Goal: Information Seeking & Learning: Learn about a topic

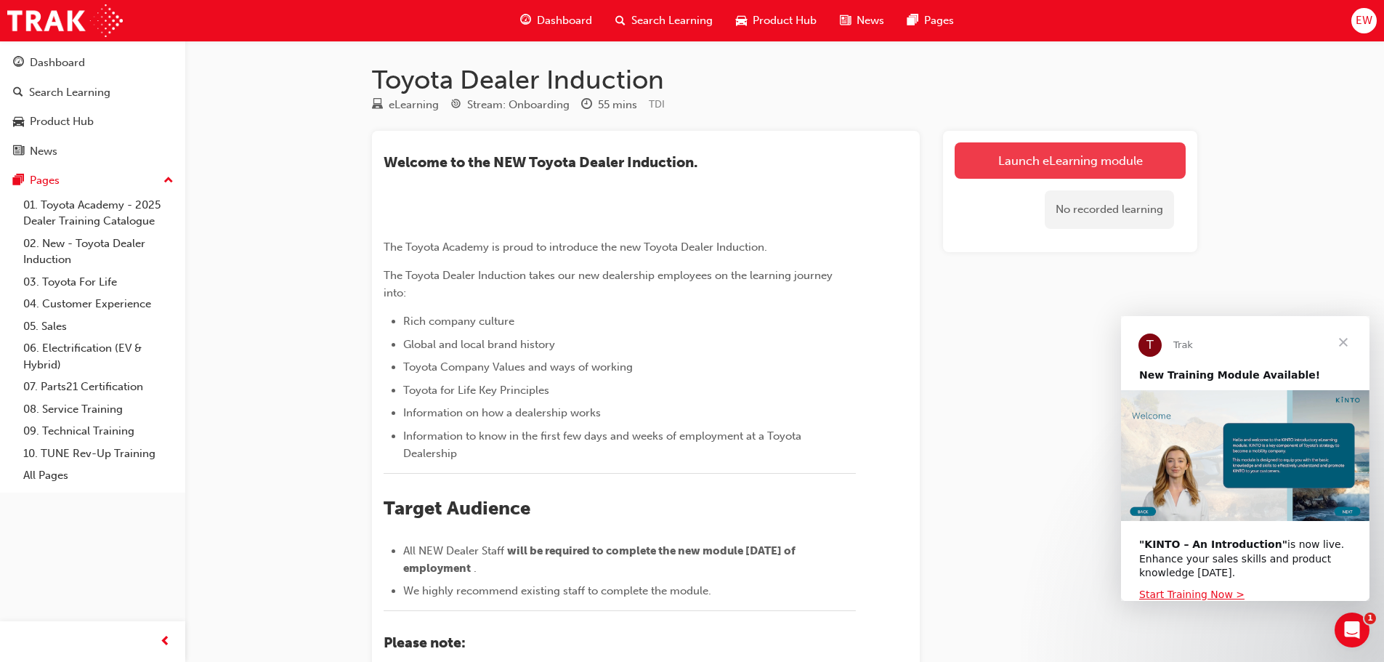
click at [1002, 147] on link "Launch eLearning module" at bounding box center [1069, 160] width 231 height 36
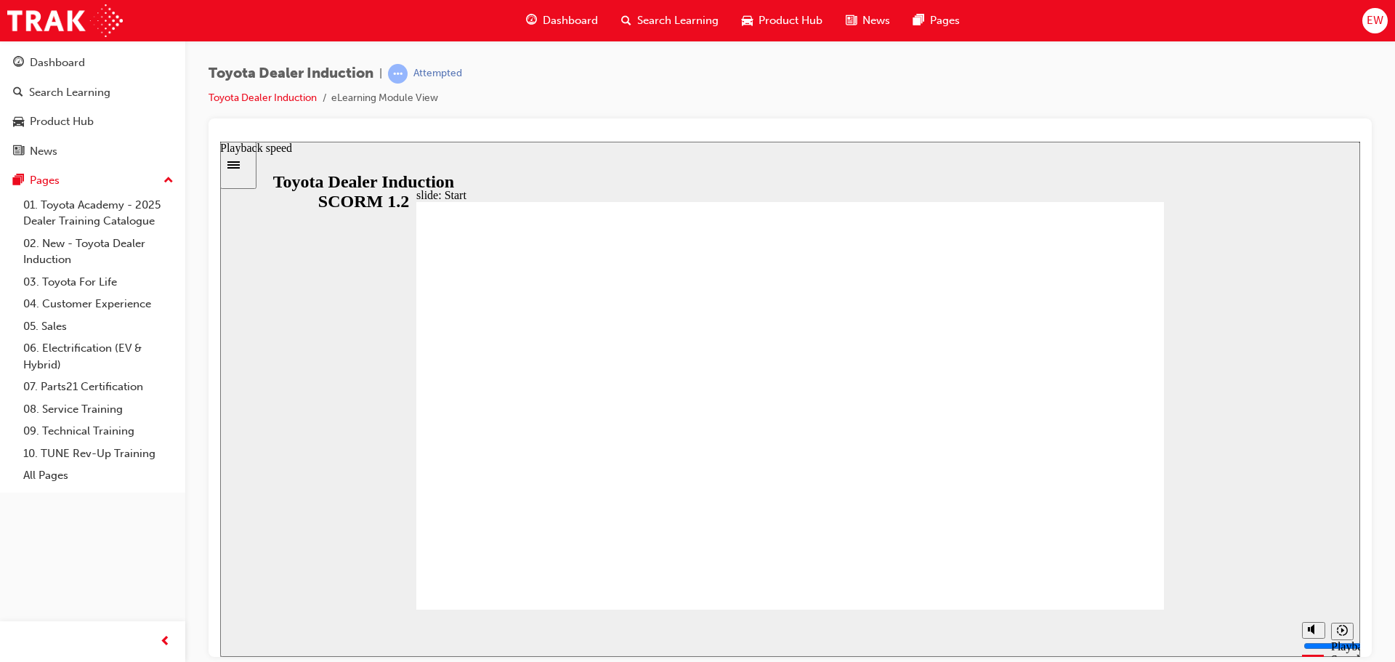
click at [1351, 633] on button "Playback speed" at bounding box center [1342, 630] width 23 height 17
click at [1344, 631] on icon "Playback speed" at bounding box center [1342, 629] width 11 height 11
click at [354, 632] on input "slide progress" at bounding box center [308, 629] width 94 height 12
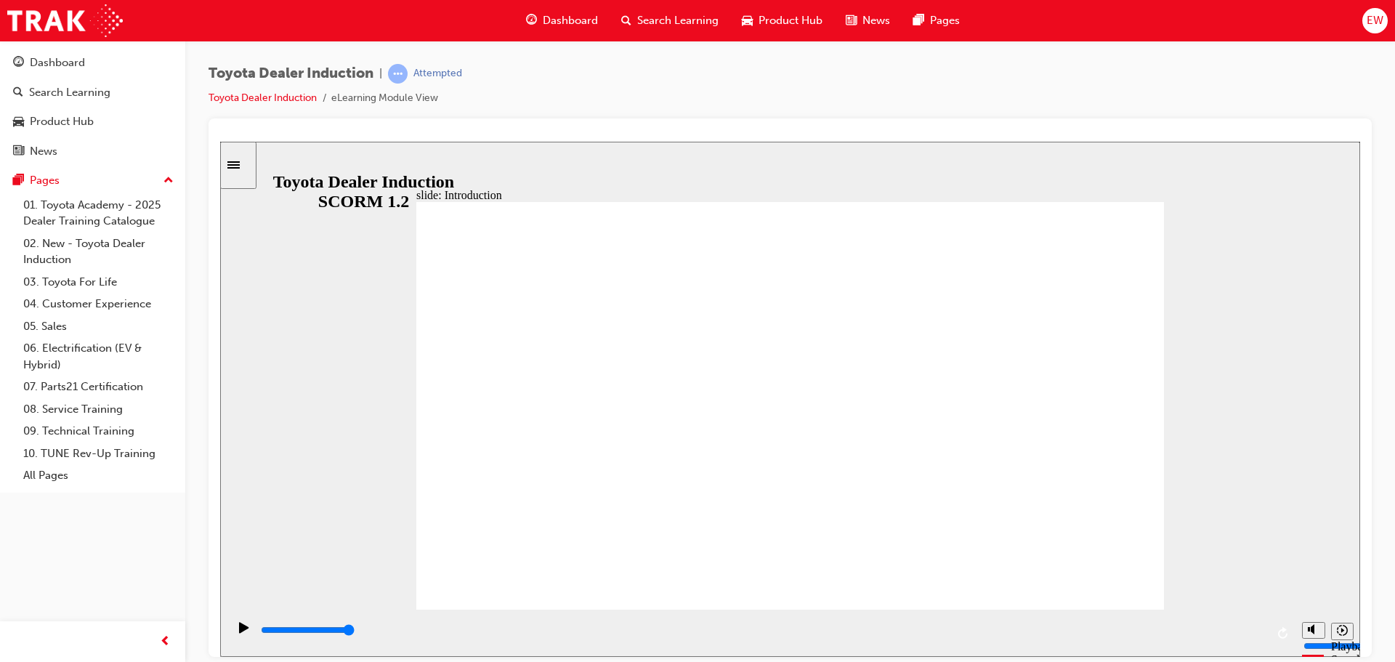
click at [354, 632] on input "slide progress" at bounding box center [308, 629] width 94 height 12
click at [1262, 633] on div "playback controls" at bounding box center [762, 630] width 1006 height 16
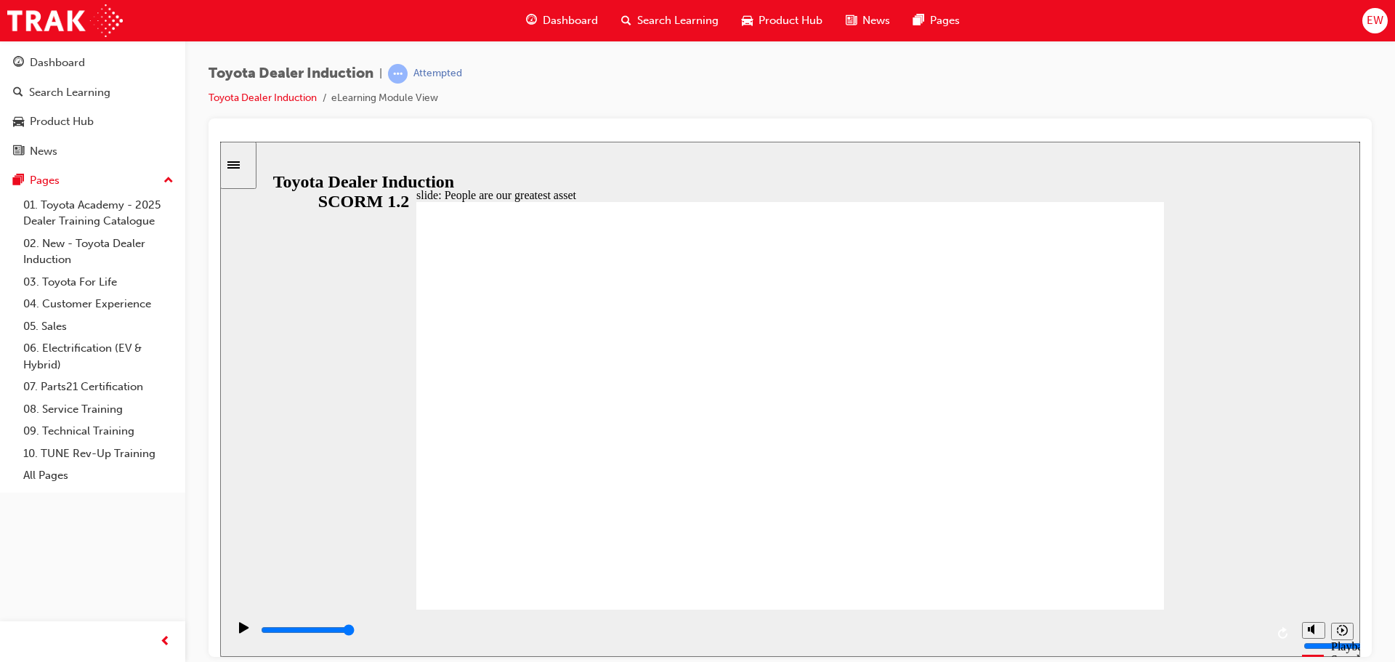
click at [1259, 625] on div "playback controls" at bounding box center [762, 630] width 1006 height 16
type input "7500"
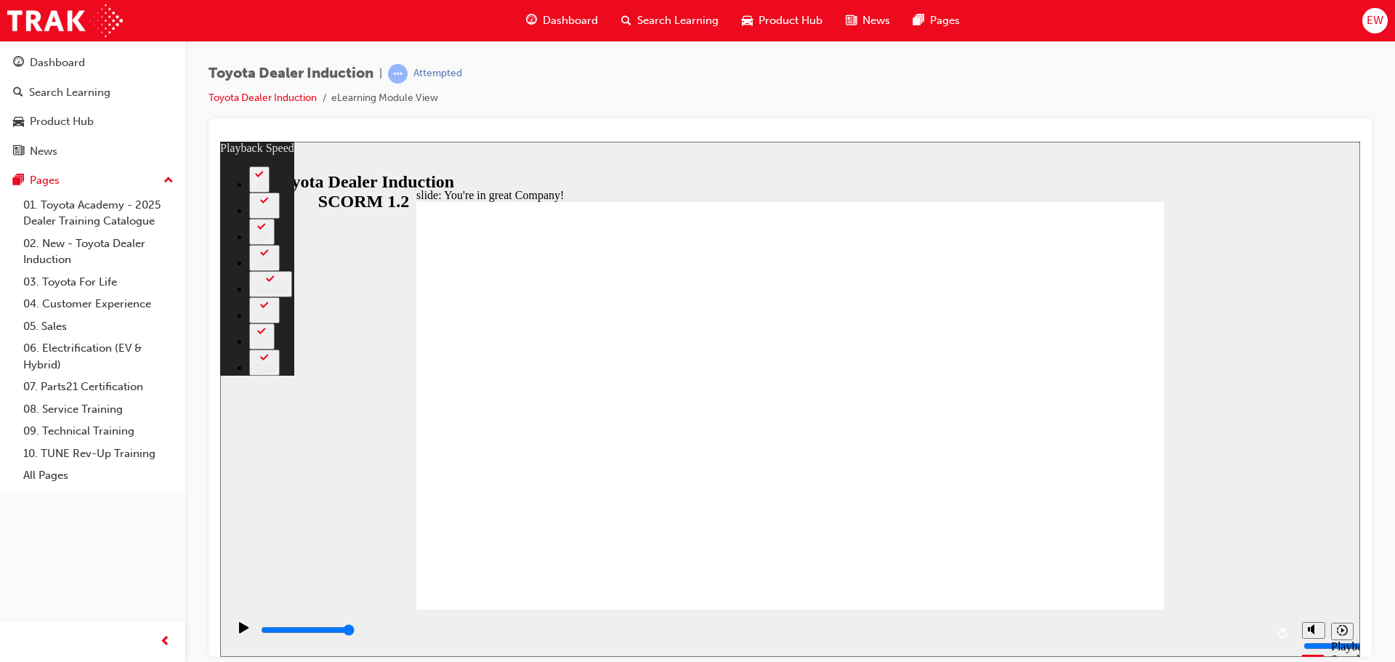
drag, startPoint x: 422, startPoint y: 577, endPoint x: 1121, endPoint y: 505, distance: 702.6
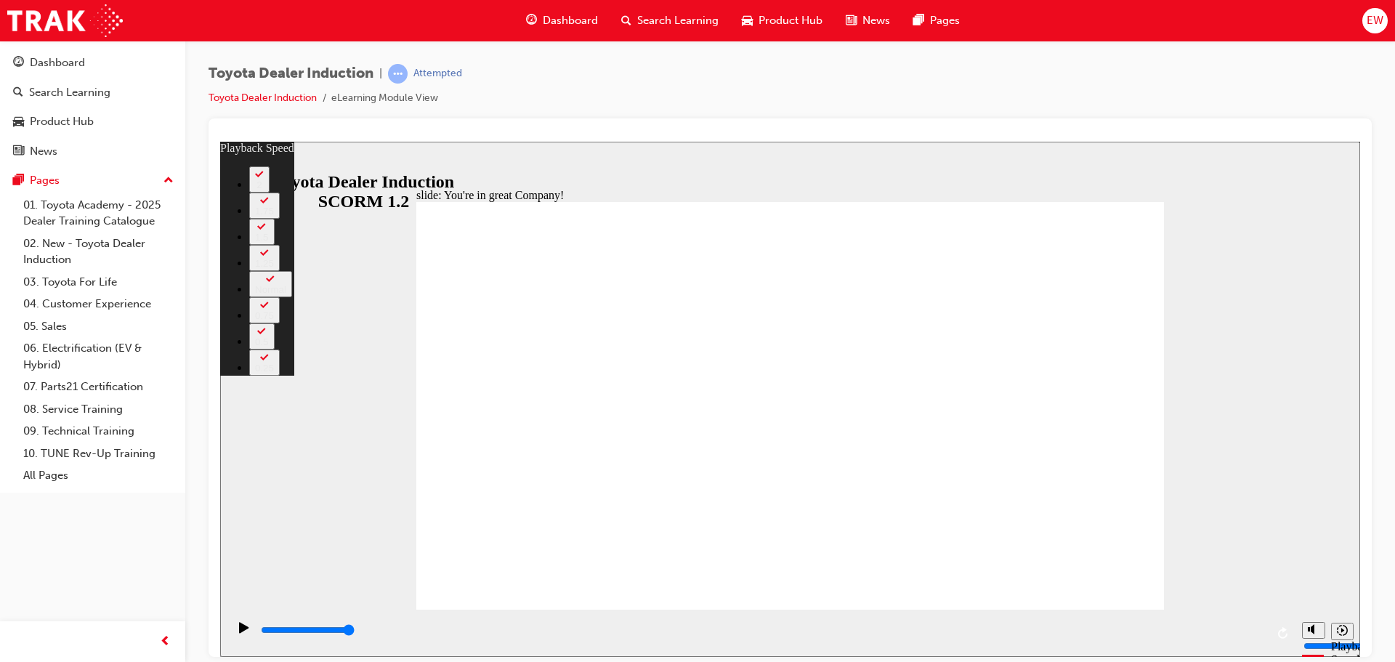
type input "150"
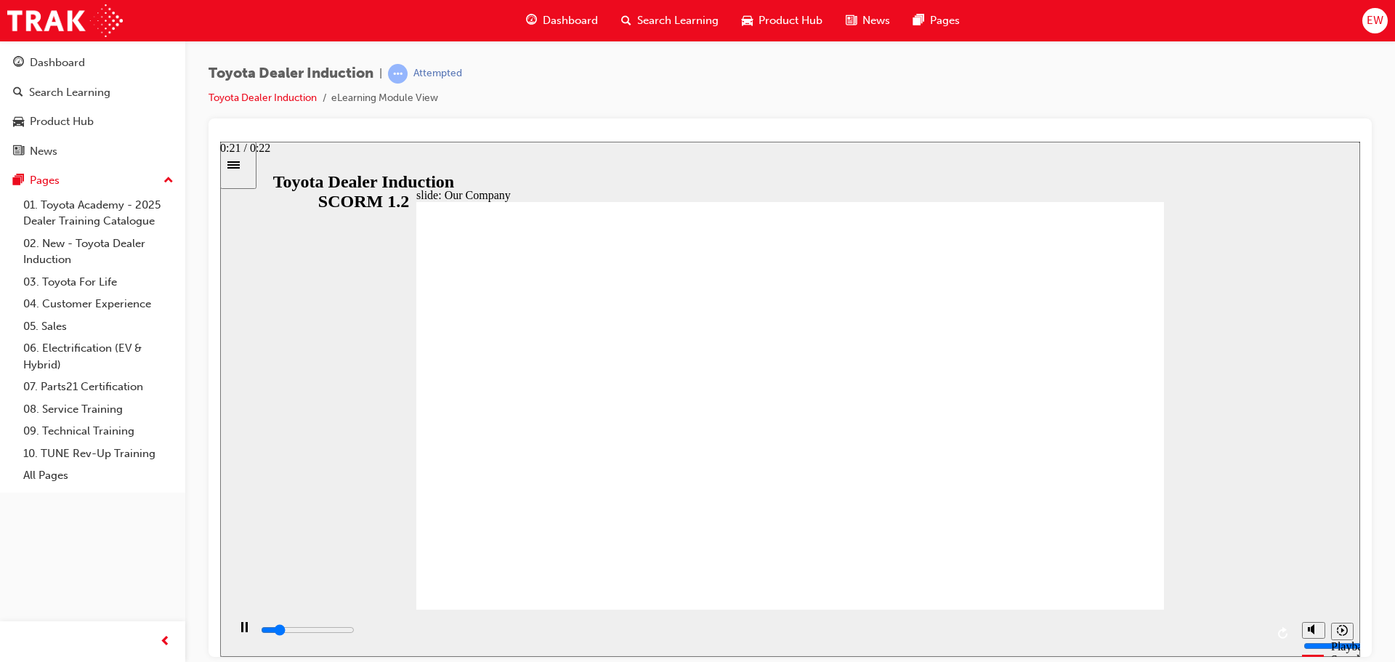
click at [1266, 635] on div "playback controls" at bounding box center [760, 632] width 1067 height 47
click at [1260, 633] on div "playback controls" at bounding box center [762, 630] width 1006 height 16
click at [1261, 628] on div "playback controls" at bounding box center [762, 630] width 1006 height 16
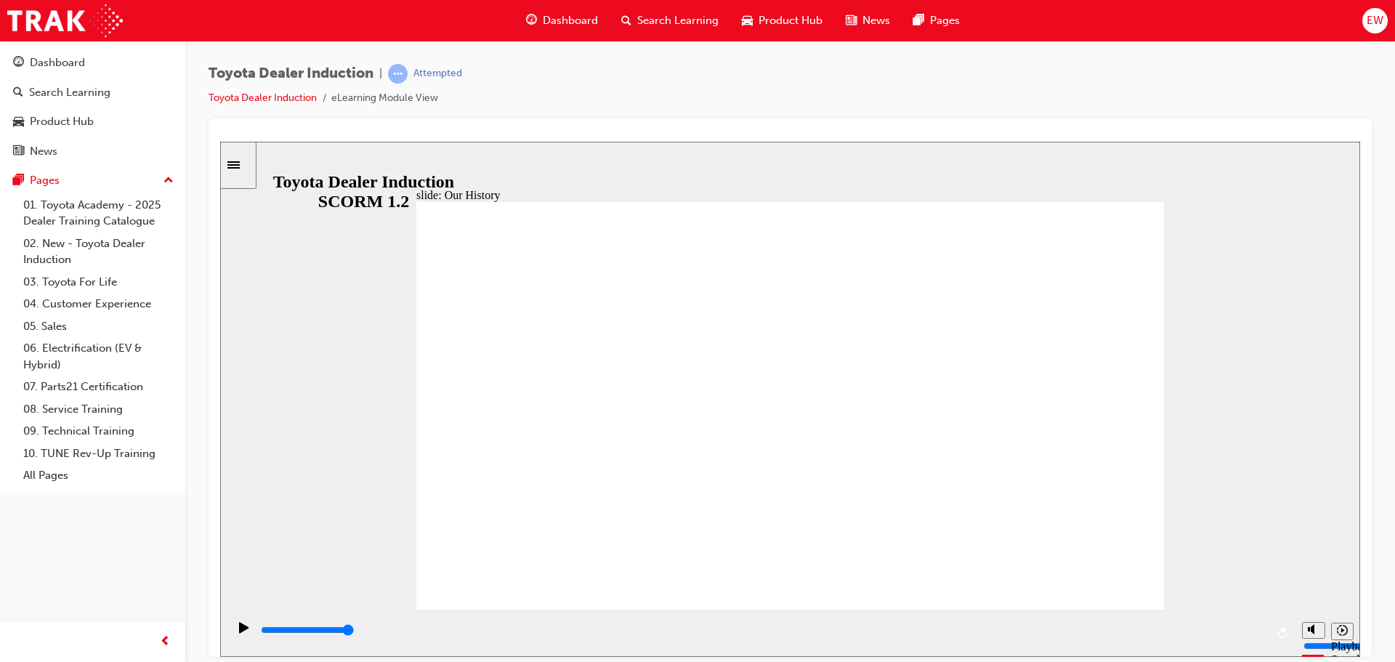
drag, startPoint x: 581, startPoint y: 522, endPoint x: 1007, endPoint y: 499, distance: 426.3
click at [354, 633] on input "slide progress" at bounding box center [308, 629] width 94 height 12
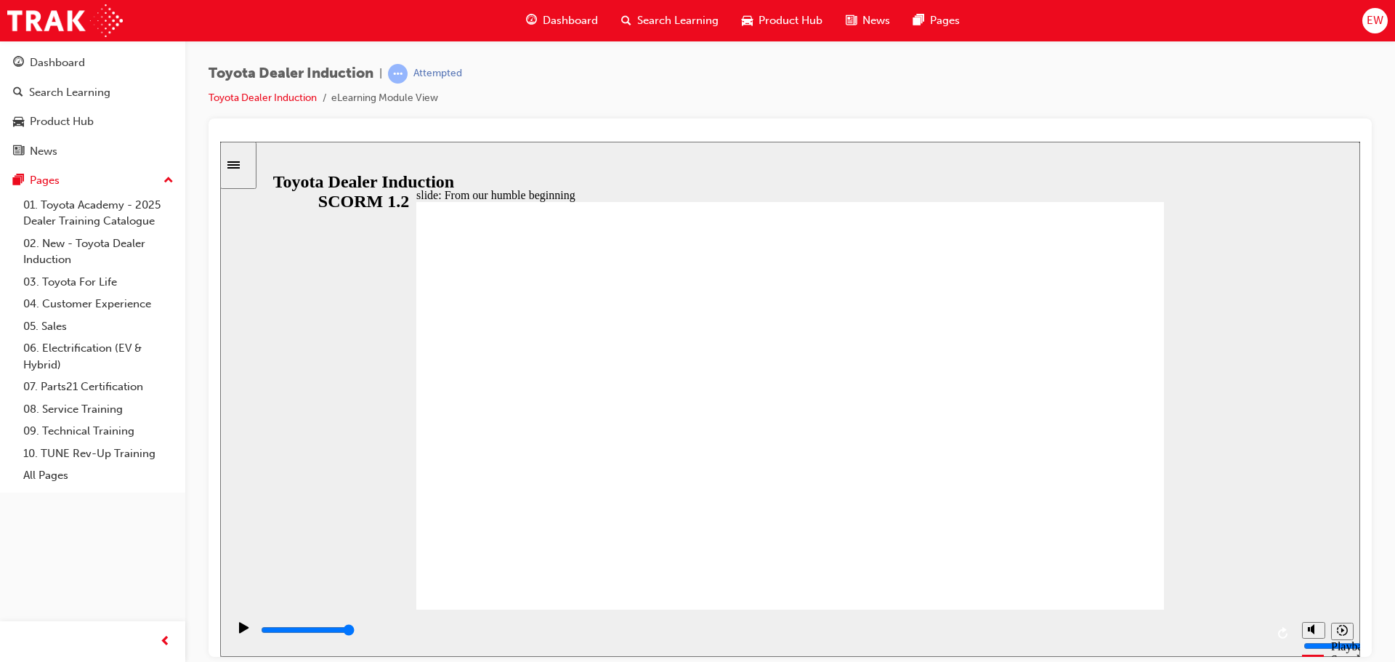
click at [1254, 625] on div "playback controls" at bounding box center [762, 633] width 1006 height 22
click at [1257, 636] on div "playback controls" at bounding box center [762, 630] width 1006 height 16
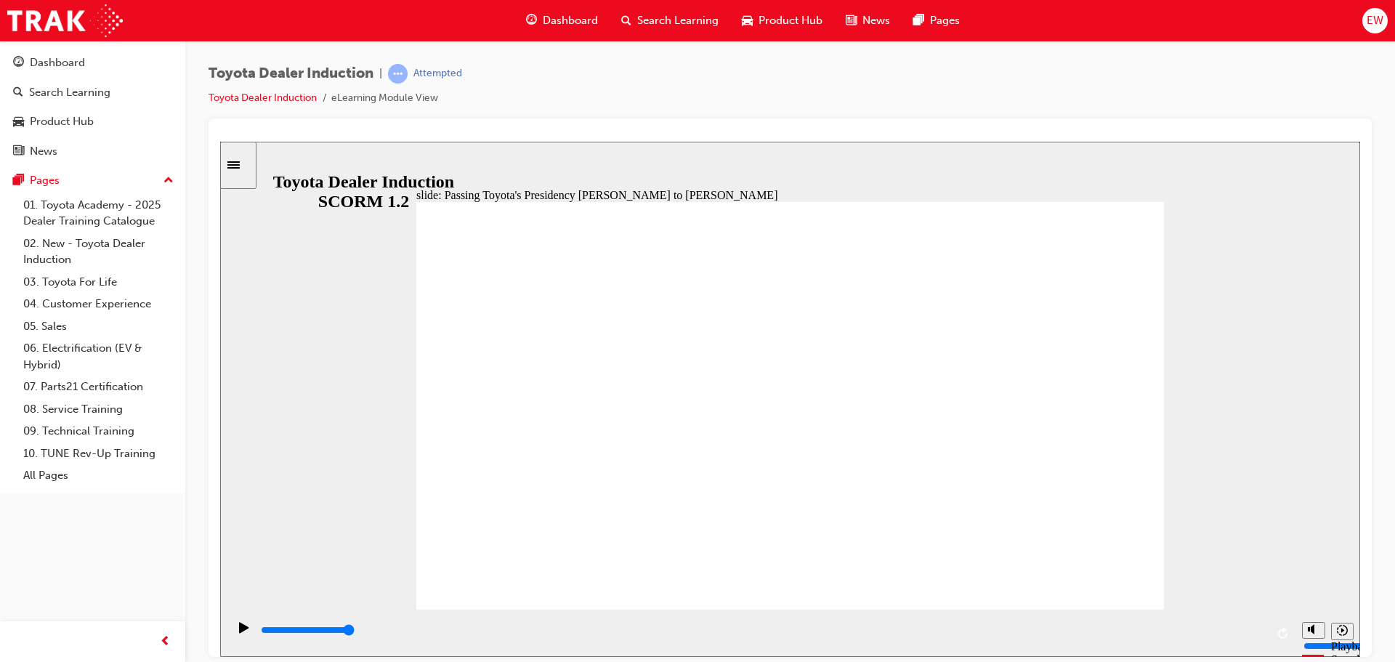
type input "5000"
radio input "true"
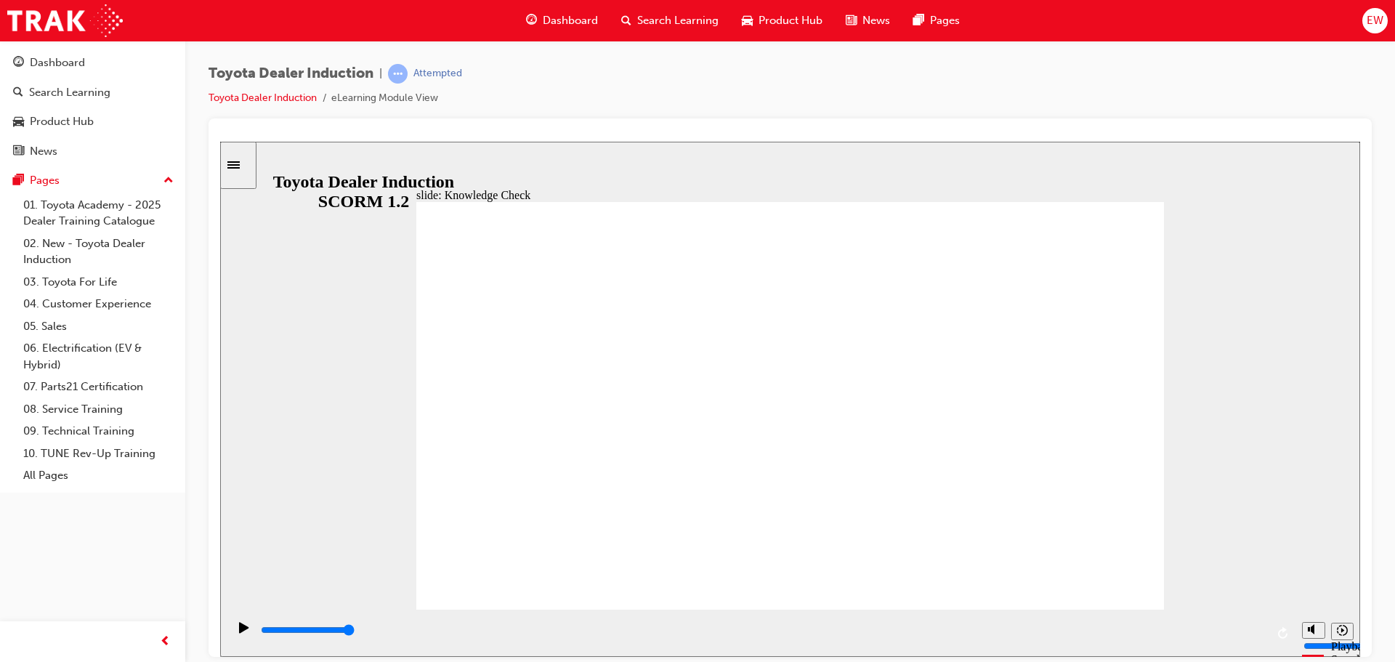
radio input "true"
type input "5000"
radio input "true"
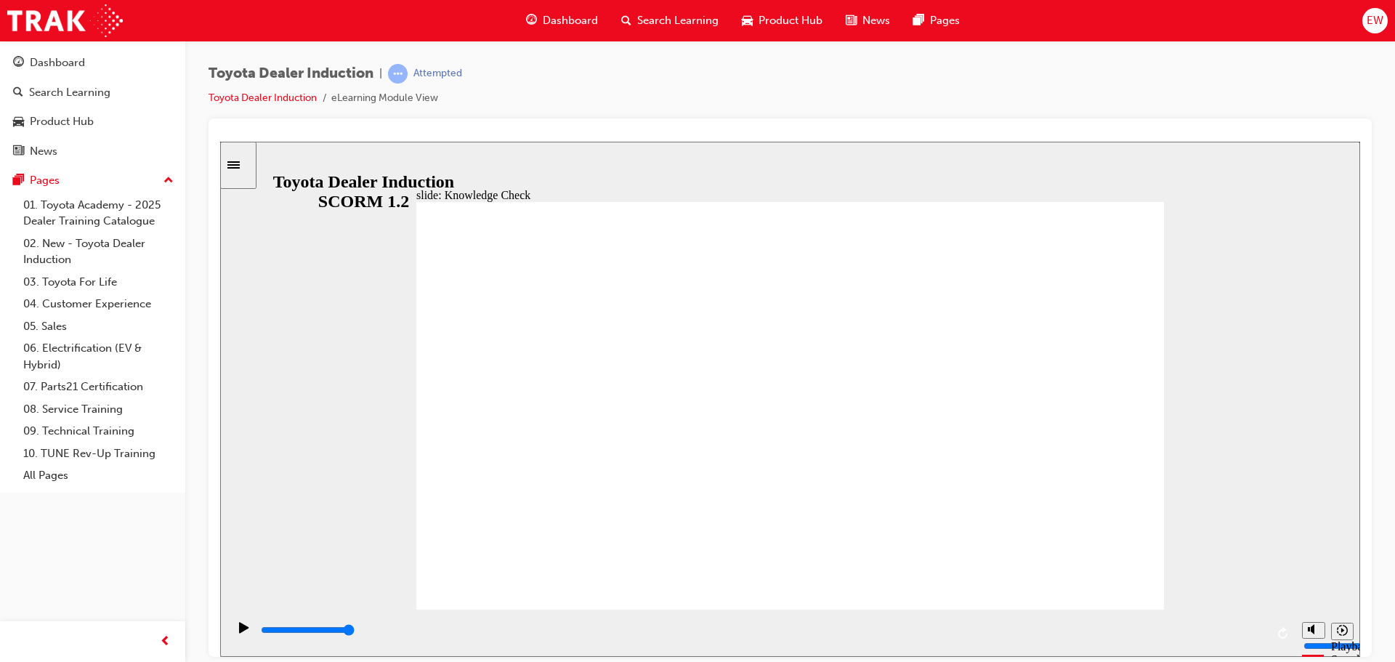
click at [354, 632] on input "slide progress" at bounding box center [308, 629] width 94 height 12
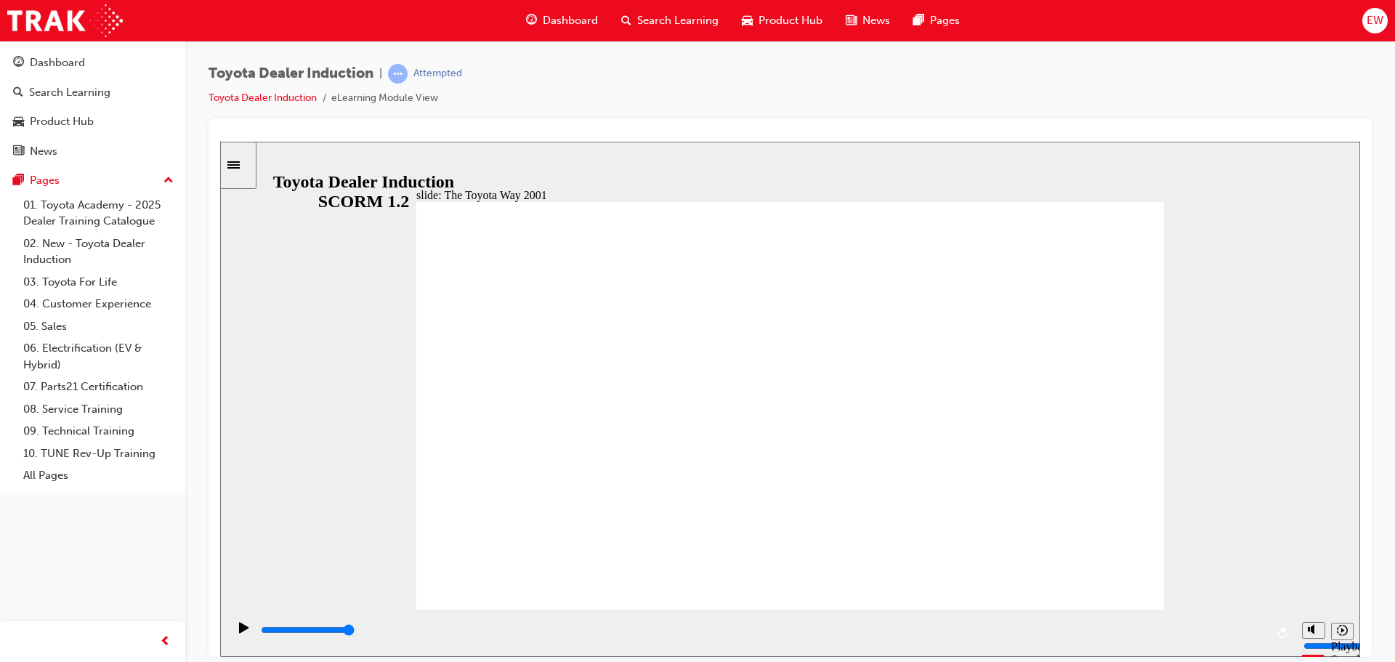
click at [1257, 634] on div "playback controls" at bounding box center [762, 630] width 1006 height 16
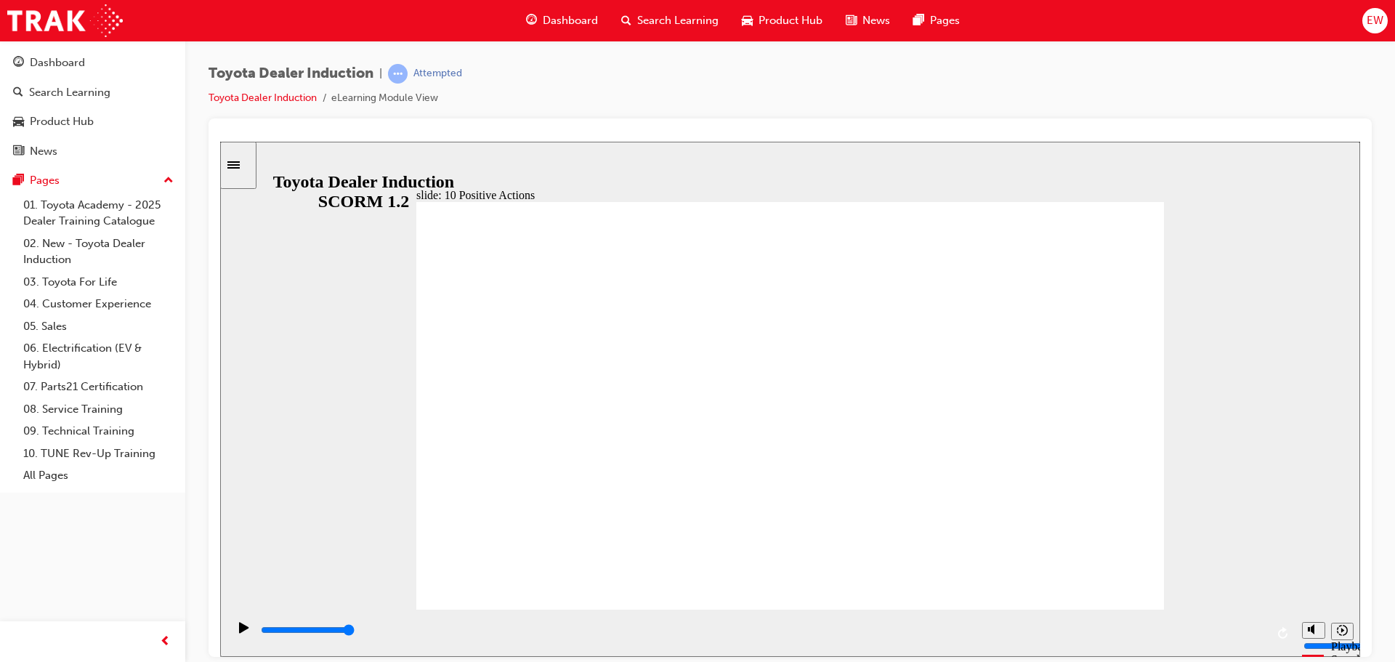
click at [1257, 622] on div "playback controls" at bounding box center [762, 633] width 1006 height 22
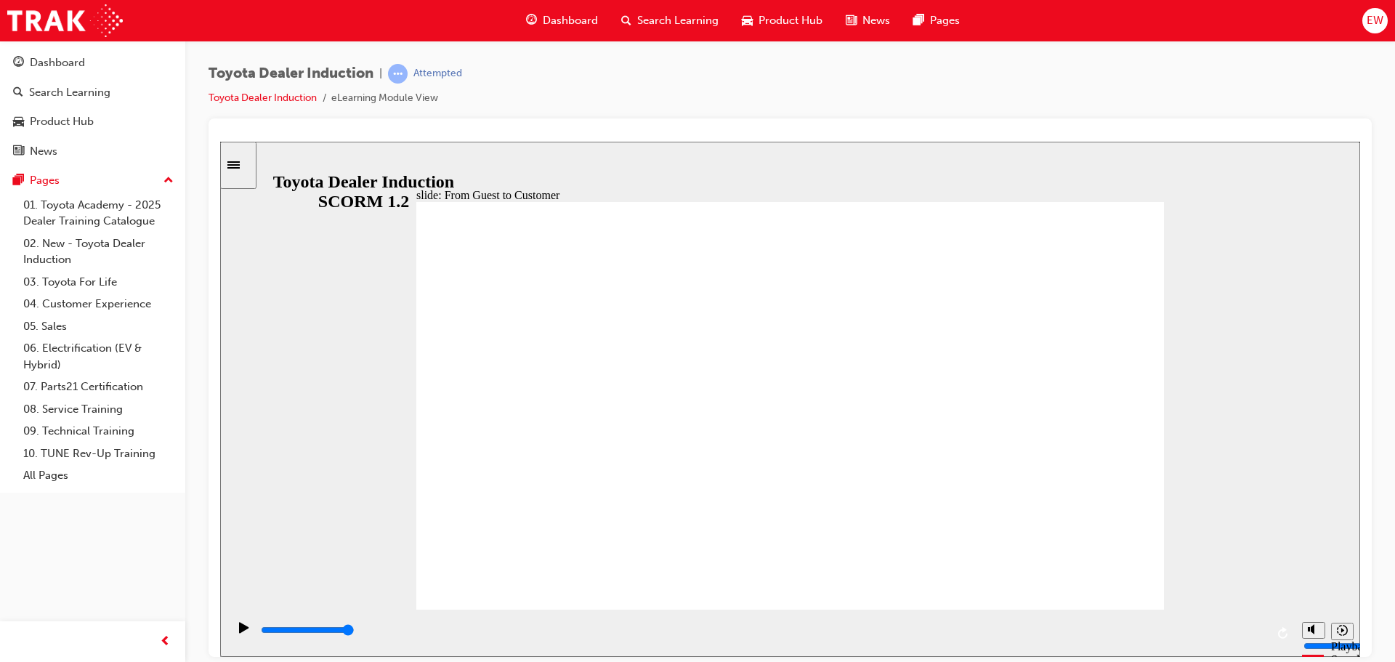
click at [1265, 633] on div "playback controls" at bounding box center [762, 630] width 1006 height 16
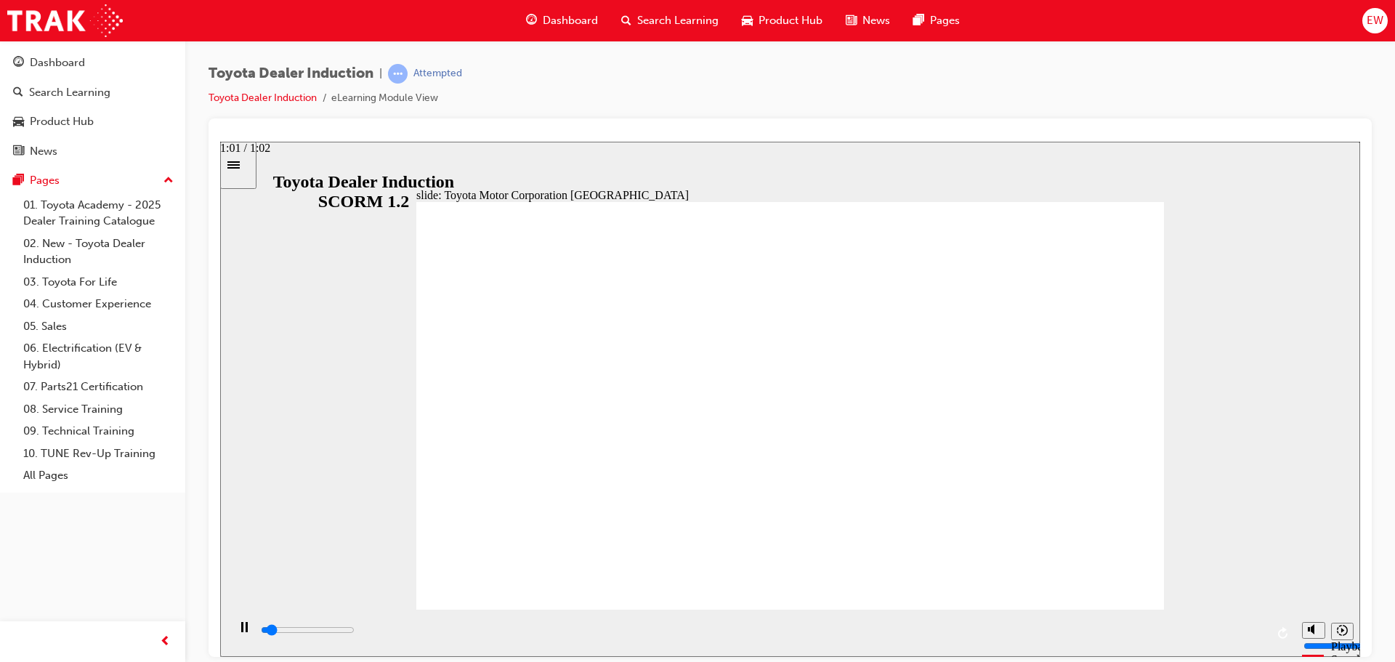
click at [1254, 631] on div "playback controls" at bounding box center [762, 630] width 1006 height 16
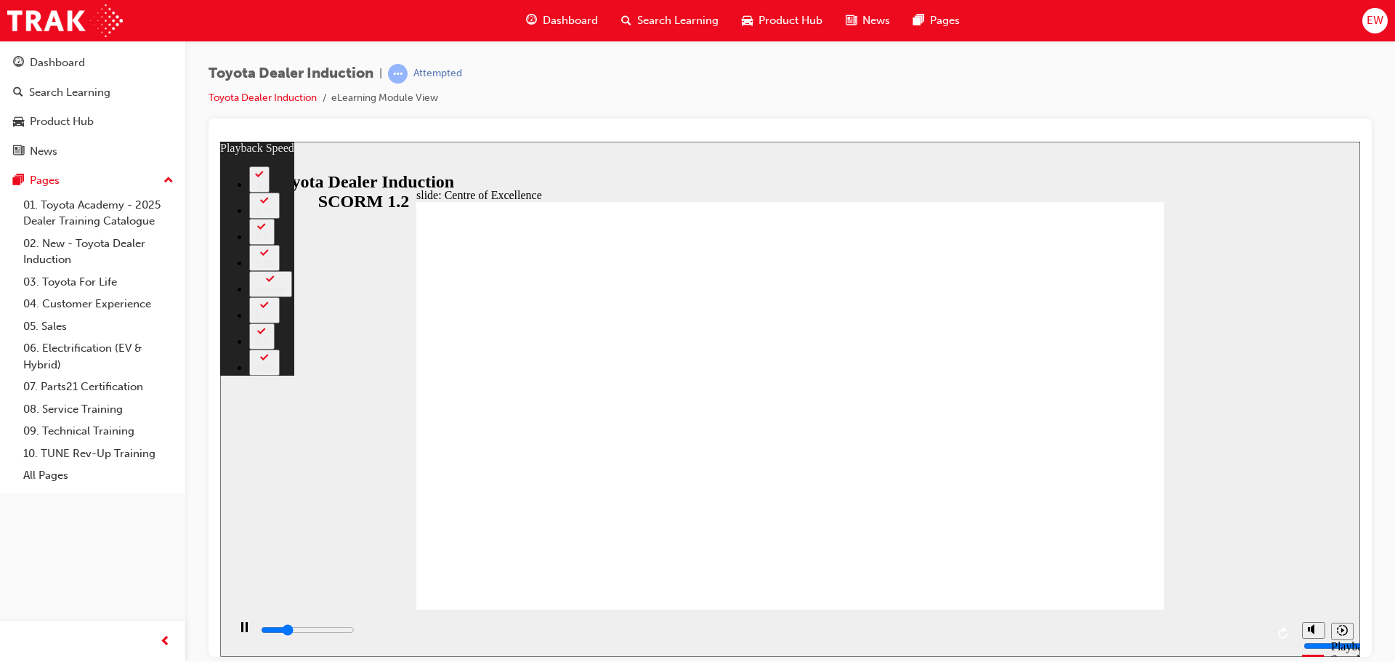
type input "3900"
type input "1"
type input "4400"
type input "1"
type input "5000"
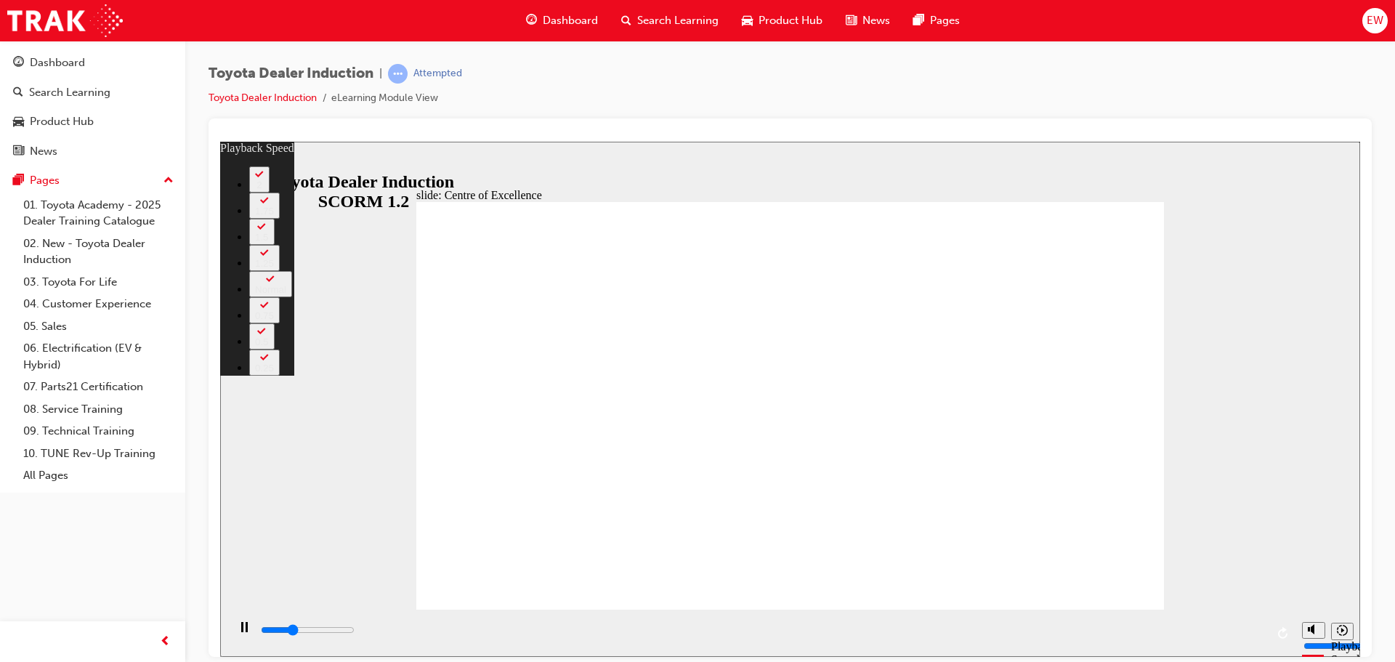
type input "2"
type input "5500"
type input "2"
type input "6000"
type input "3"
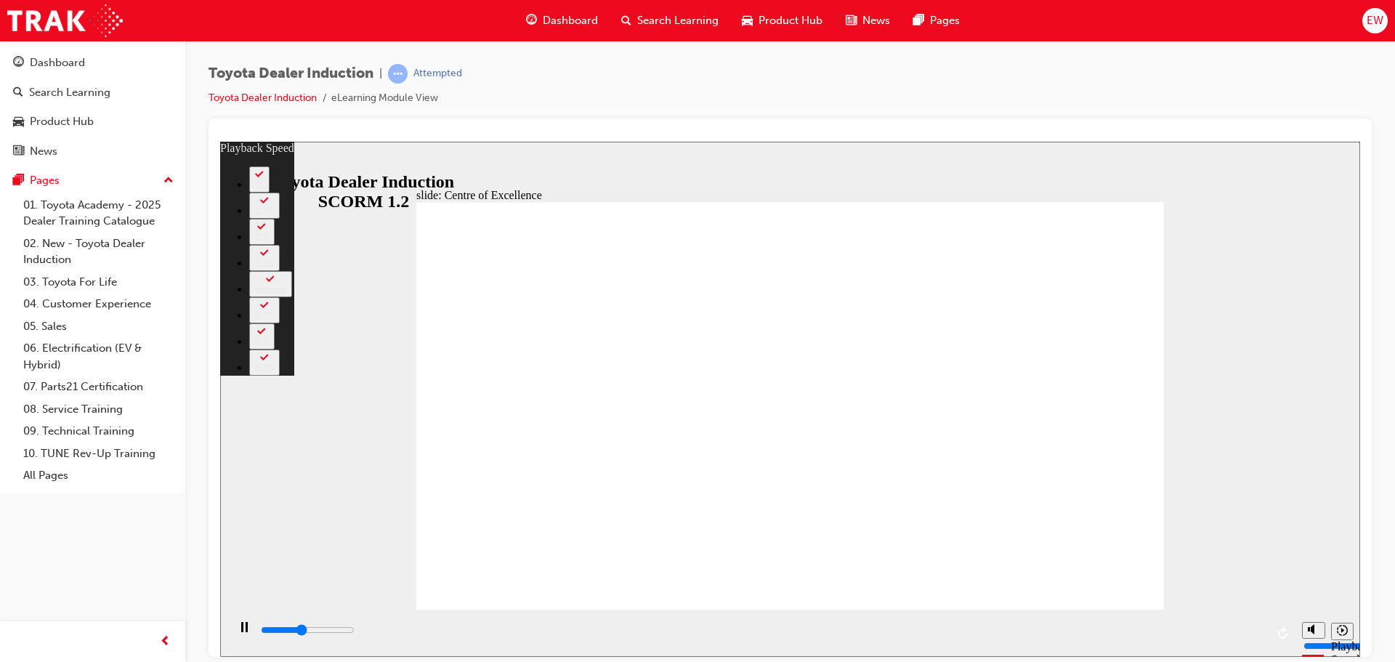
type input "6600"
type input "3"
type input "7100"
type input "4"
type input "7700"
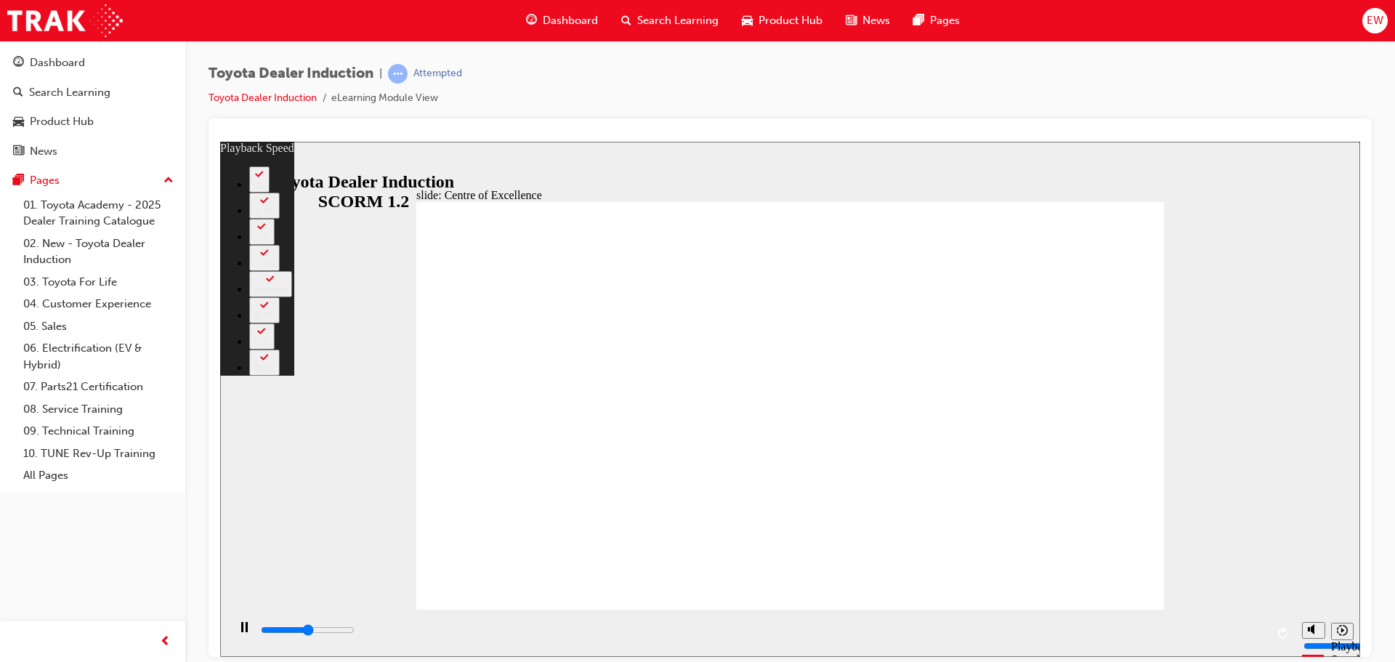
type input "4"
type input "8200"
type input "5"
type input "8700"
type input "5"
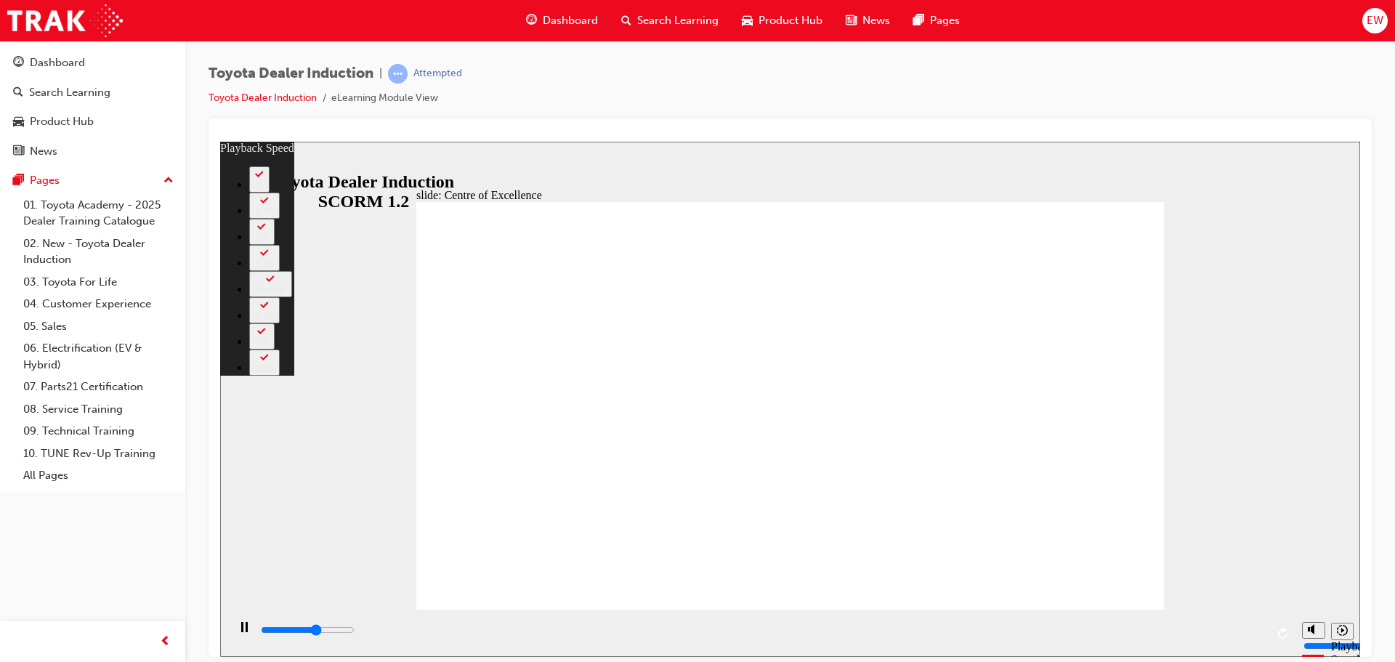
type input "9300"
type input "6"
type input "9400"
type input "5"
type input "9500"
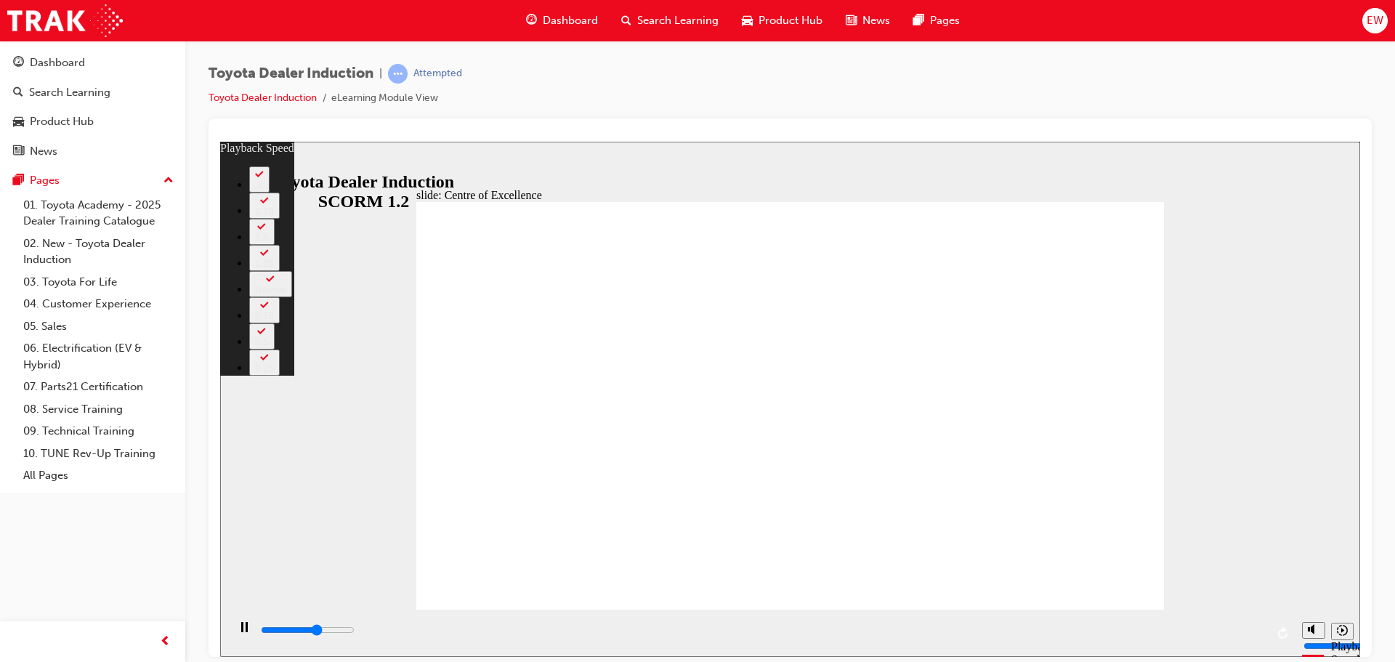
type input "5"
type input "10300"
type input "9"
type input "10400"
type input "12"
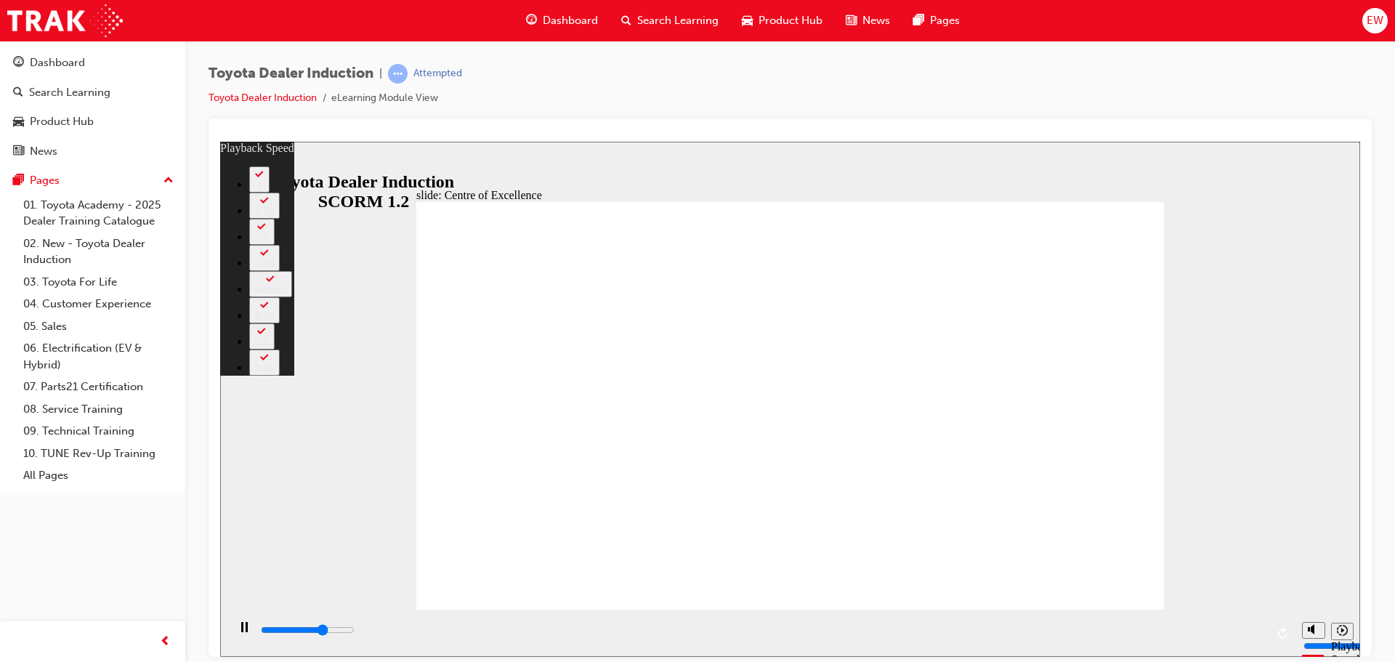
type input "10500"
type input "16"
type input "10600"
type input "16"
type input "10700"
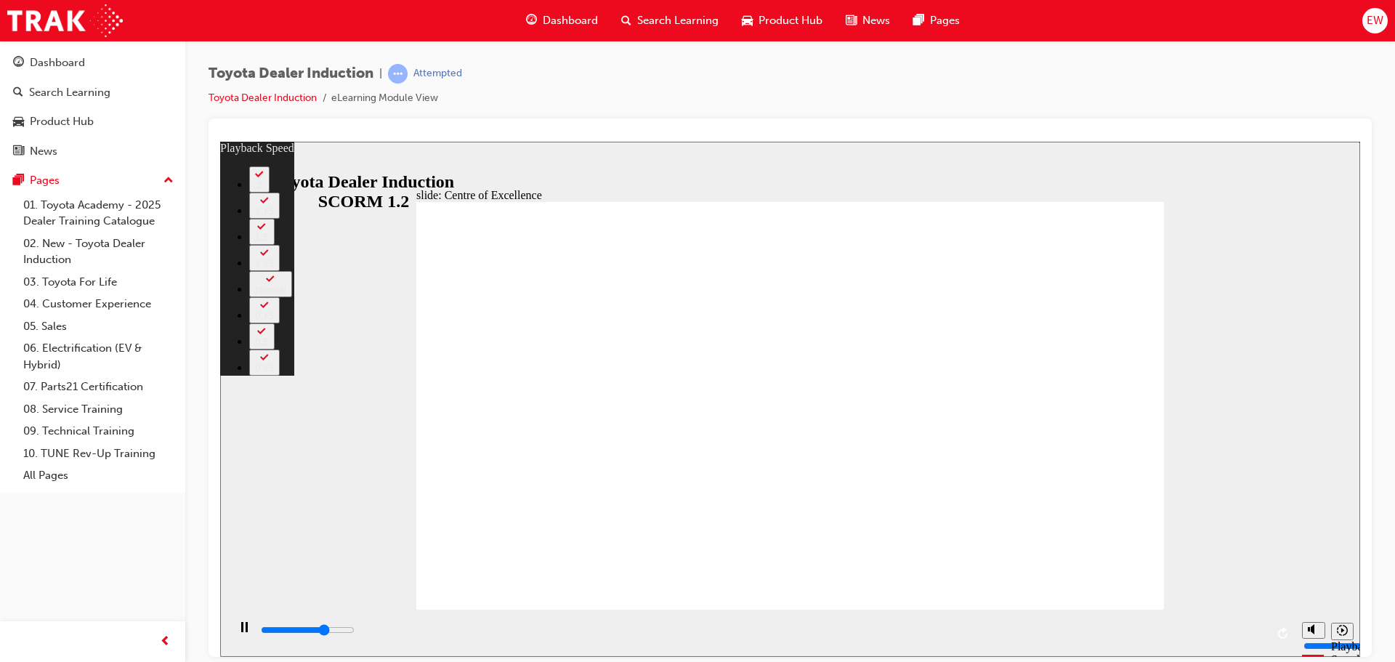
type input "19"
type input "10700"
type input "19"
type input "10800"
type input "19"
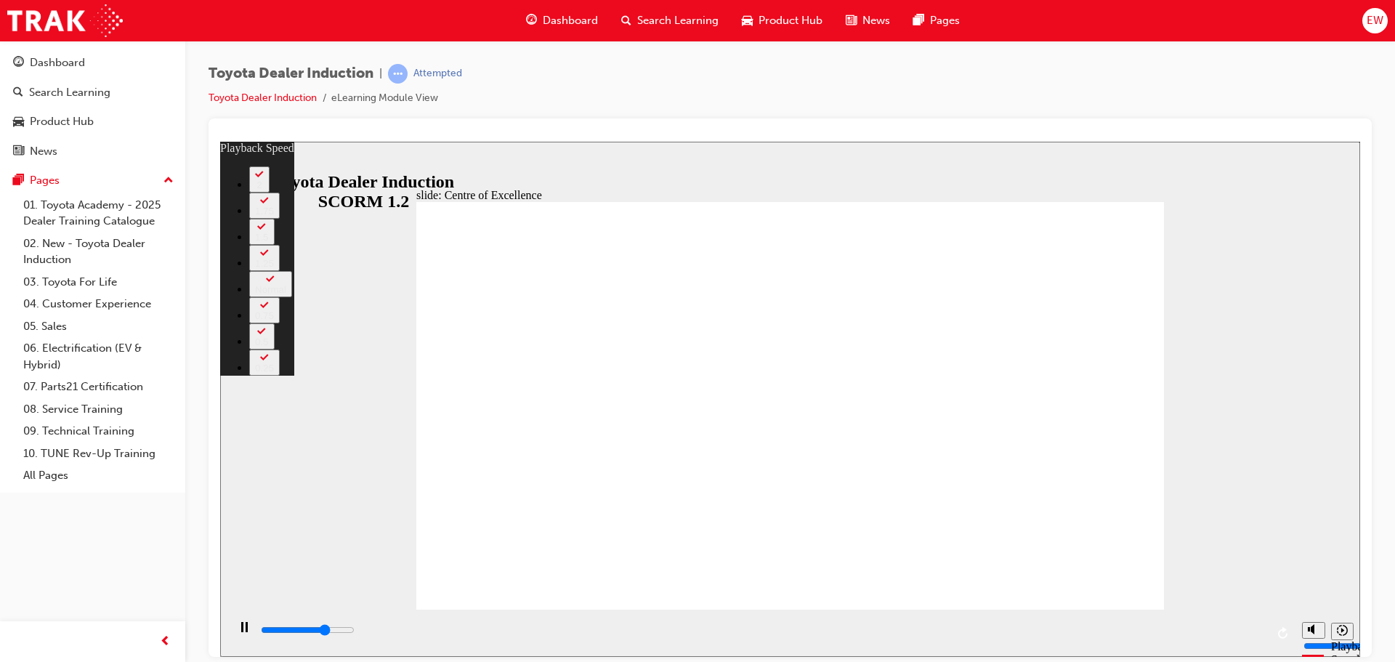
type input "10900"
type input "20"
type input "11000"
type input "22"
type input "11100"
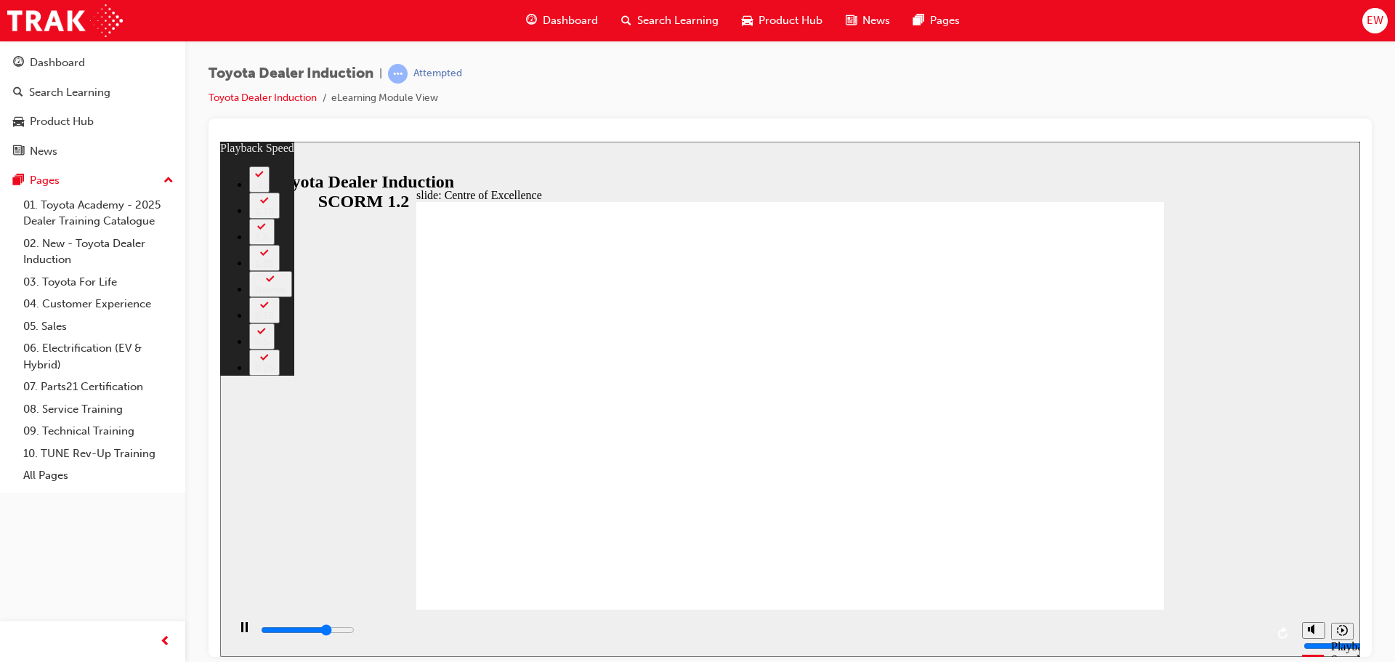
type input "28"
type input "11400"
type input "31"
type input "11600"
type input "35"
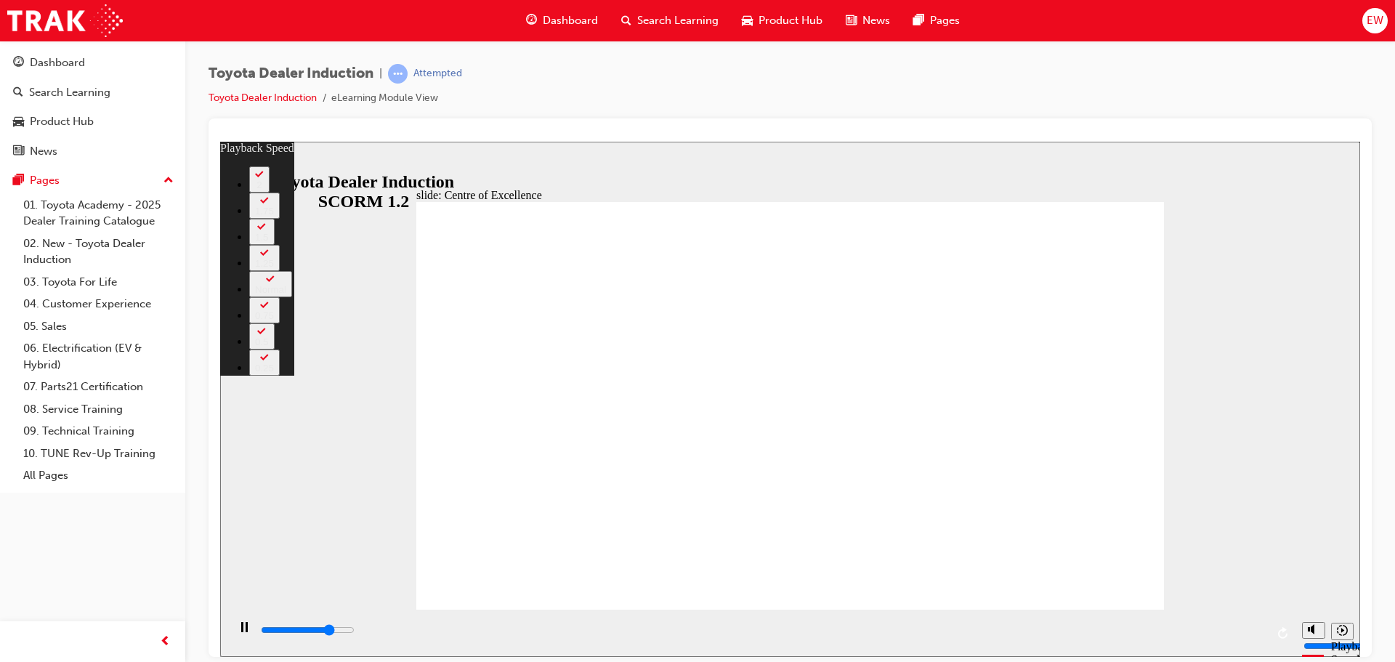
type input "11600"
type input "35"
type input "11700"
type input "44"
type input "11800"
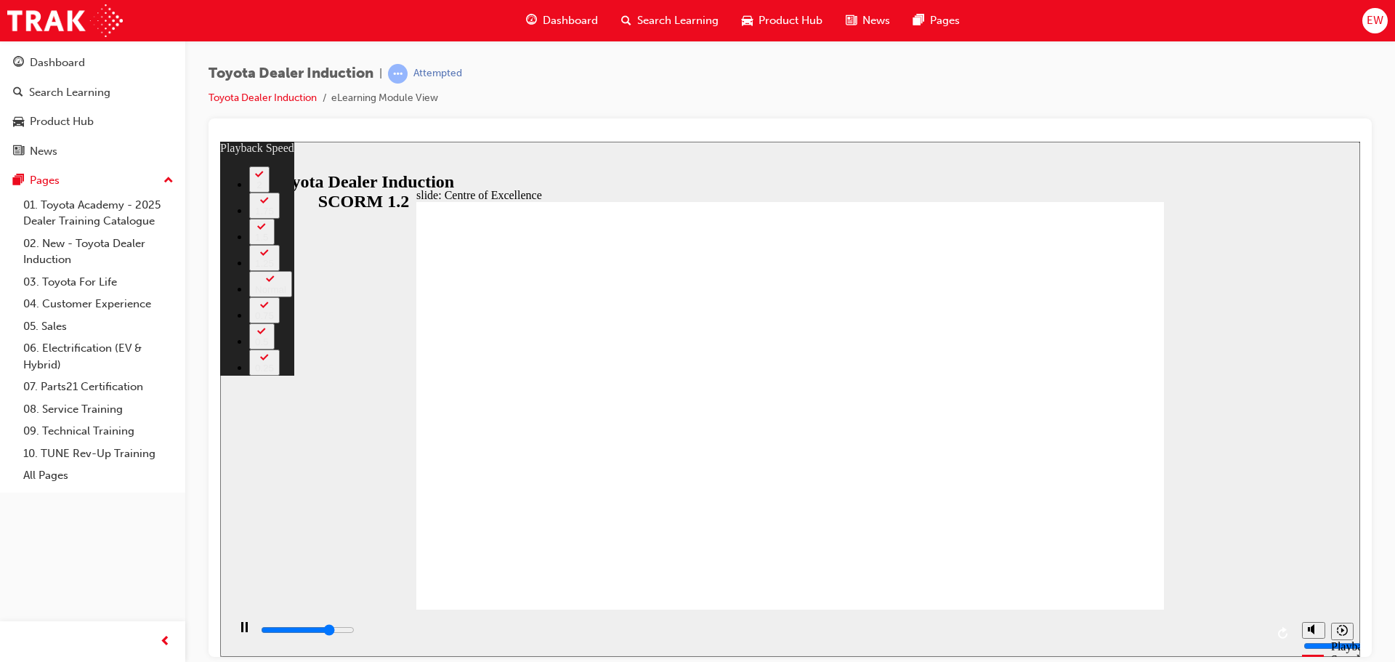
type input "44"
type input "11900"
type input "50"
type input "12000"
type input "51"
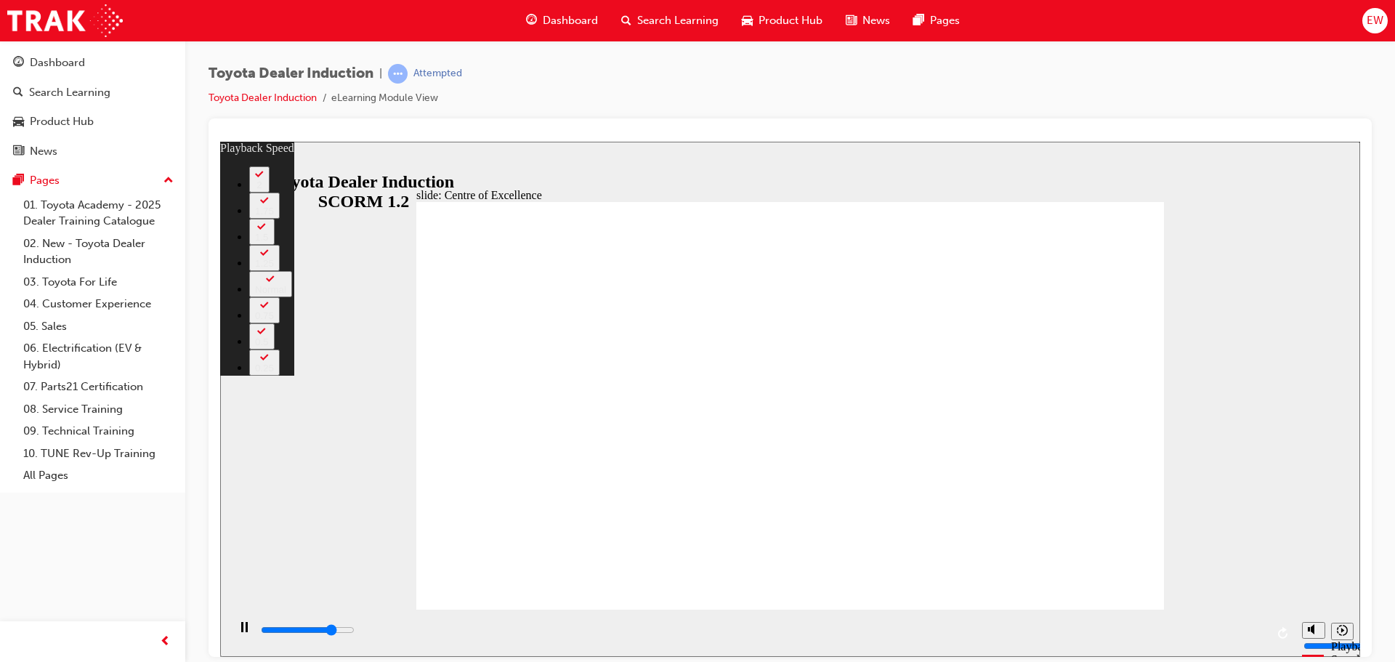
type input "12000"
type input "53"
type input "12100"
type input "54"
type input "12100"
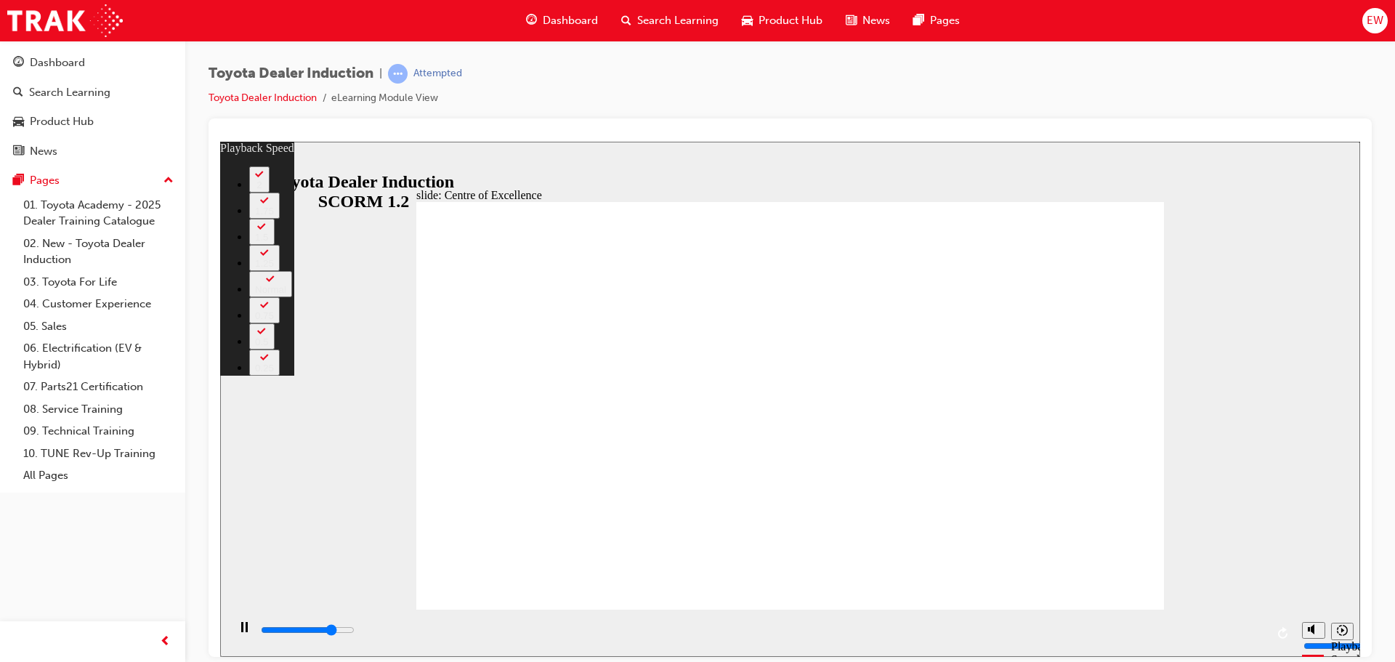
type input "56"
type input "12100"
type input "56"
type input "12200"
type input "59"
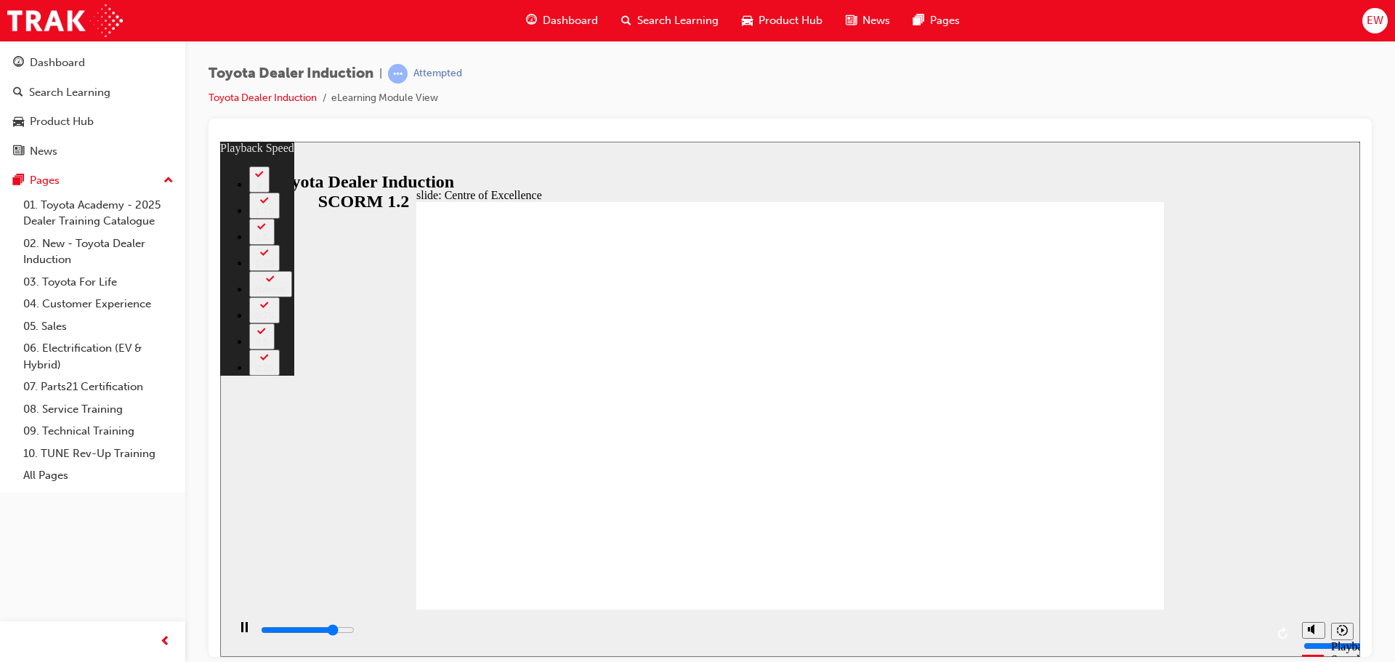
type input "12300"
type input "71"
type input "12400"
type input "80"
type input "12400"
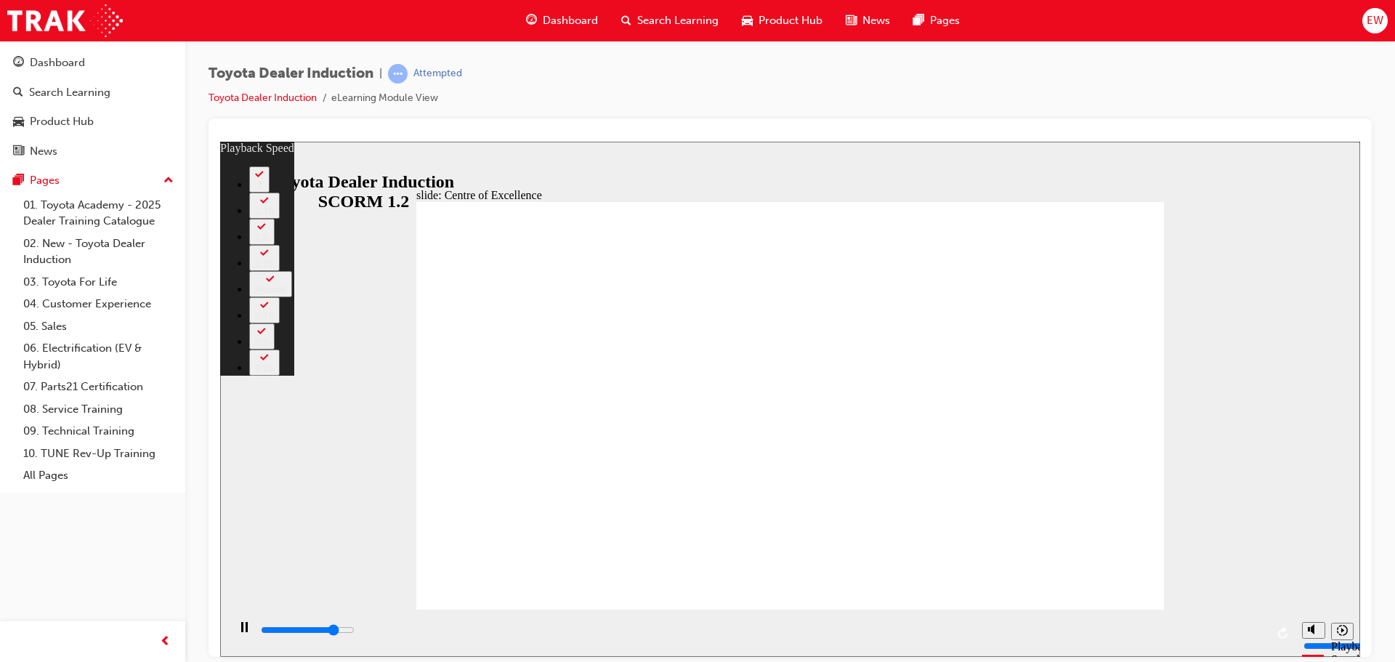
type input "80"
type input "12600"
type input "82"
type input "13400"
type input "86"
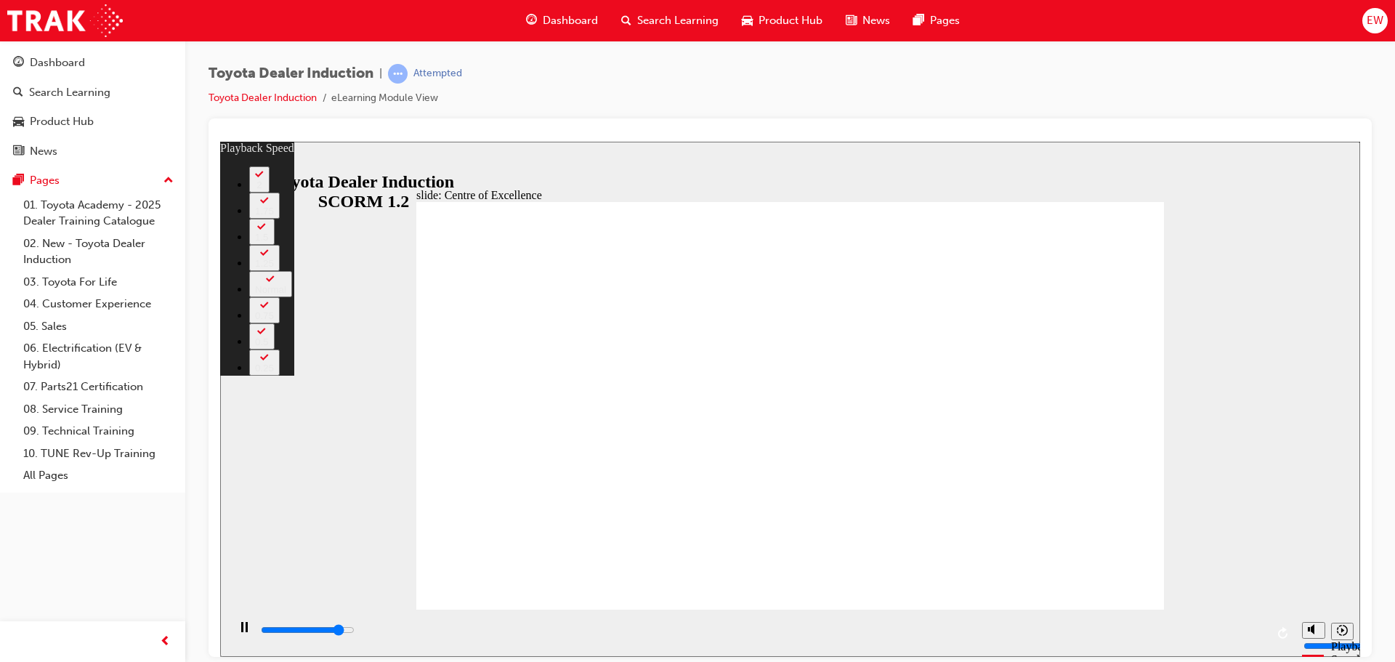
type input "13400"
type input "86"
type input "13400"
type input "86"
type input "13500"
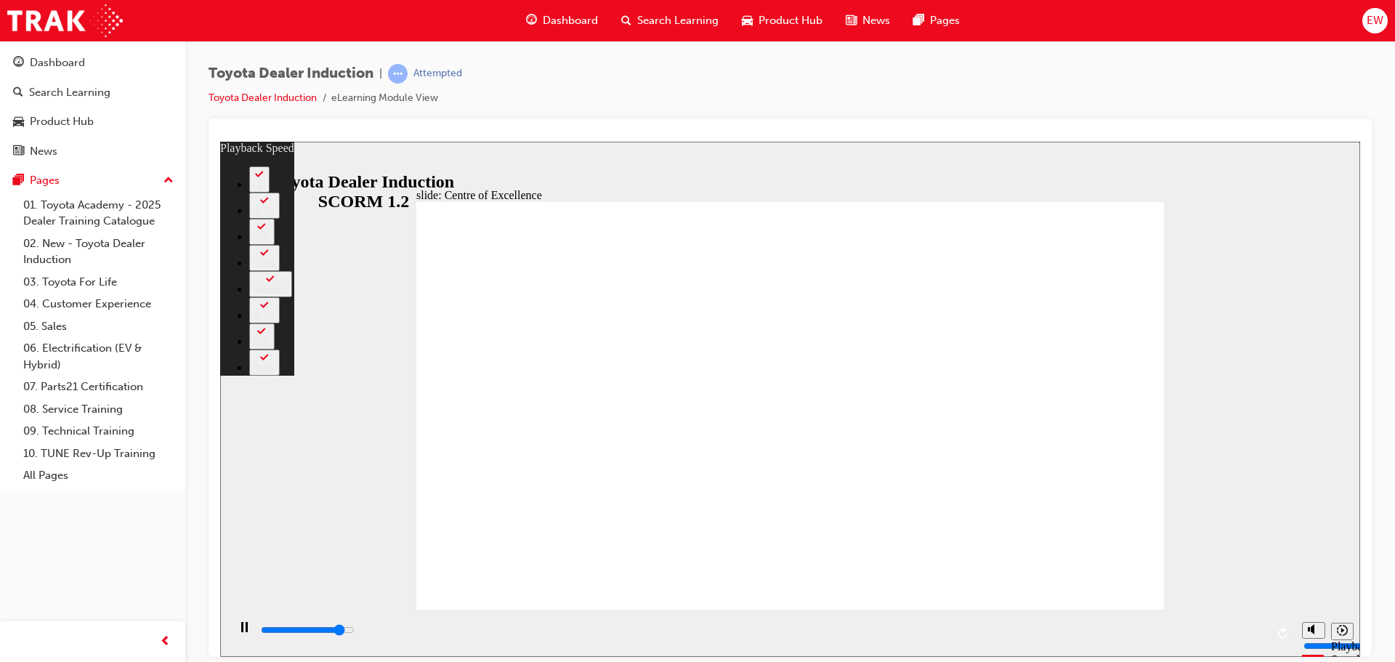
type input "87"
type input "13800"
type input "90"
type input "13800"
type input "90"
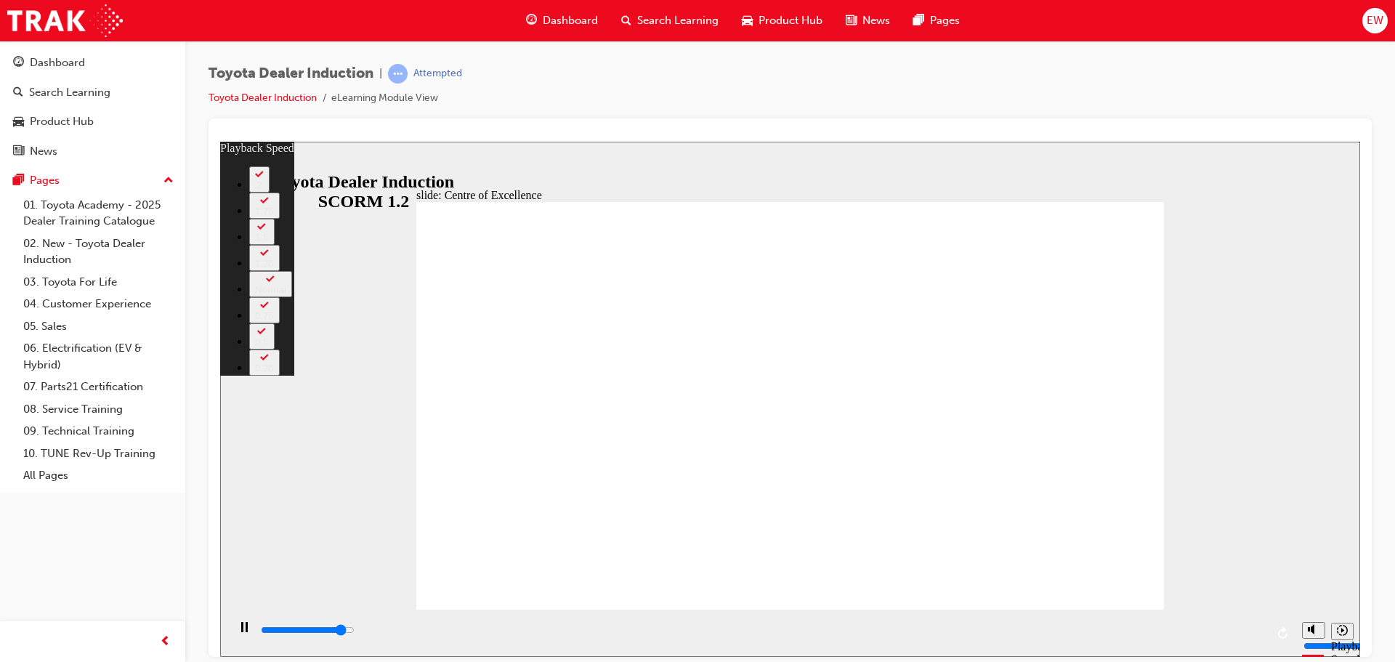
type input "13800"
type input "90"
type input "13900"
type input "92"
type input "13900"
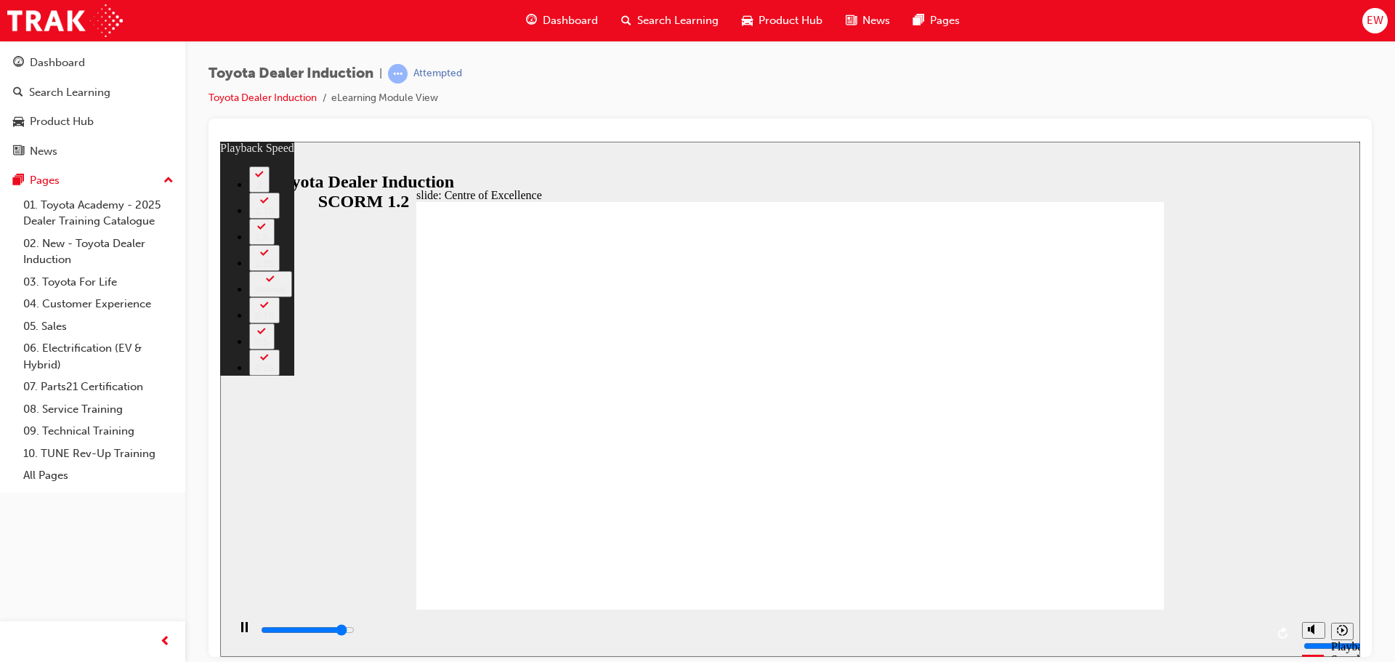
type input "92"
type input "14000"
type input "92"
type input "14100"
type input "92"
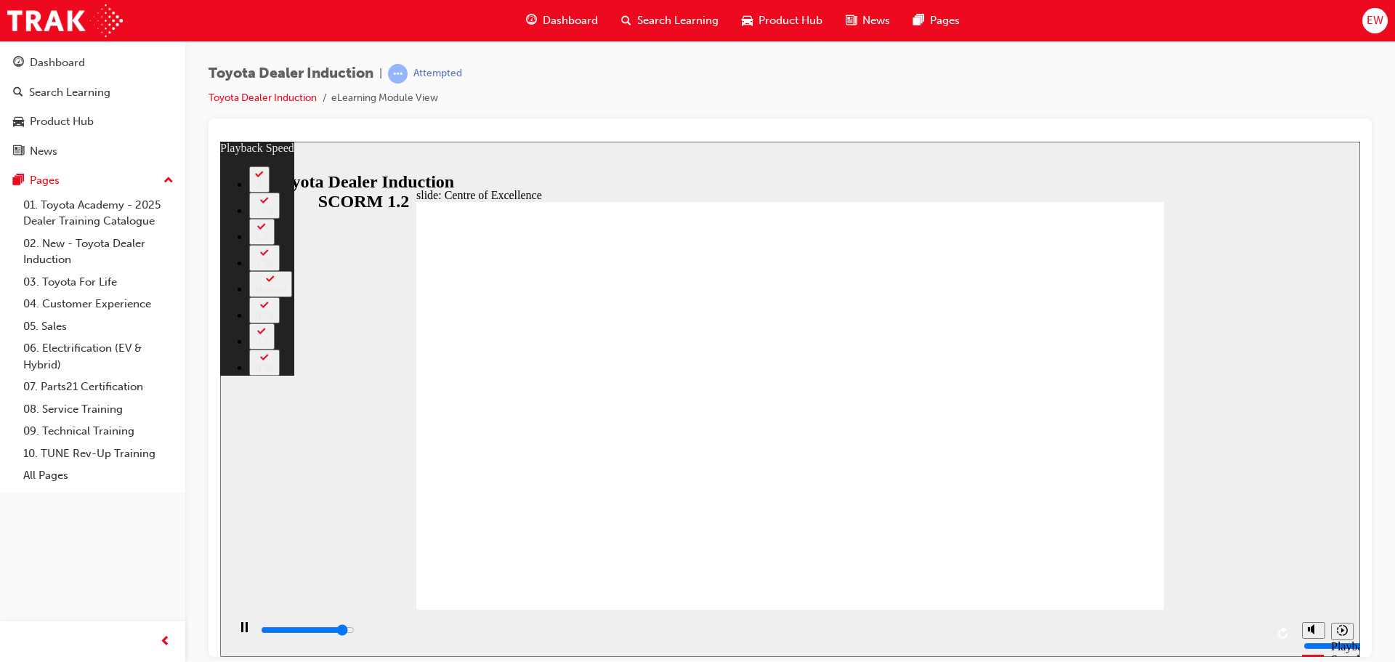
type input "14100"
type input "95"
type input "14200"
type input "95"
type input "14200"
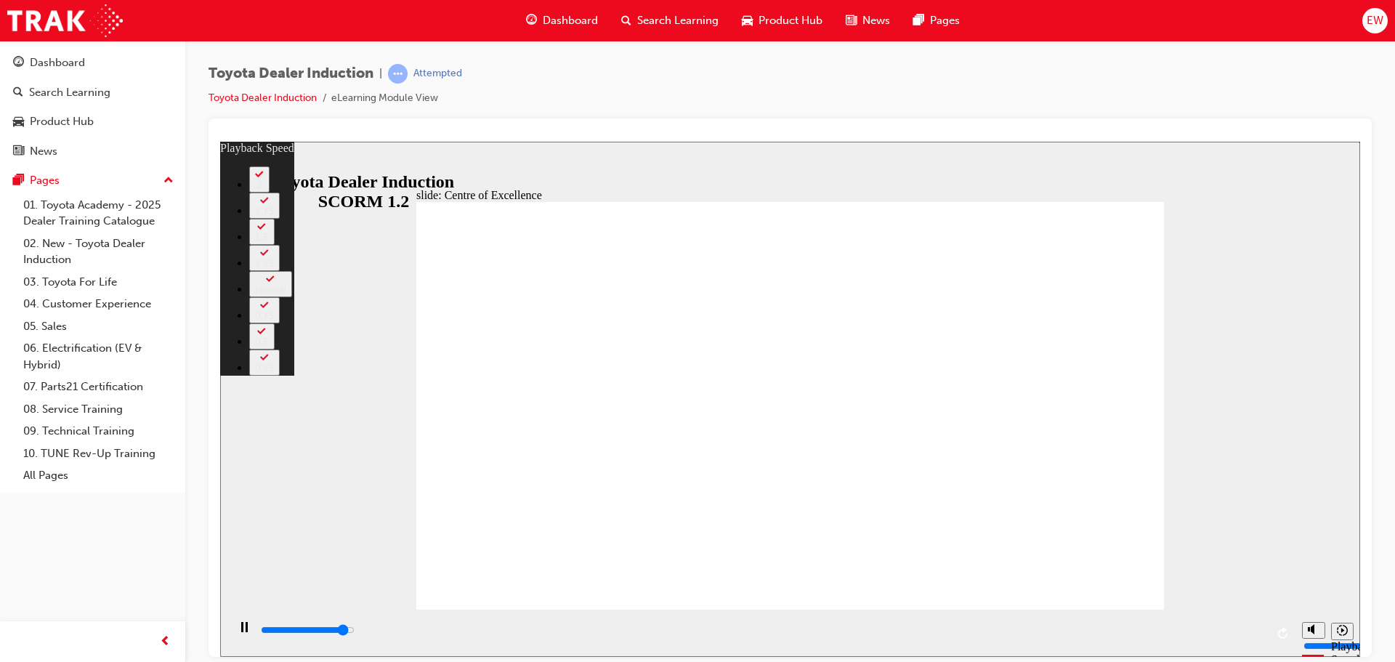
type input "95"
type input "14300"
type input "95"
type input "14700"
type input "100"
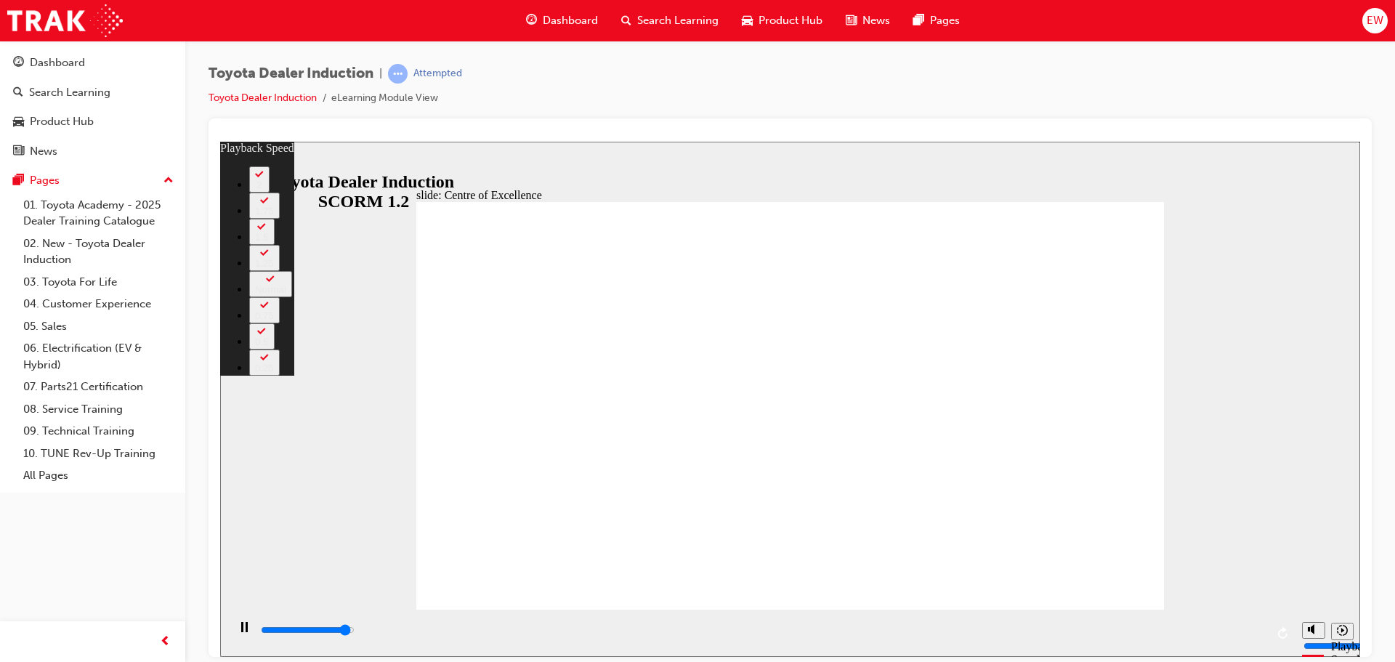
type input "14700"
type input "100"
type input "14900"
type input "101"
type input "15300"
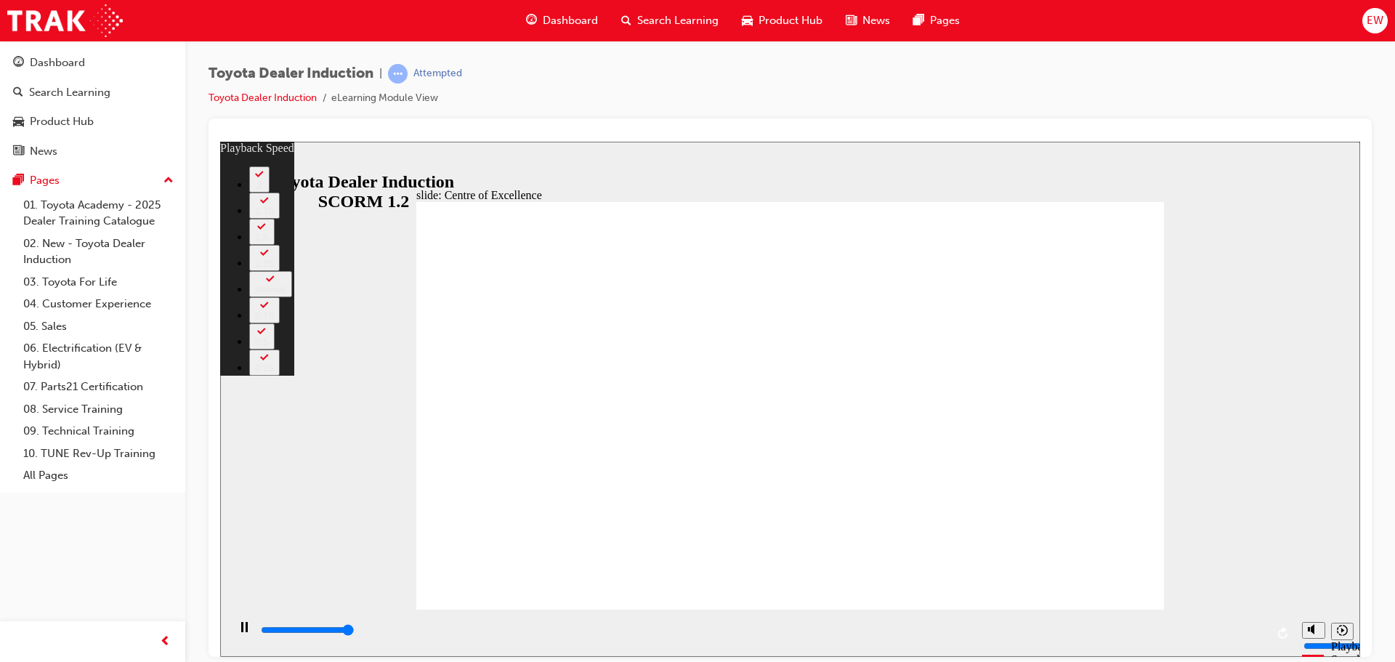
type input "111"
type input "15300"
type input "111"
type input "15300"
drag, startPoint x: 431, startPoint y: 578, endPoint x: 1248, endPoint y: 406, distance: 835.1
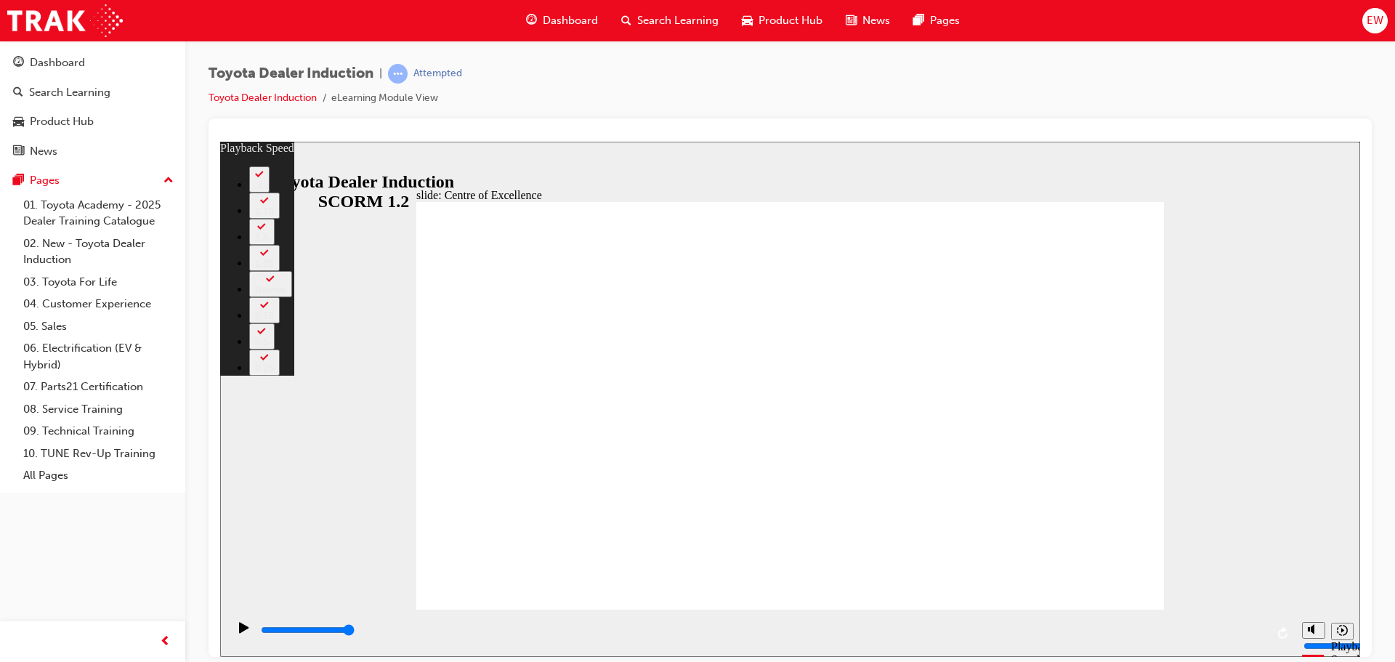
click at [1239, 409] on div "slide: Centre of Excellence Rectangle 2 playback speed 2 1.75 1.5 1.25 Normal 0…" at bounding box center [790, 398] width 1140 height 515
type input "248"
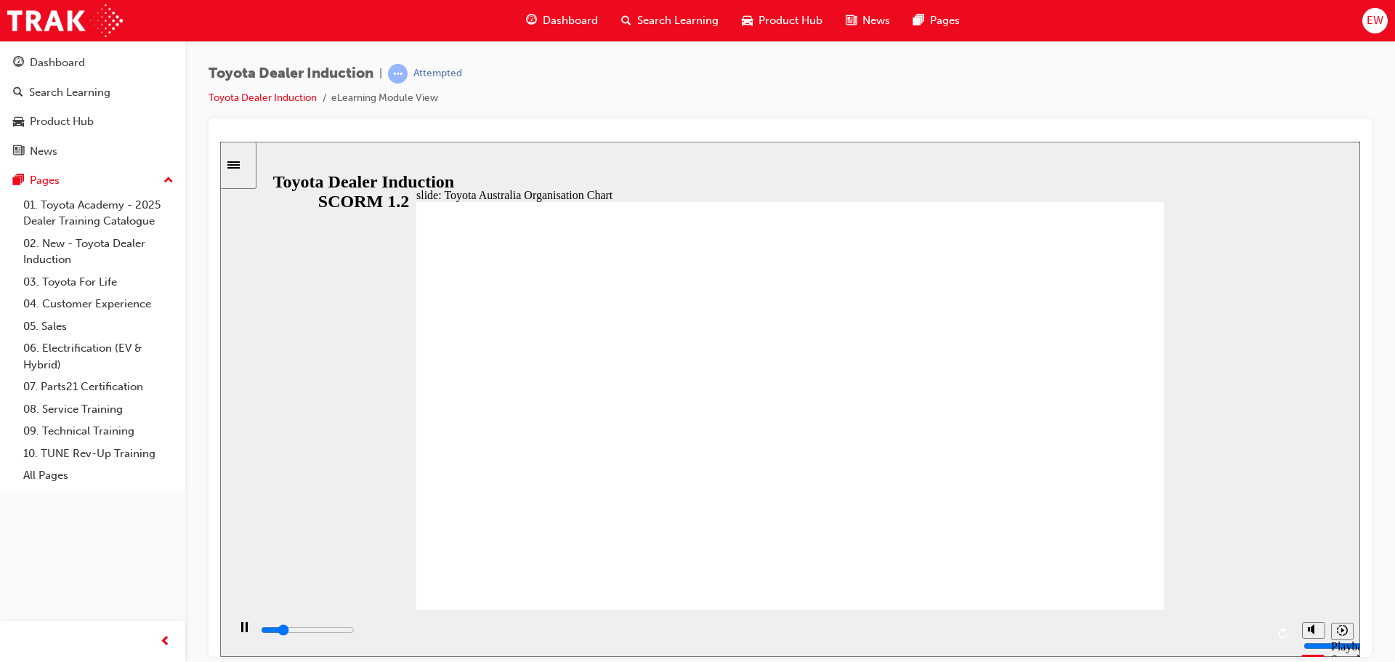
click at [1252, 629] on div "playback controls" at bounding box center [762, 630] width 1006 height 16
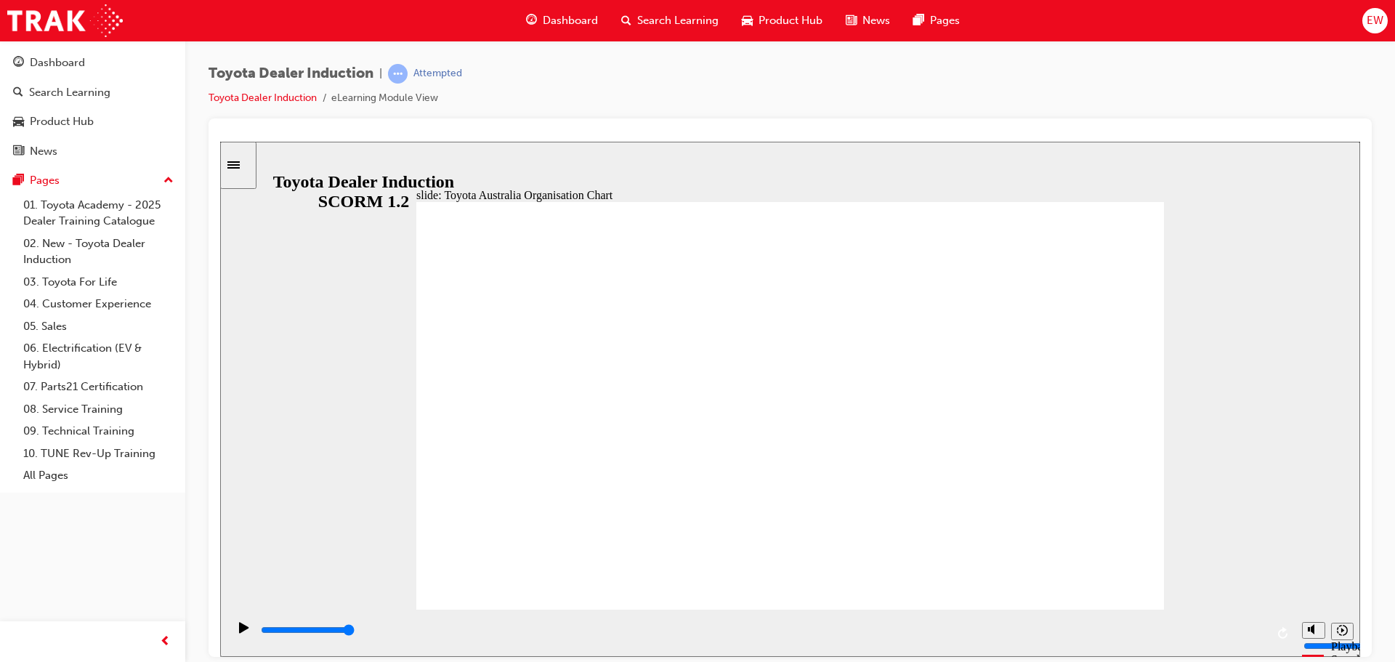
type input "4600"
radio input "true"
type input "5000"
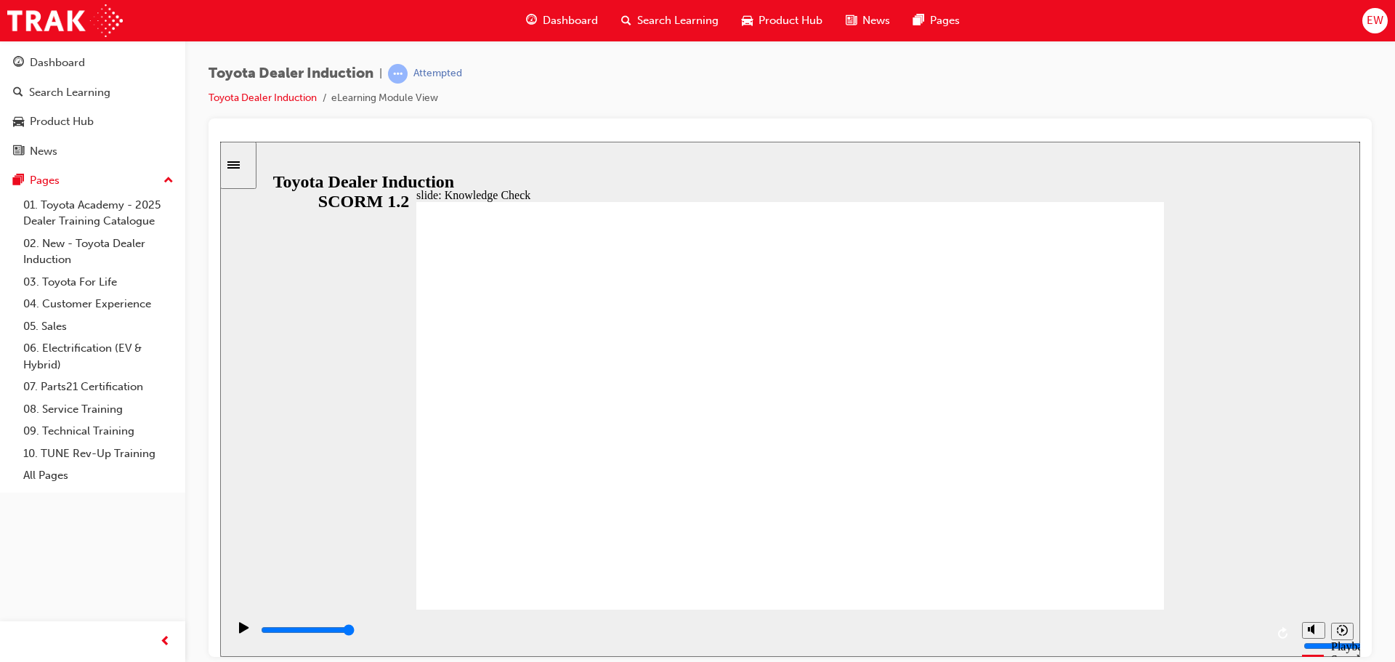
radio input "false"
radio input "true"
type input "5000"
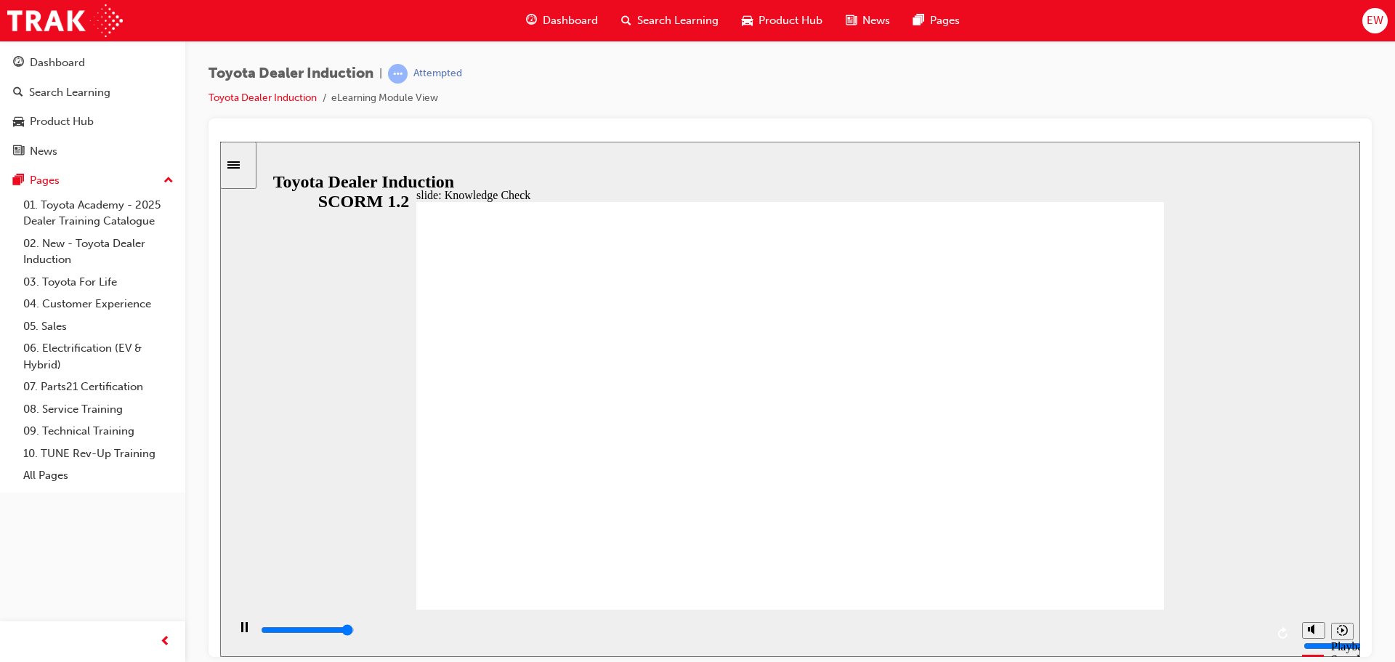
radio input "true"
type input "5000"
radio input "true"
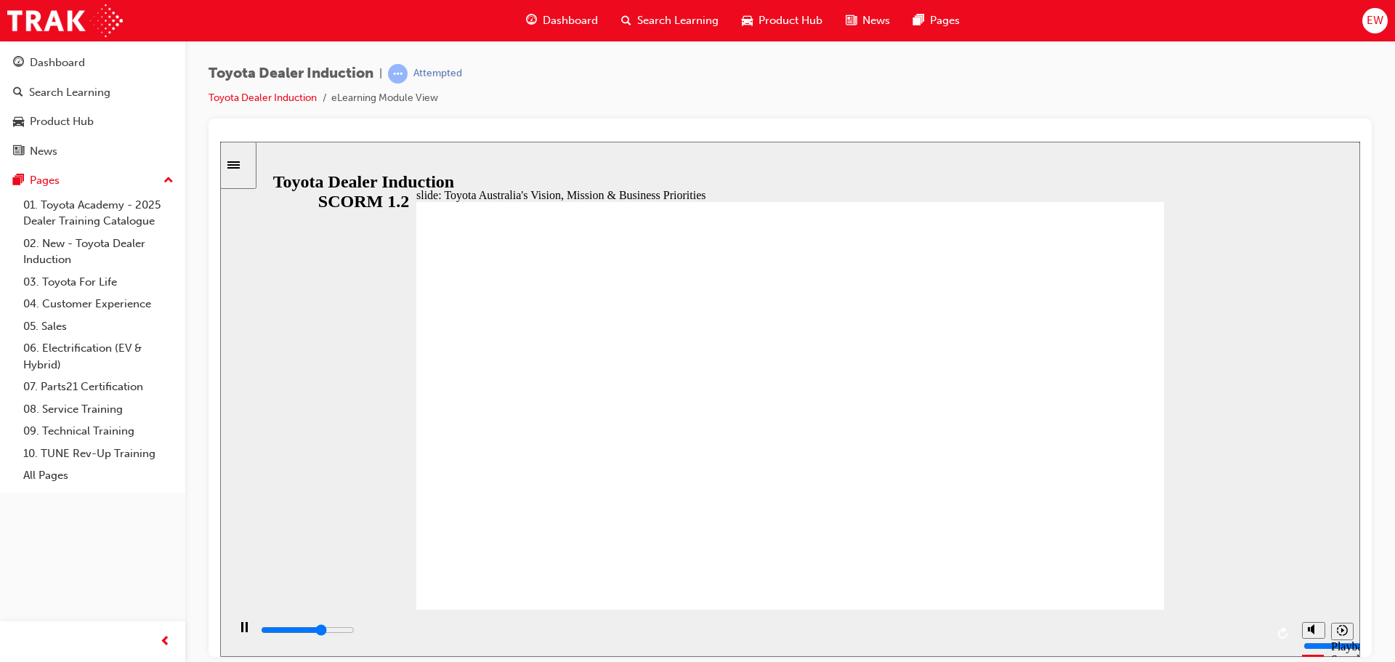
drag, startPoint x: 1249, startPoint y: 631, endPoint x: 1264, endPoint y: 614, distance: 23.2
click at [1264, 615] on div "slide: As the world changes Toyota Australia’s Vision, Mission & Business Prior…" at bounding box center [790, 513] width 1140 height 744
type input "9200"
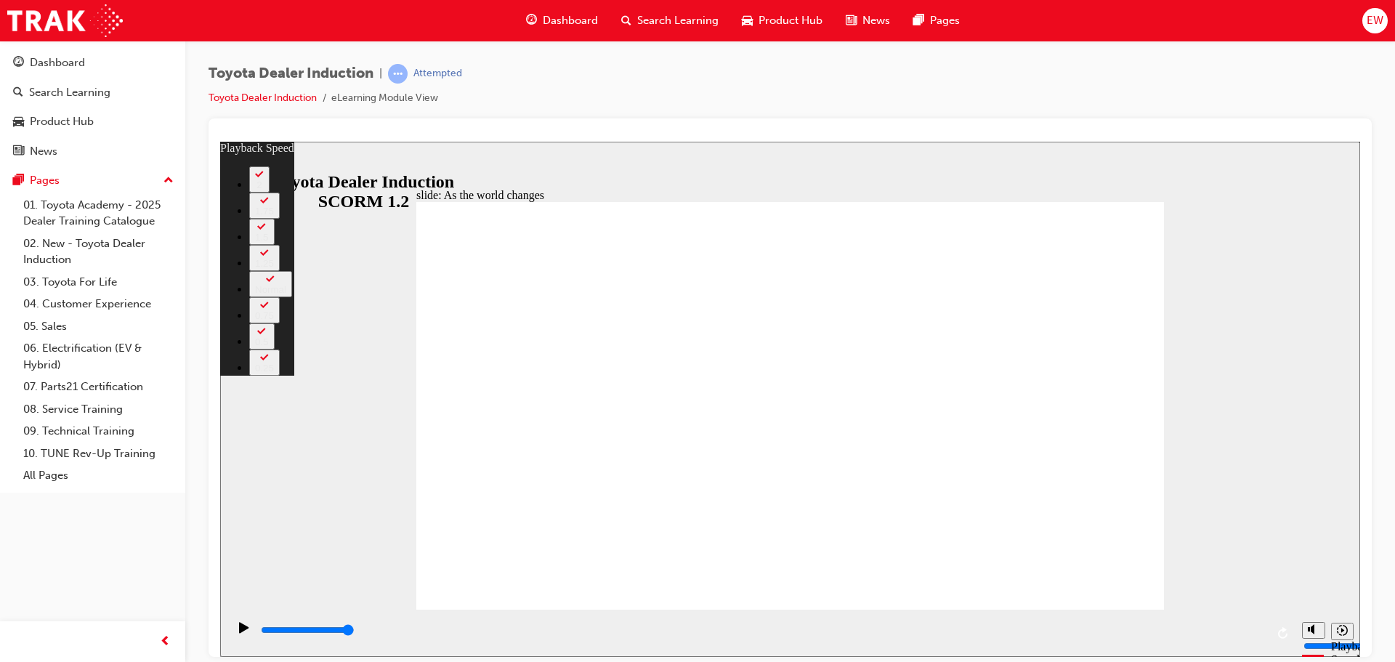
drag, startPoint x: 434, startPoint y: 577, endPoint x: 1244, endPoint y: 482, distance: 816.2
click at [1225, 478] on div "slide: As the world changes Rectangle 2 playback speed 2 1.75 1.5 1.25 Normal 0…" at bounding box center [790, 398] width 1140 height 515
type input "128"
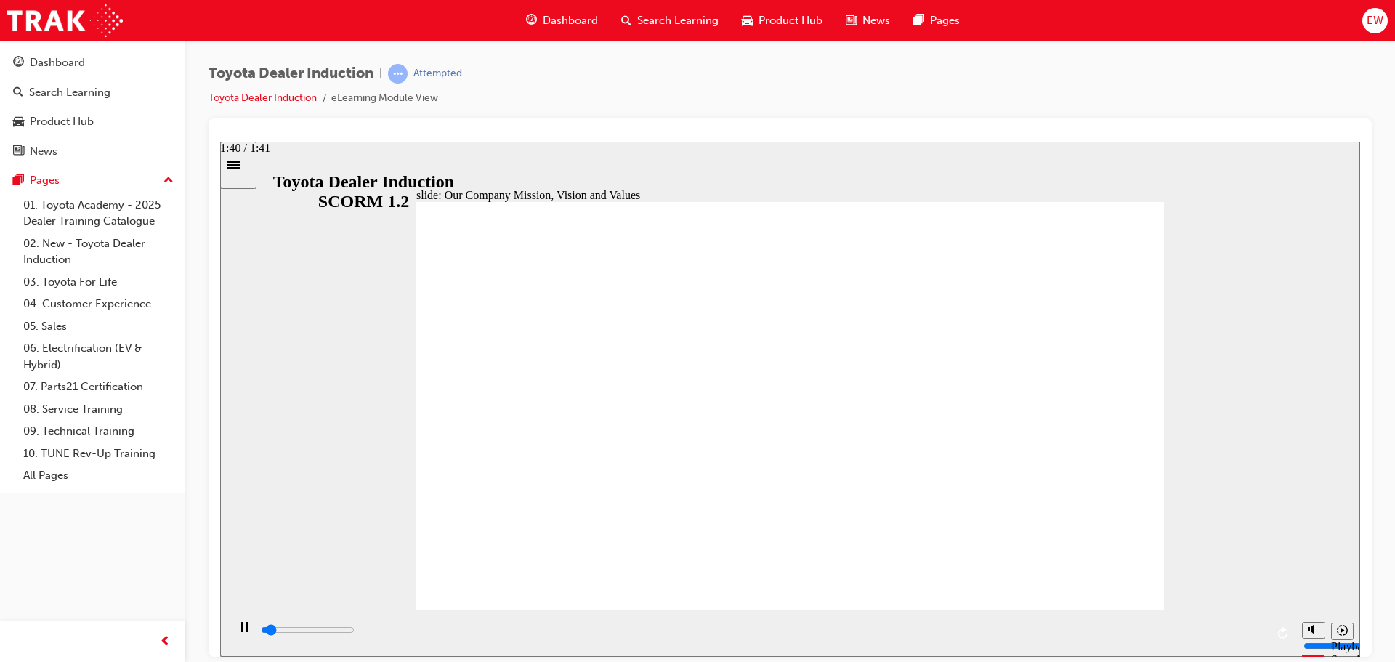
click at [354, 632] on input "slide progress" at bounding box center [308, 629] width 94 height 12
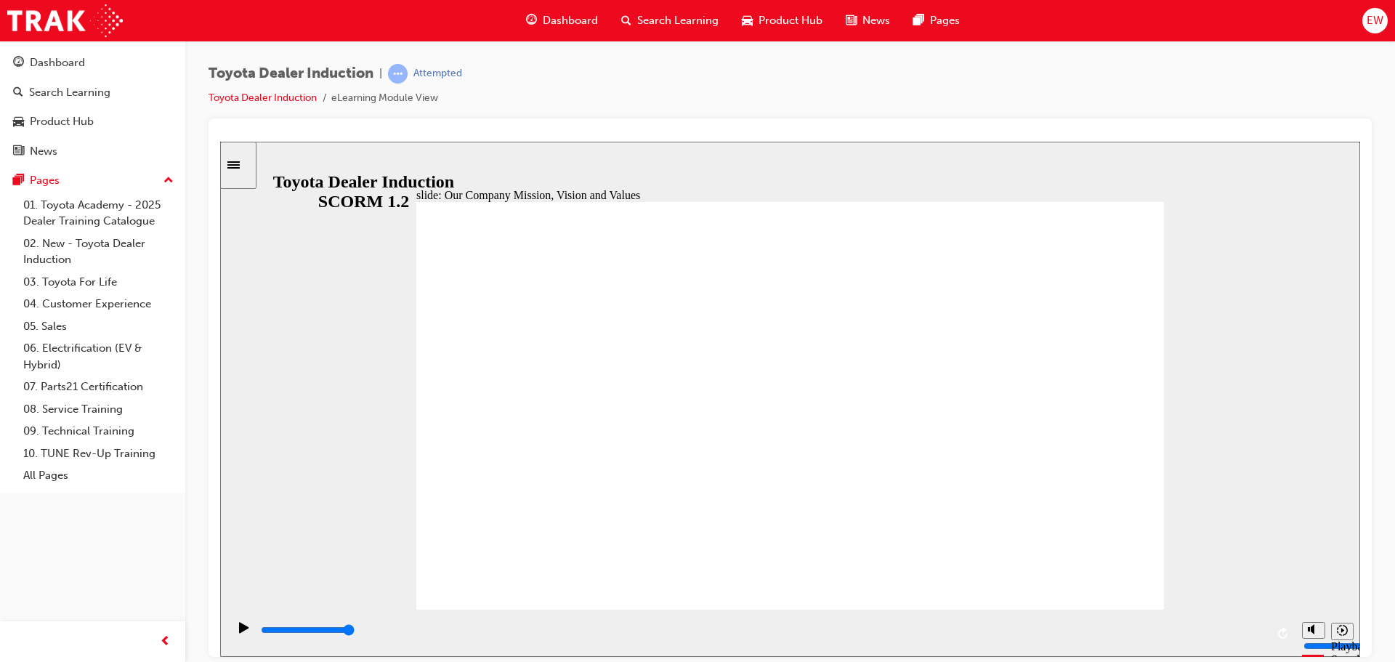
click at [354, 631] on input "slide progress" at bounding box center [308, 629] width 94 height 12
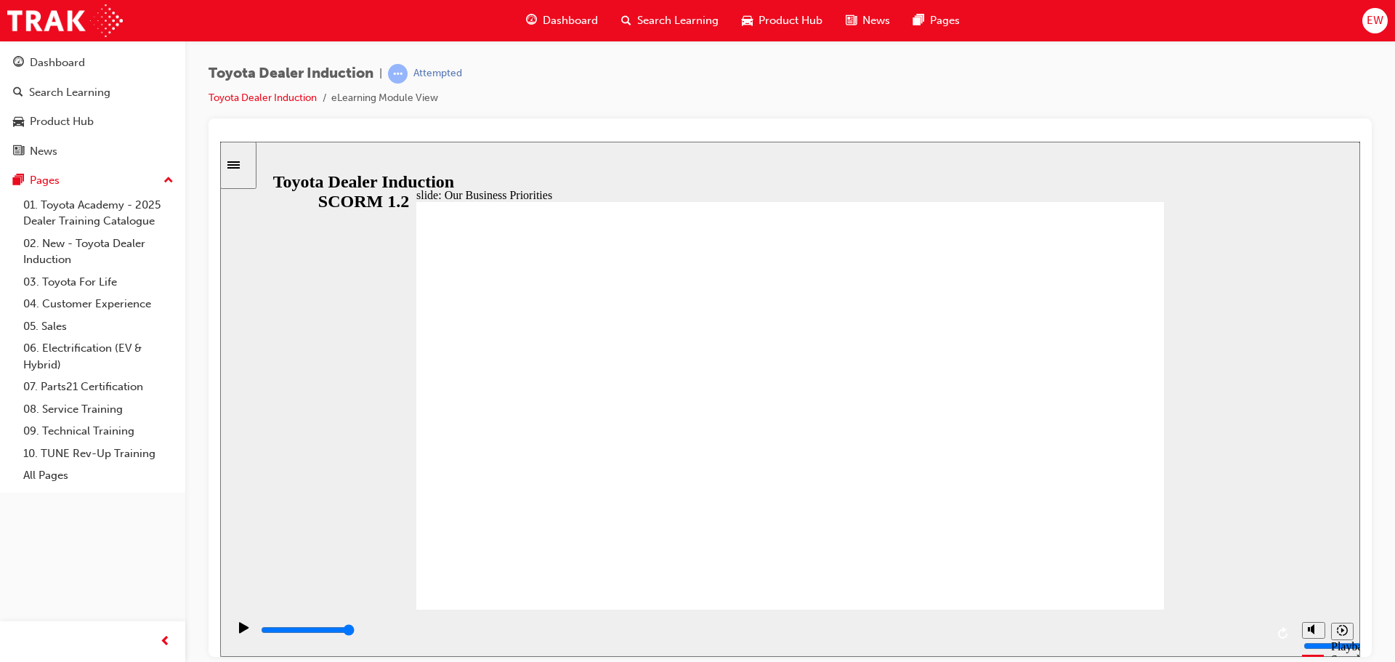
click at [1253, 629] on div "playback controls" at bounding box center [762, 630] width 1006 height 16
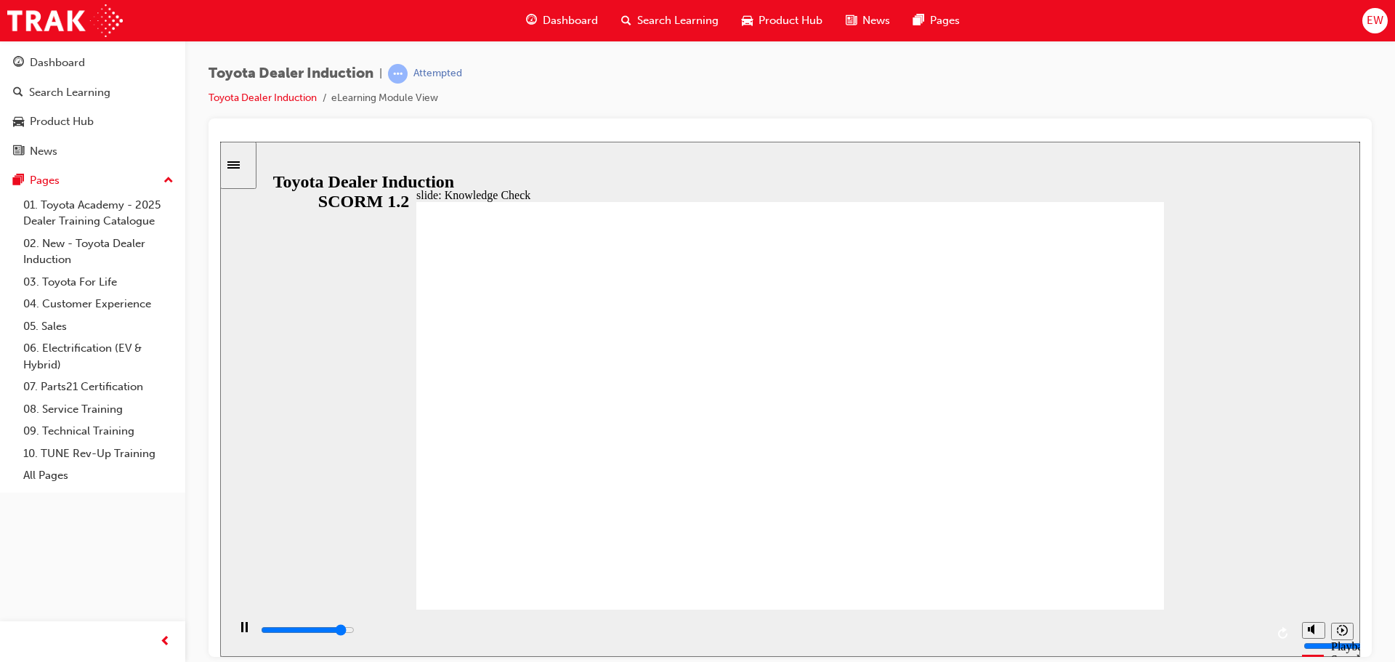
type input "5000"
type input "H"
type input "Ha"
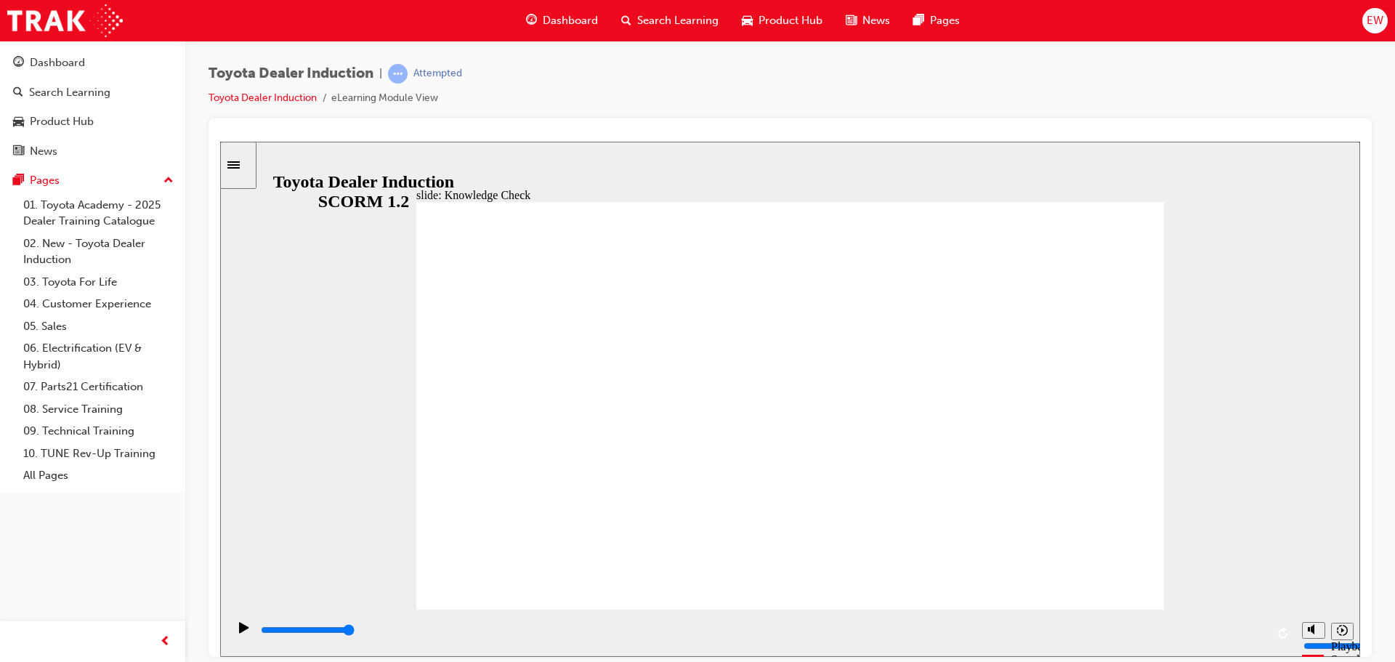
type input "Ha"
type input "Hap"
type input "Happ"
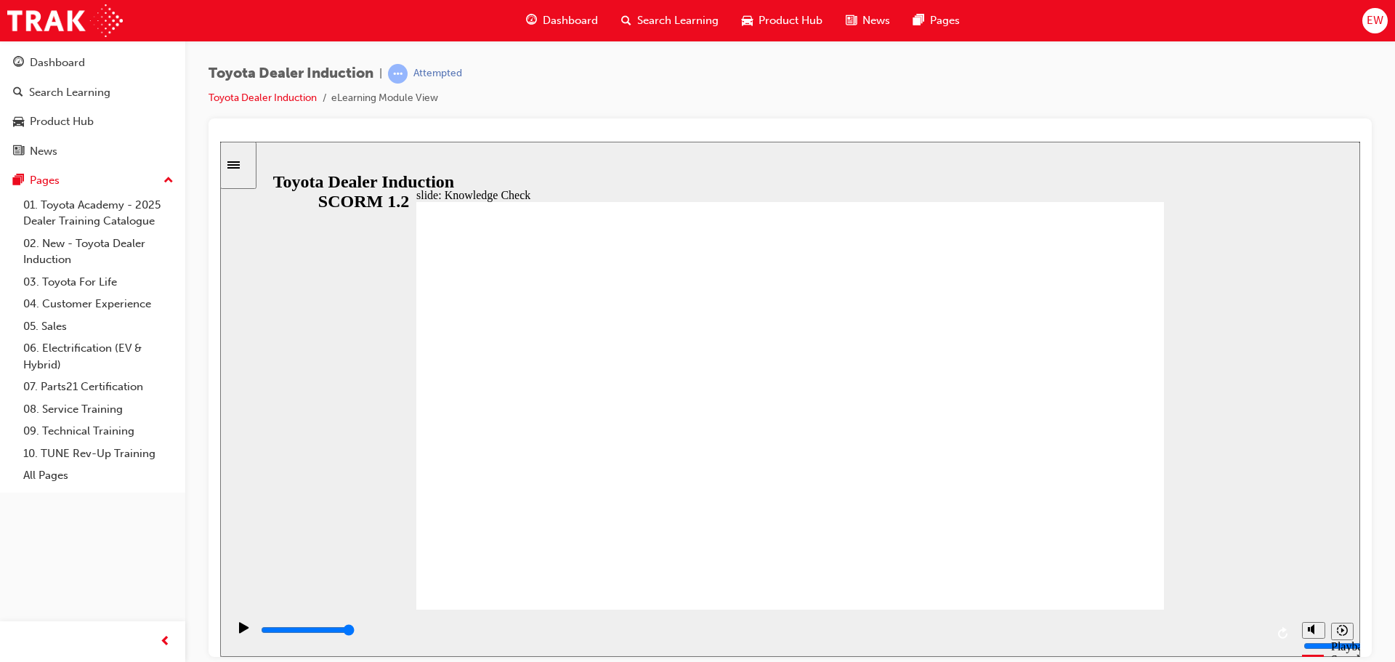
type input "Happi"
type input "Happin"
type input "Happine"
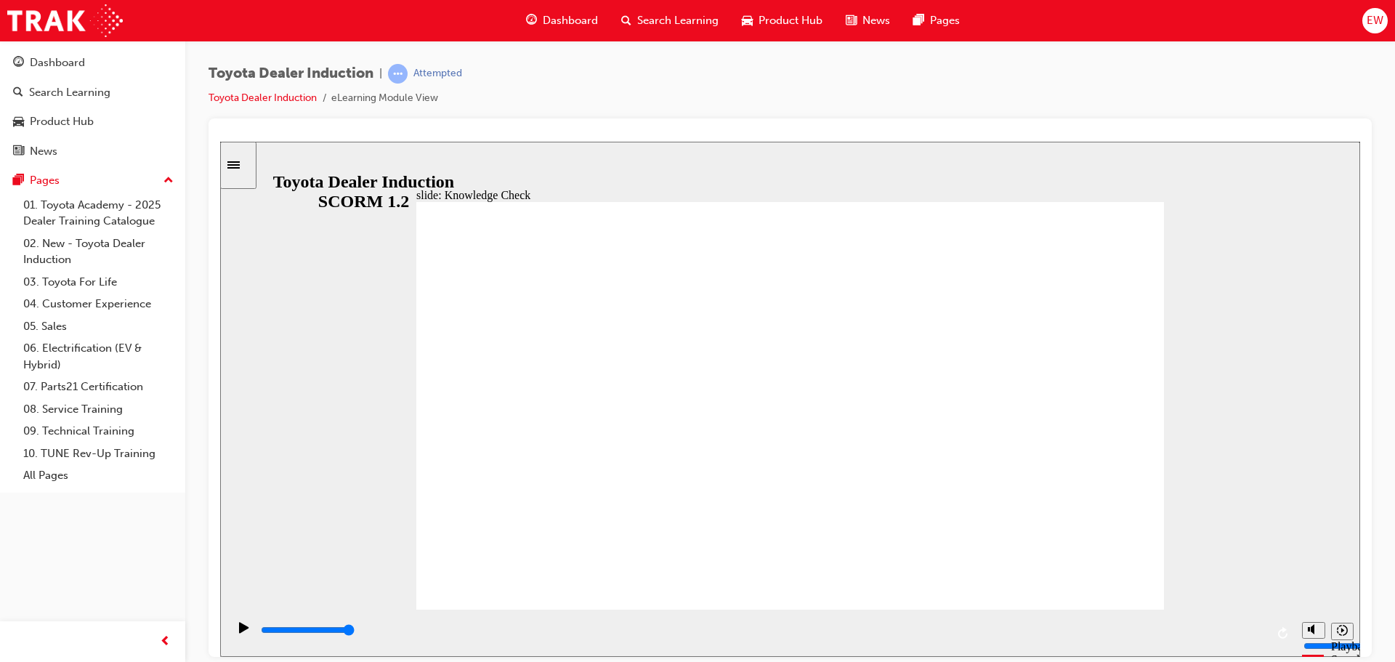
type input "Happine"
type input "Happines"
type input "Happiness"
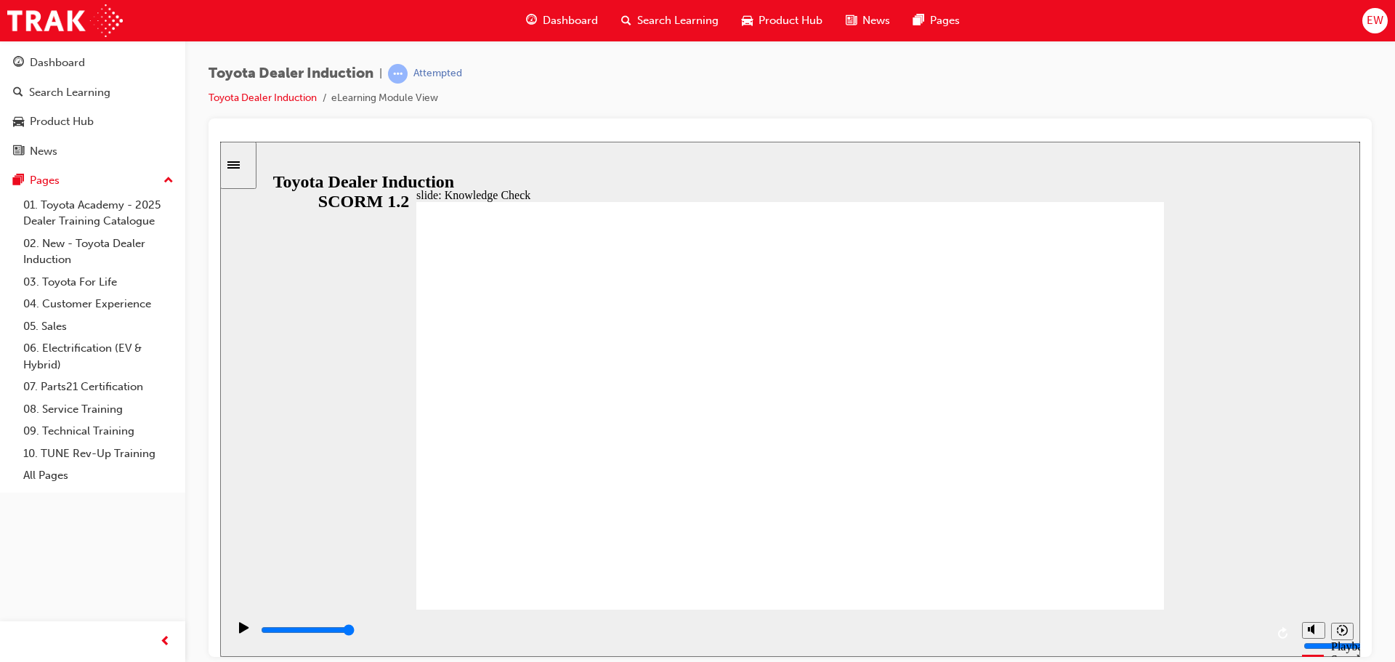
type input "Happiness"
type input "5000"
type input "m"
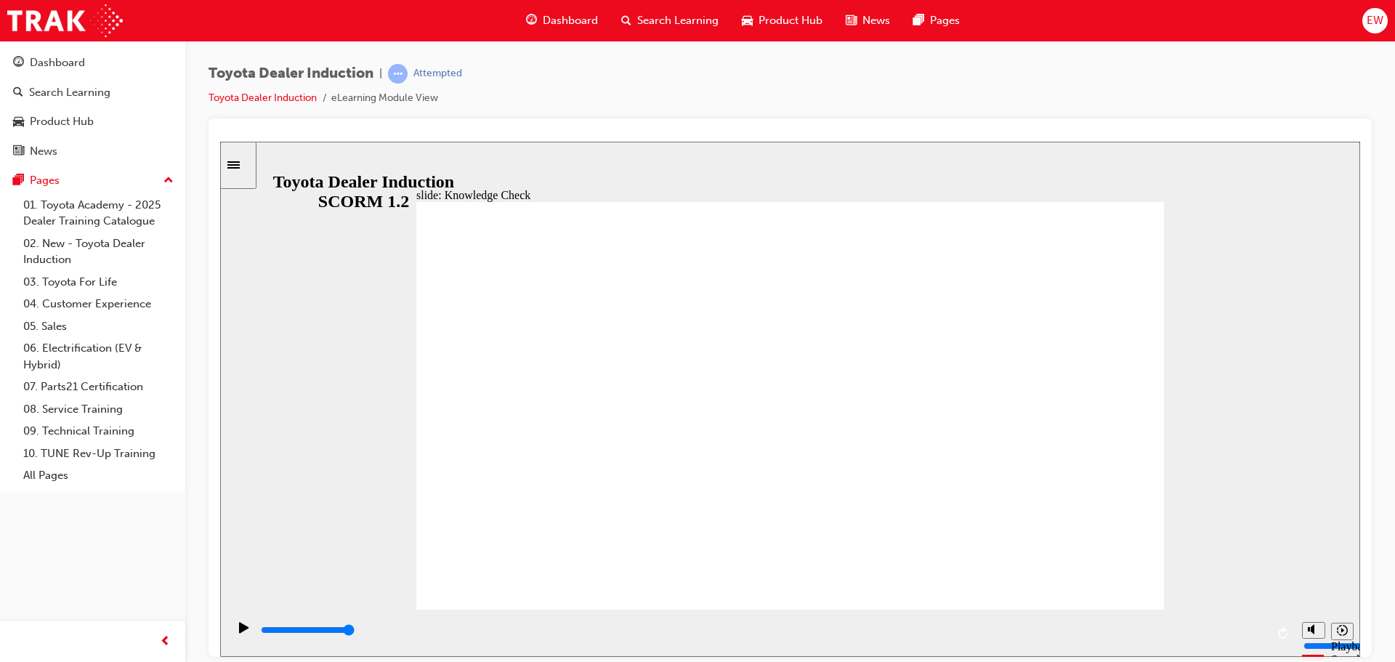
type input "mo"
type input "mop"
type input "mopv"
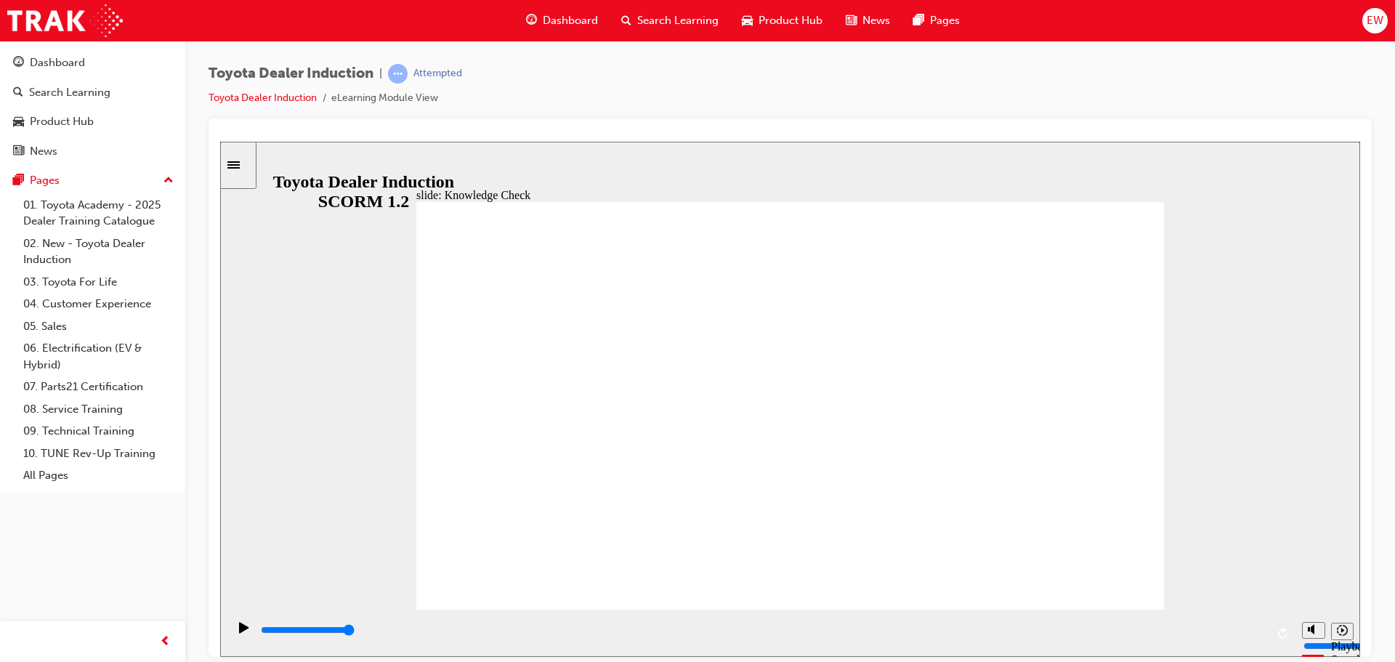
type input "mopv"
type input "mopve"
type input "mopved"
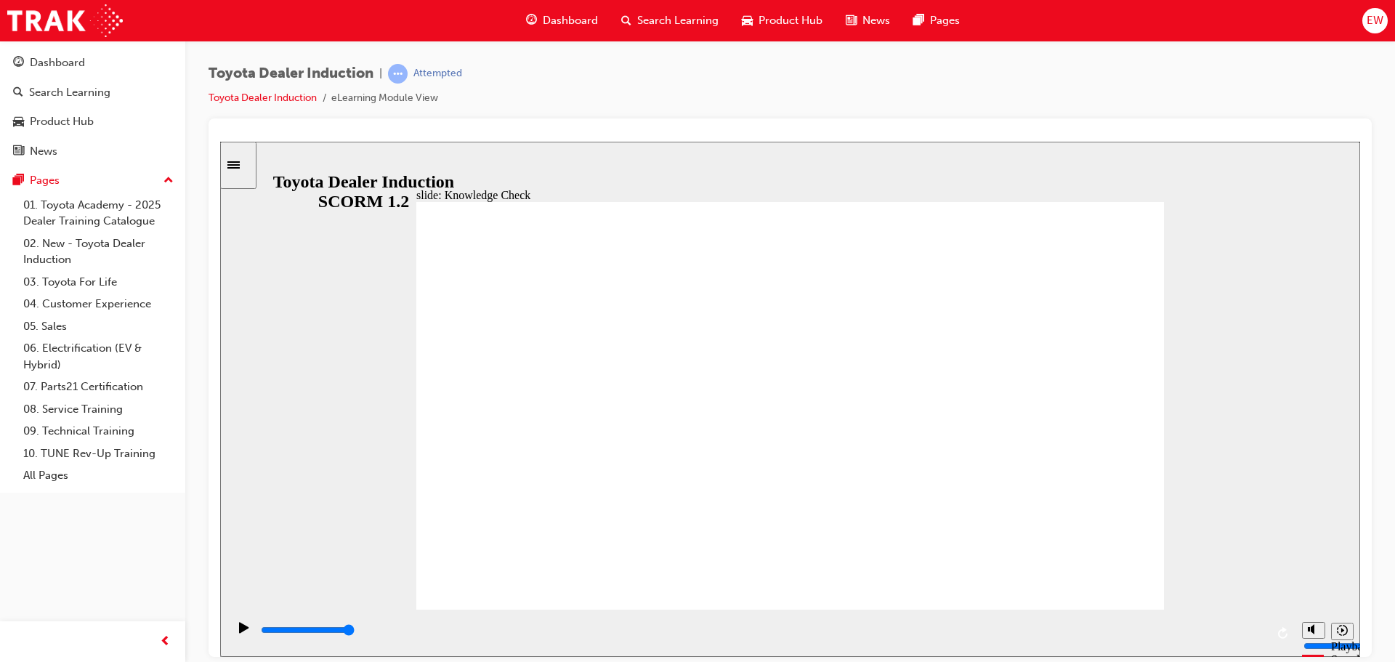
type input "moved"
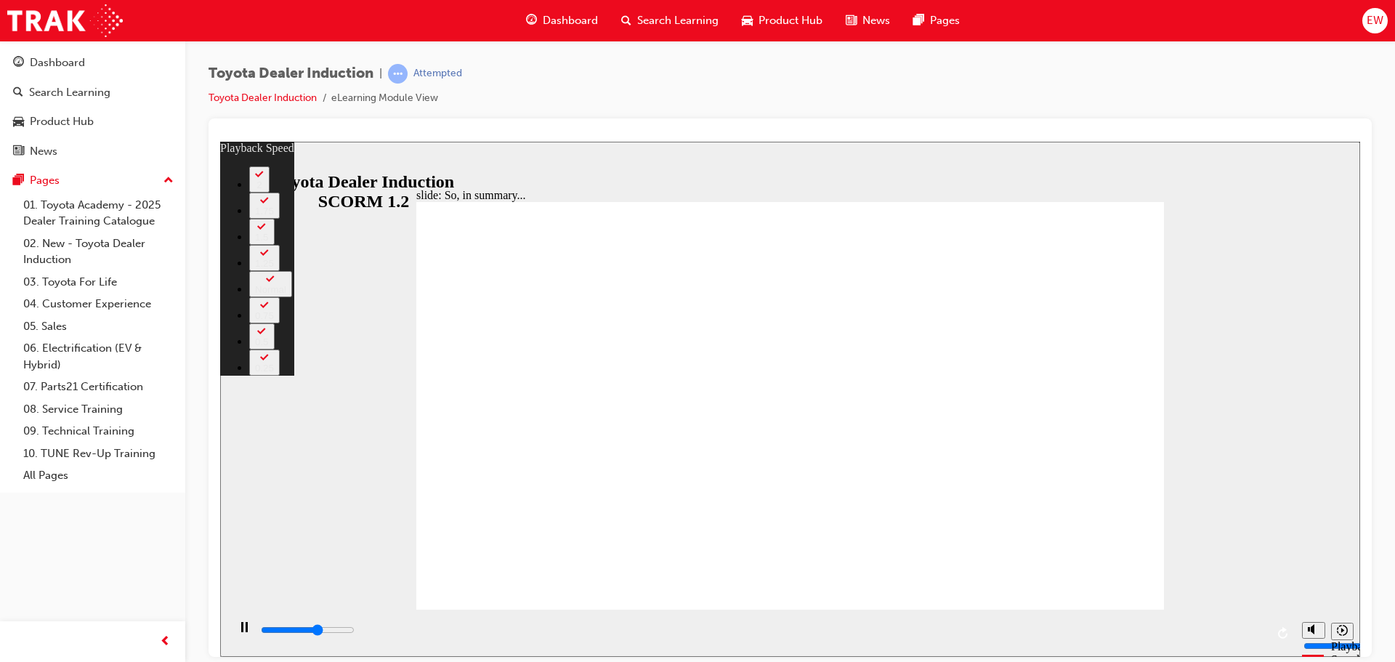
type input "4100"
type input "0"
type input "4500"
type input "0"
type input "5000"
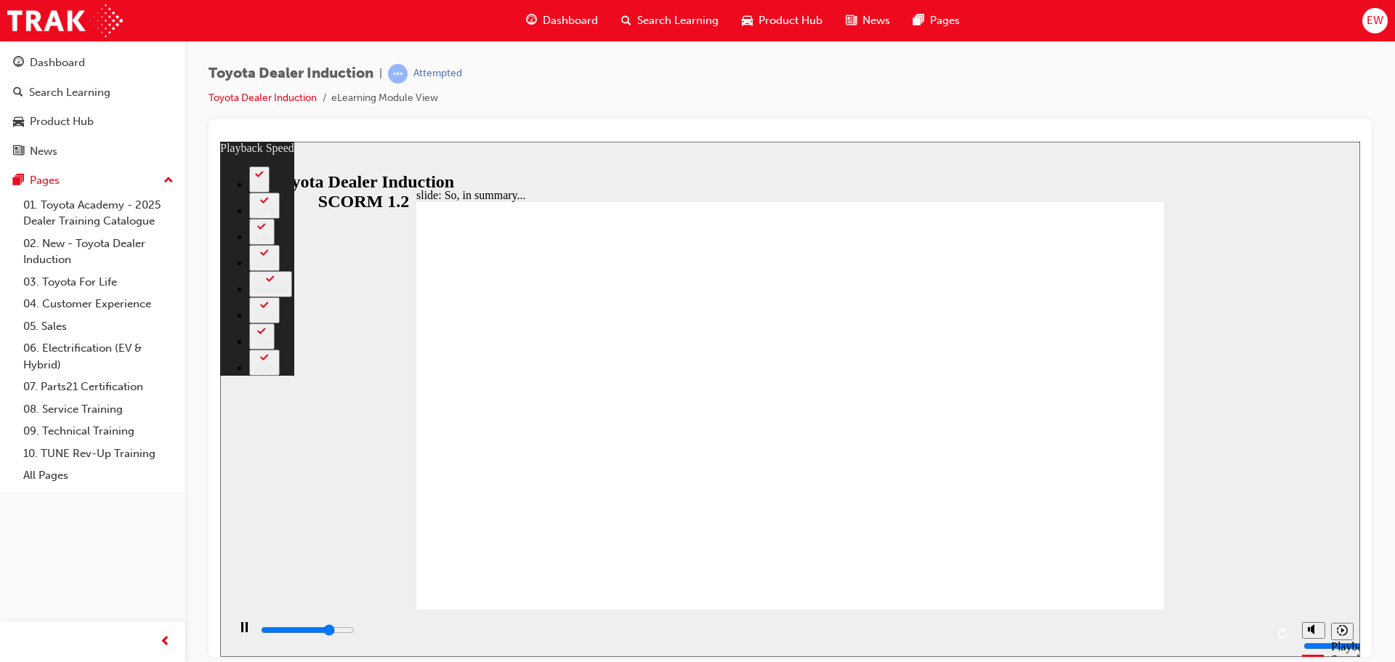
type input "1"
type input "5600"
type input "1"
type input "6100"
type input "2"
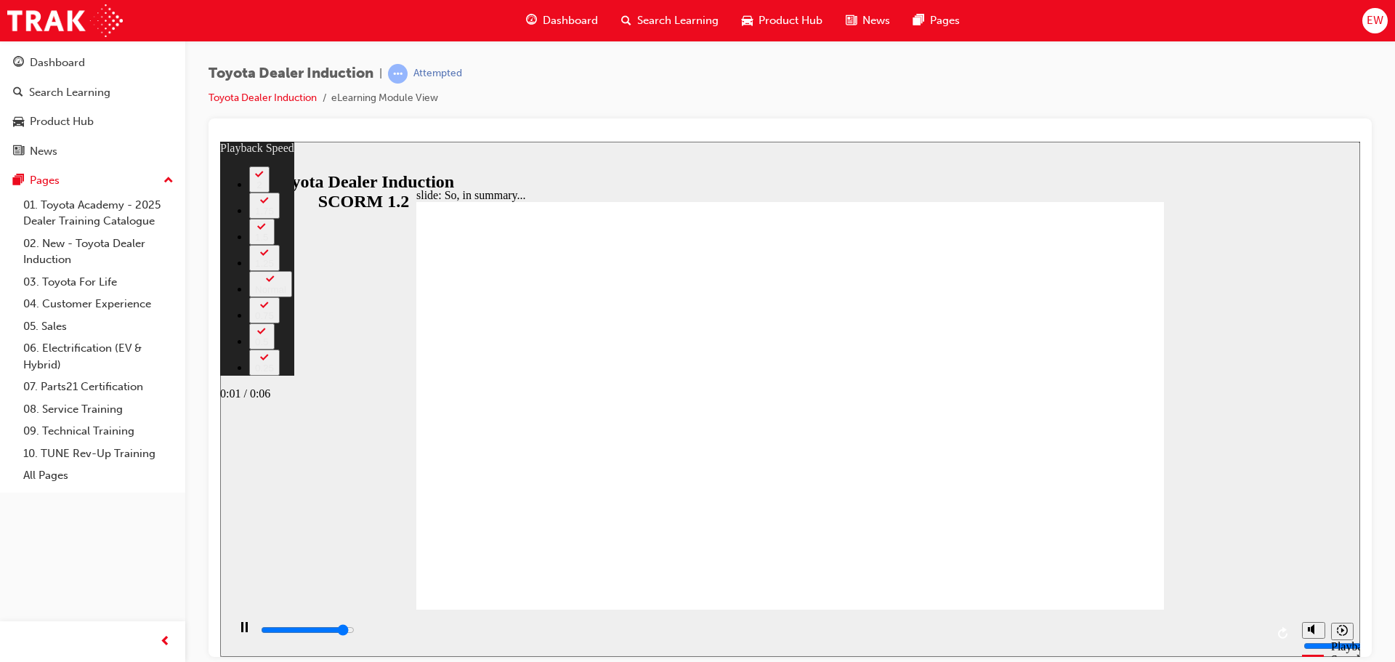
type input "6100"
type input "2"
type input "6500"
drag, startPoint x: 434, startPoint y: 576, endPoint x: 1272, endPoint y: 431, distance: 849.9
click at [1272, 431] on div "slide: So, in summary... Rectangle 3 playback speed 2 1.75 1.5 1.25 Normal 0.75…" at bounding box center [790, 398] width 1140 height 515
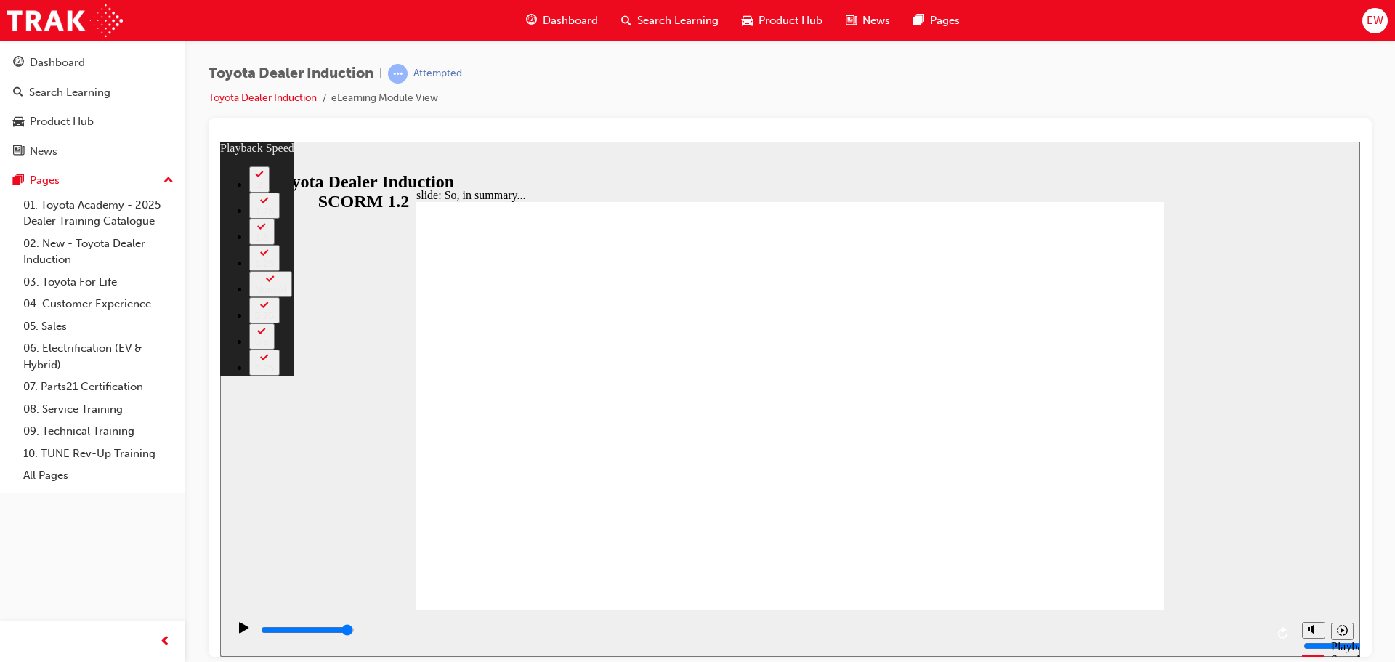
type input "128"
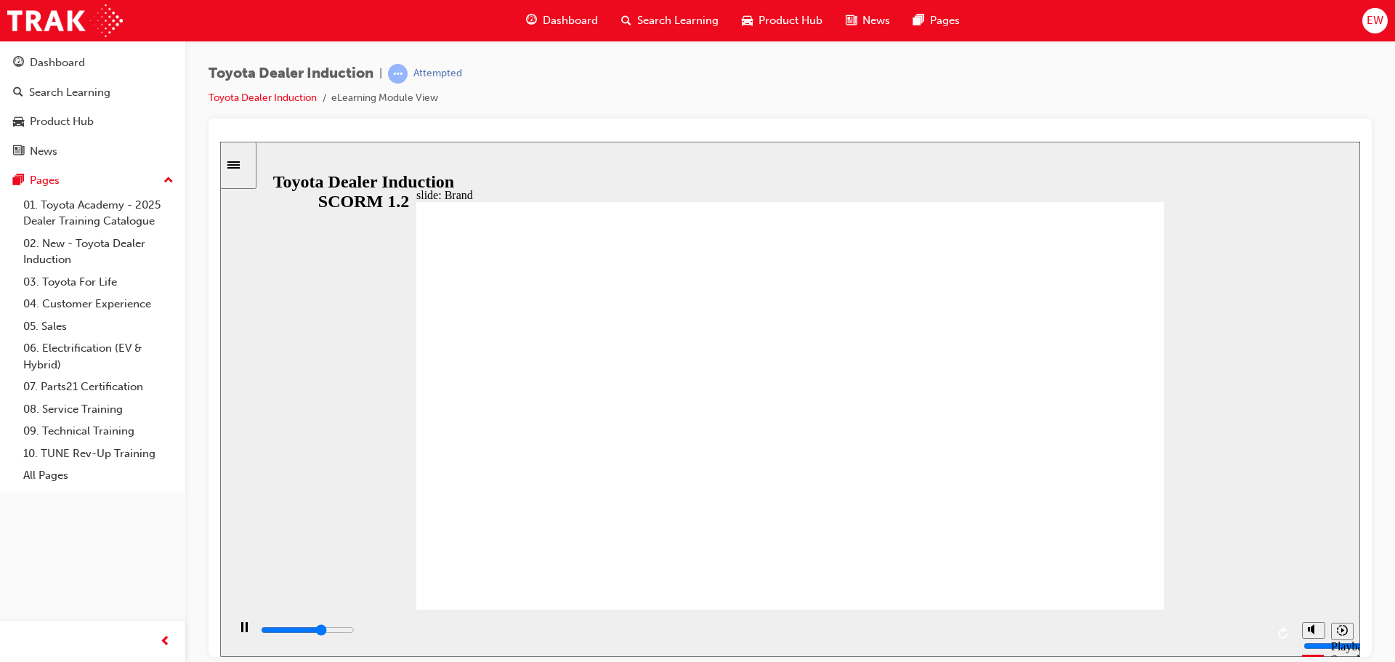
click at [354, 631] on input "slide progress" at bounding box center [308, 629] width 94 height 12
drag, startPoint x: 1259, startPoint y: 625, endPoint x: 1249, endPoint y: 612, distance: 16.7
click at [1260, 625] on div "playback controls" at bounding box center [762, 630] width 1006 height 16
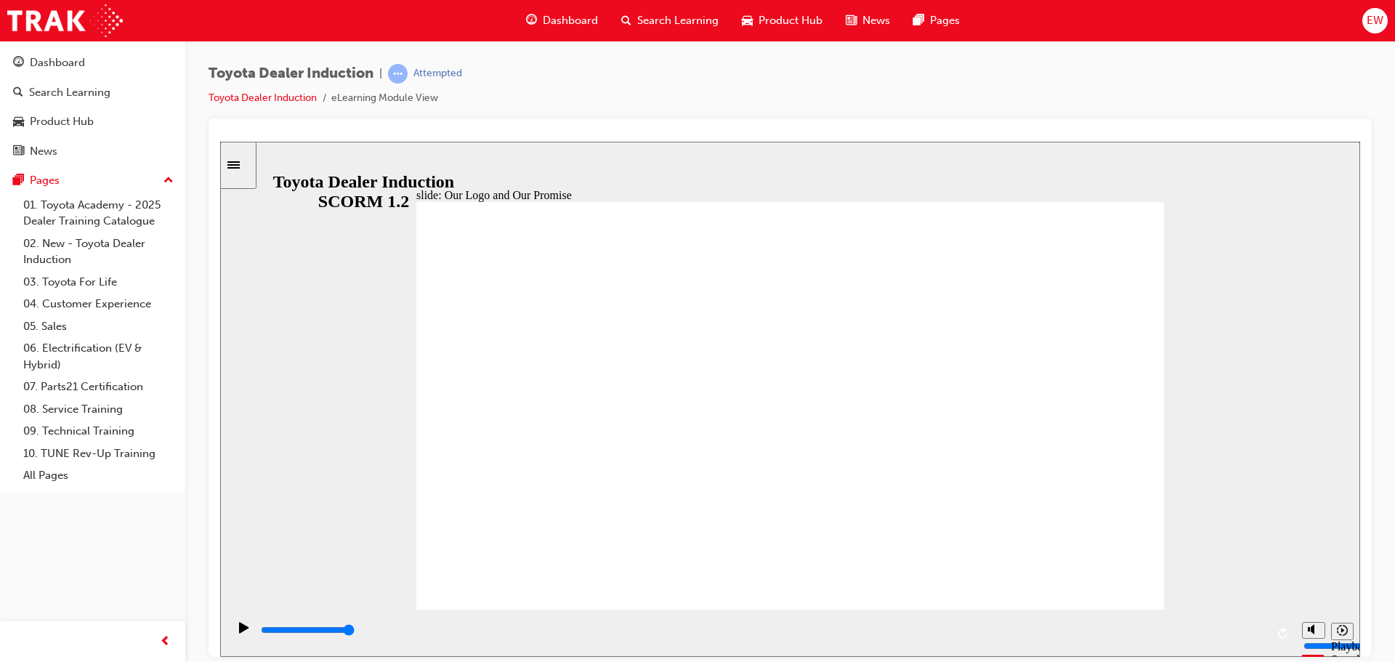
click at [1262, 628] on div "playback controls" at bounding box center [762, 630] width 1006 height 16
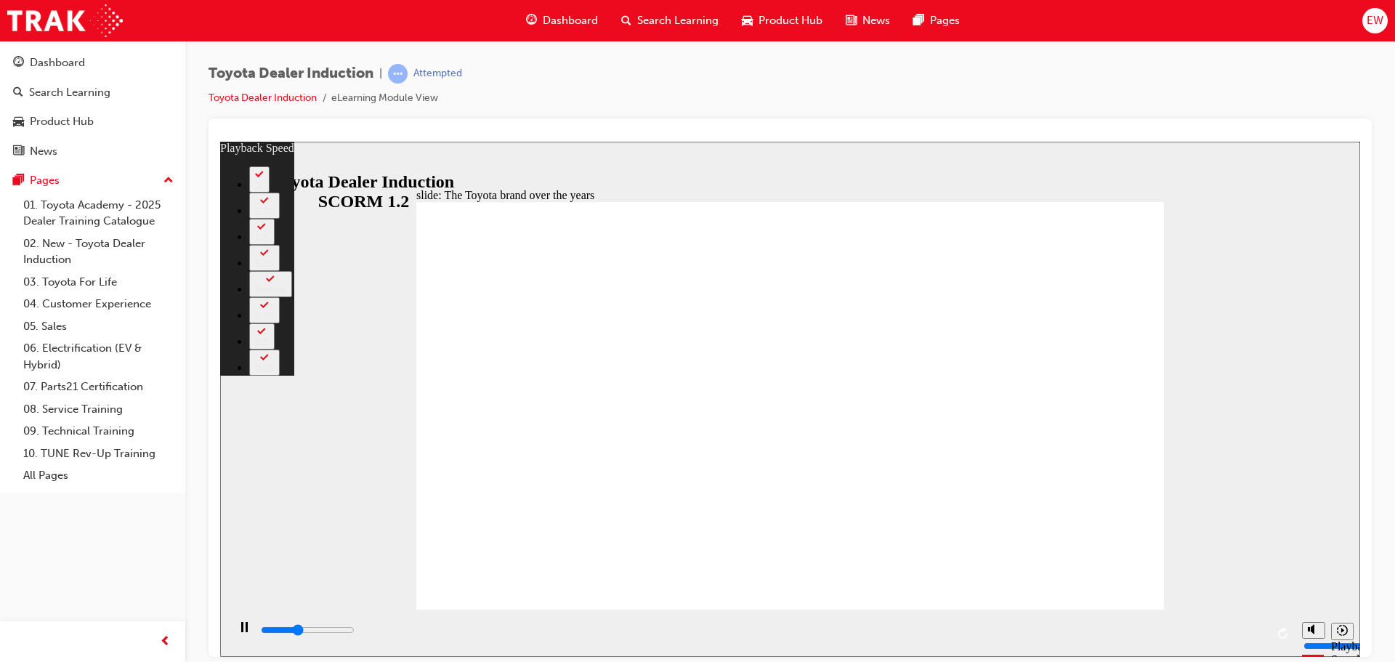
type input "3200"
type input "0"
type input "3600"
type input "1"
type input "4200"
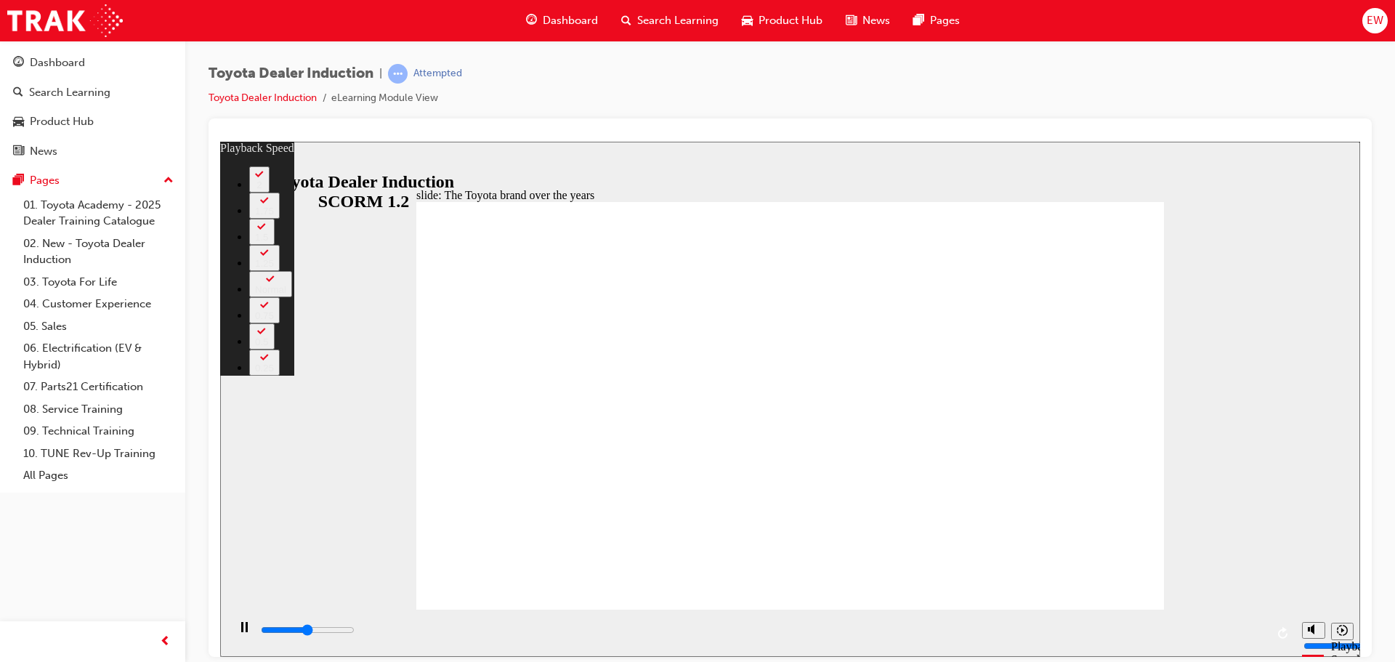
type input "1"
type input "4700"
type input "2"
type input "5300"
type input "2"
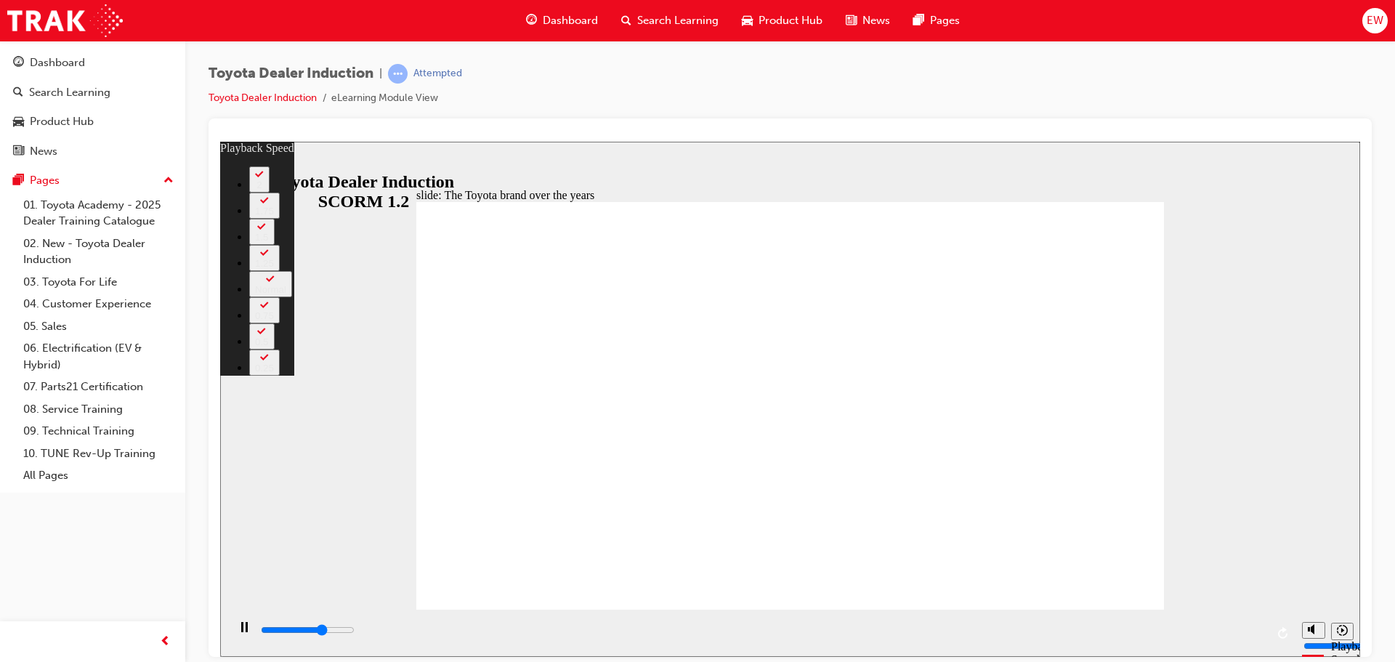
type input "5700"
drag, startPoint x: 434, startPoint y: 581, endPoint x: 1343, endPoint y: 482, distance: 914.8
click at [1336, 482] on div "slide: The Toyota brand over the years Rectangle 2 playback speed 2 1.75 1.5 1.…" at bounding box center [790, 398] width 1140 height 515
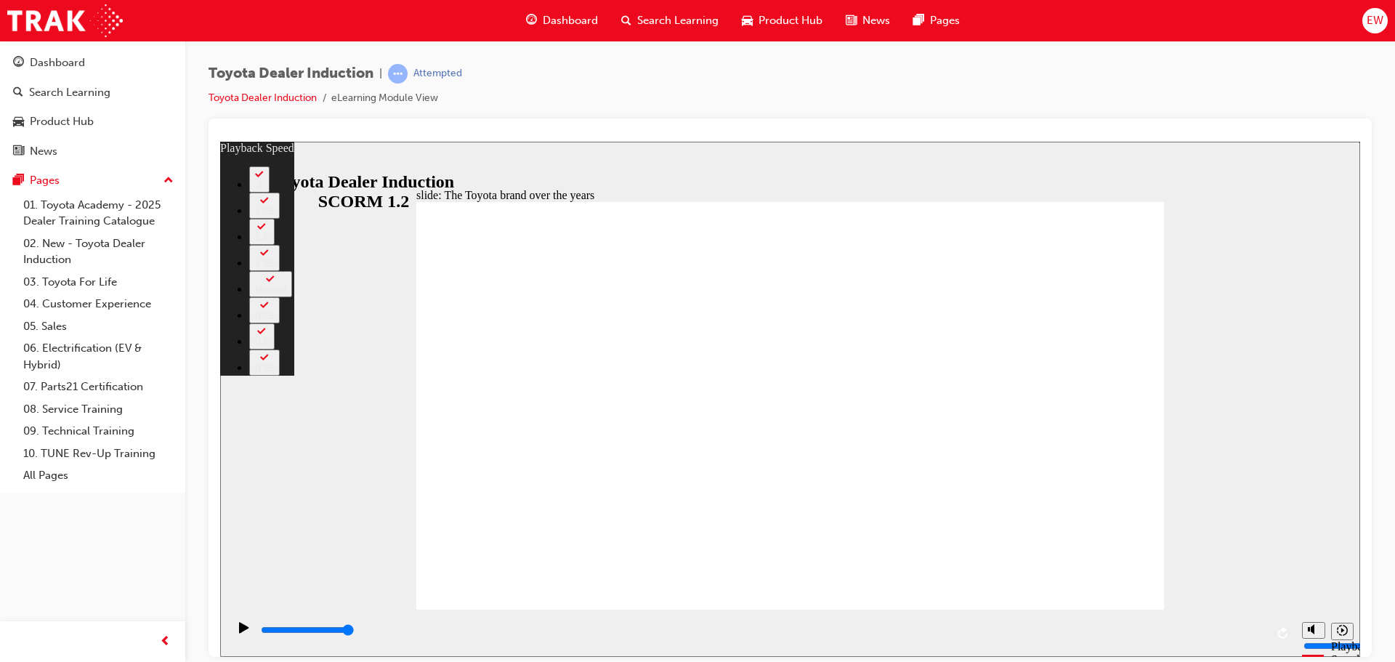
drag, startPoint x: 1125, startPoint y: 585, endPoint x: 1121, endPoint y: 579, distance: 7.9
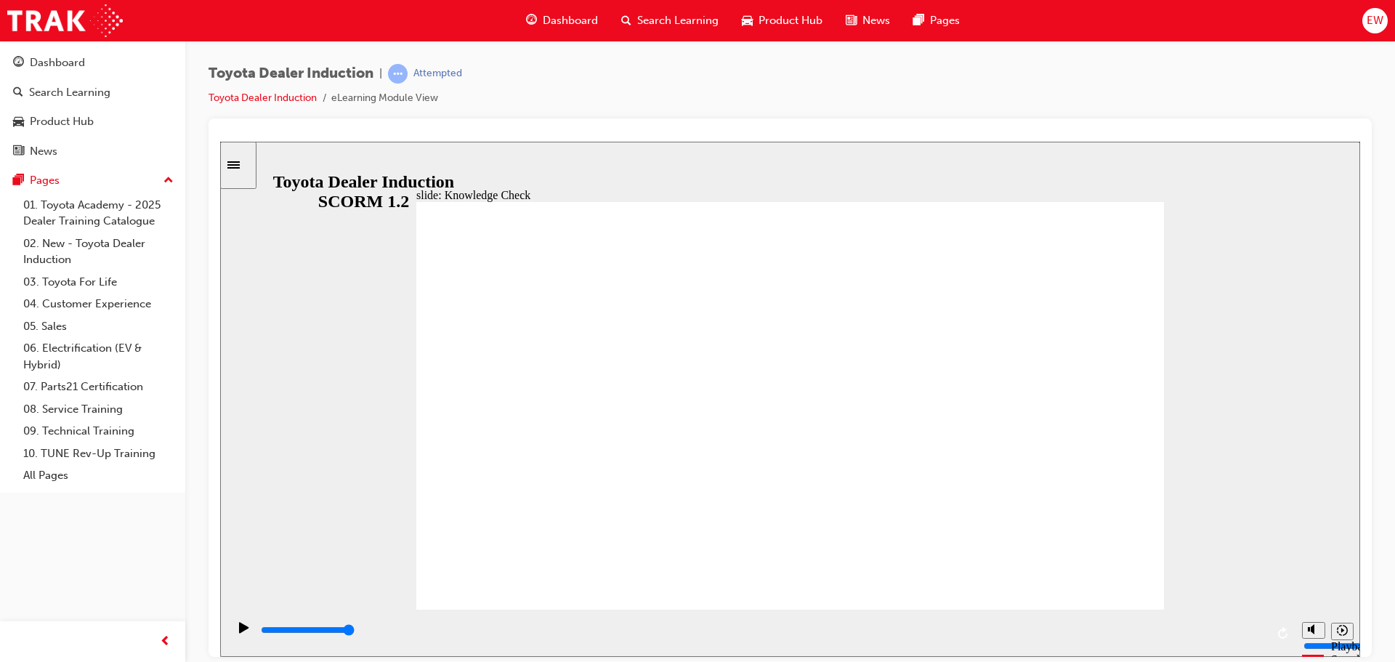
click at [1262, 620] on div "playback controls" at bounding box center [760, 632] width 1067 height 47
click at [1258, 630] on div "playback controls" at bounding box center [762, 630] width 1006 height 16
click at [239, 632] on icon "Play (Ctrl+Alt+P)" at bounding box center [243, 626] width 9 height 11
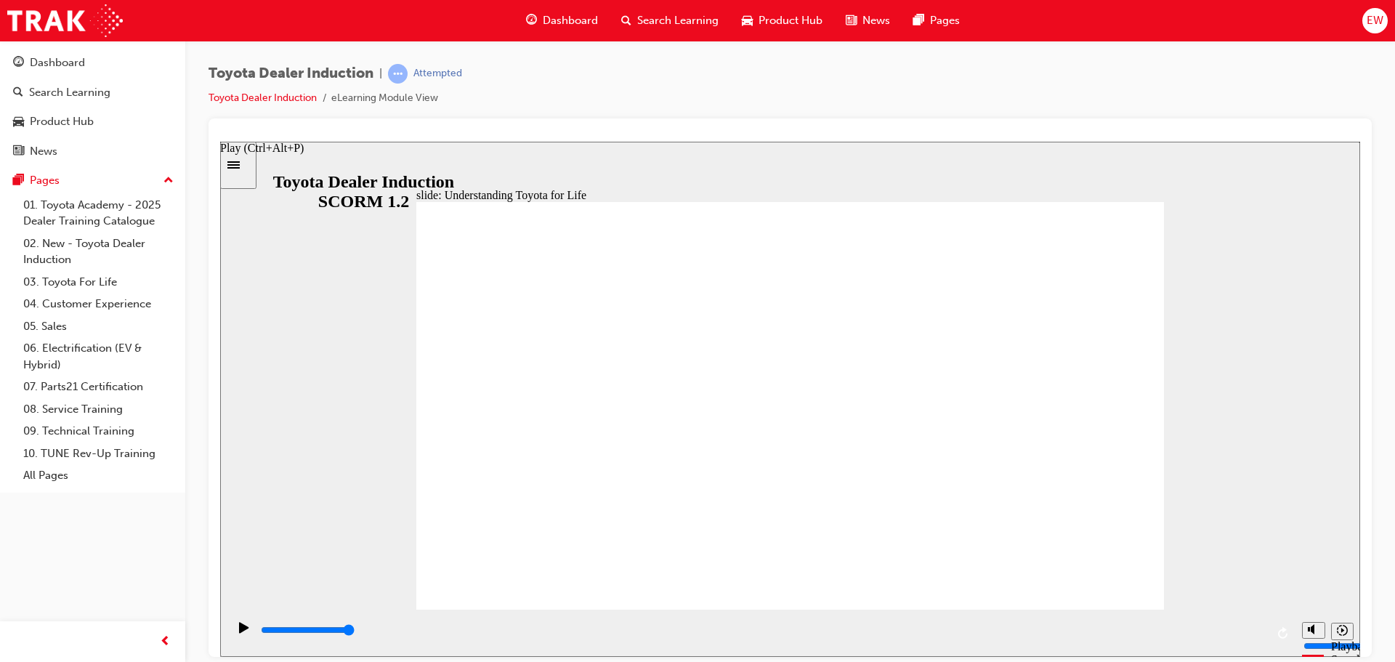
click at [239, 631] on icon "Play (Ctrl+Alt+P)" at bounding box center [243, 626] width 9 height 11
click at [615, 623] on div "playback controls" at bounding box center [762, 633] width 1006 height 22
click at [239, 627] on icon "Play (Ctrl+Alt+P)" at bounding box center [244, 627] width 10 height 12
click at [1260, 633] on div "playback controls" at bounding box center [762, 630] width 1006 height 16
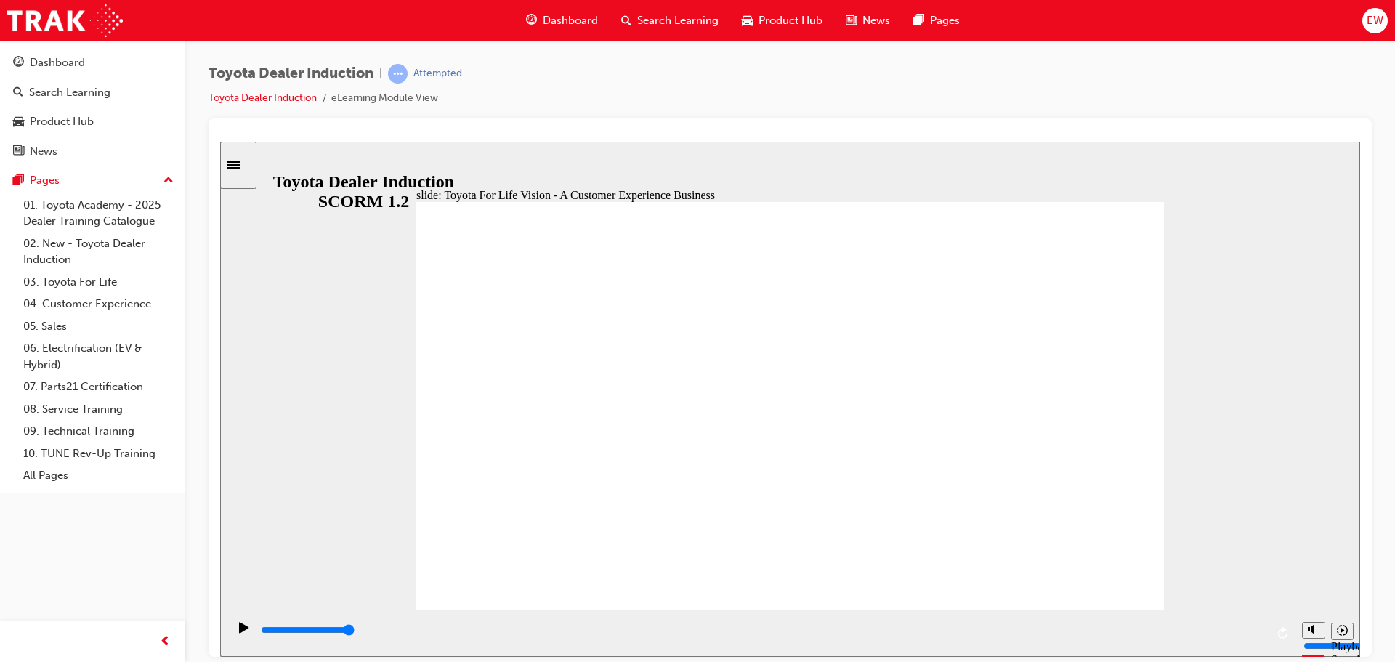
click at [1254, 623] on div "playback controls" at bounding box center [762, 633] width 1006 height 22
drag, startPoint x: 859, startPoint y: 554, endPoint x: 899, endPoint y: 556, distance: 40.7
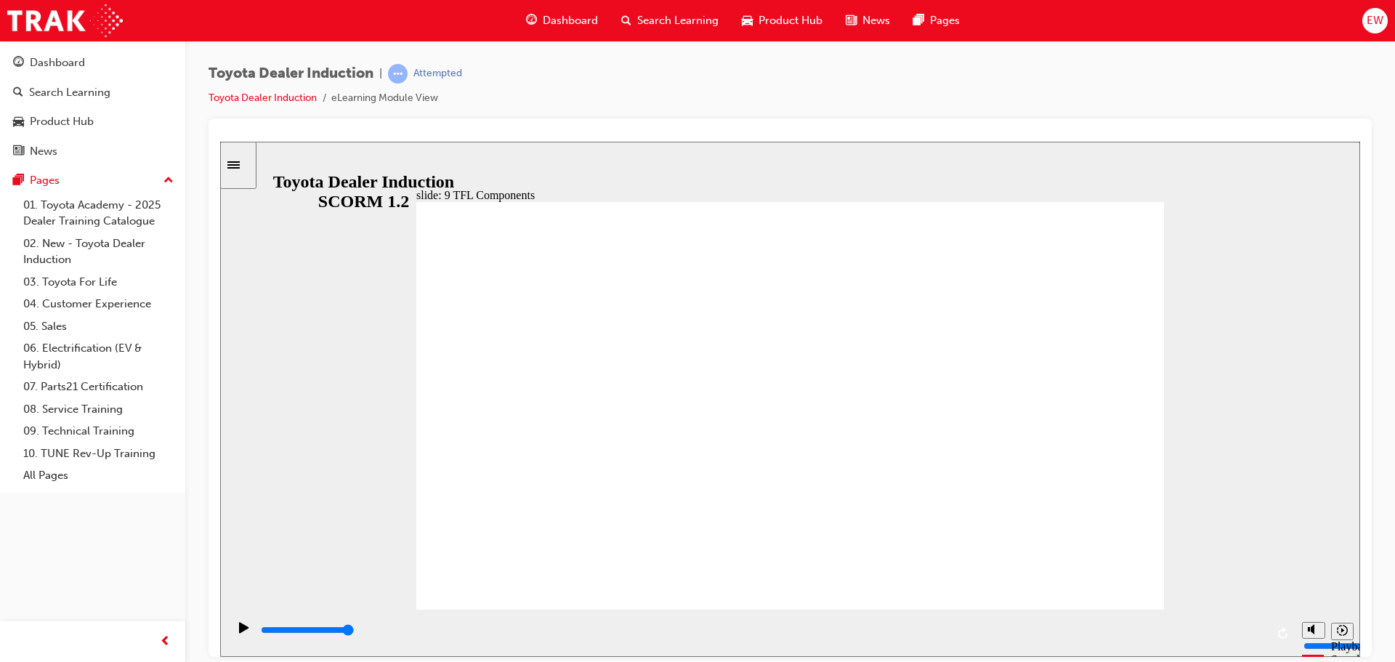
click at [1266, 631] on div "playback controls" at bounding box center [760, 632] width 1067 height 47
click at [354, 632] on input "slide progress" at bounding box center [308, 629] width 94 height 12
click at [354, 631] on input "slide progress" at bounding box center [308, 629] width 94 height 12
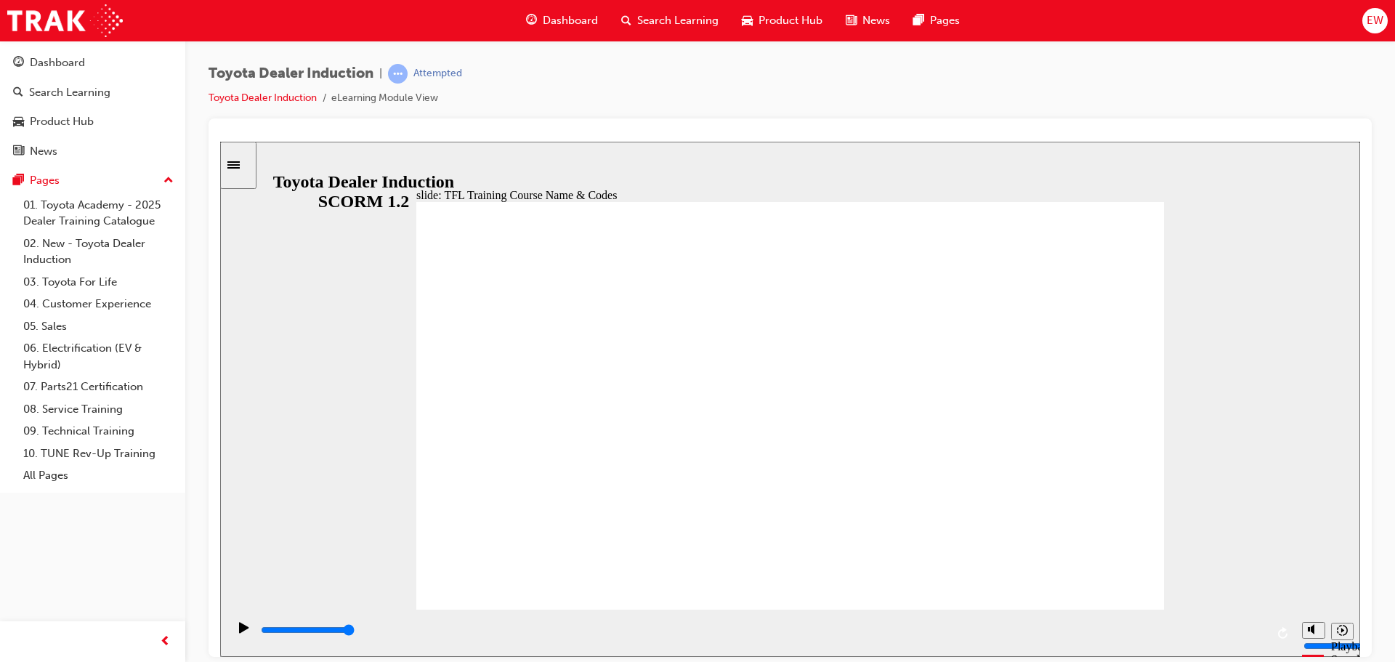
click at [354, 631] on input "slide progress" at bounding box center [308, 629] width 94 height 12
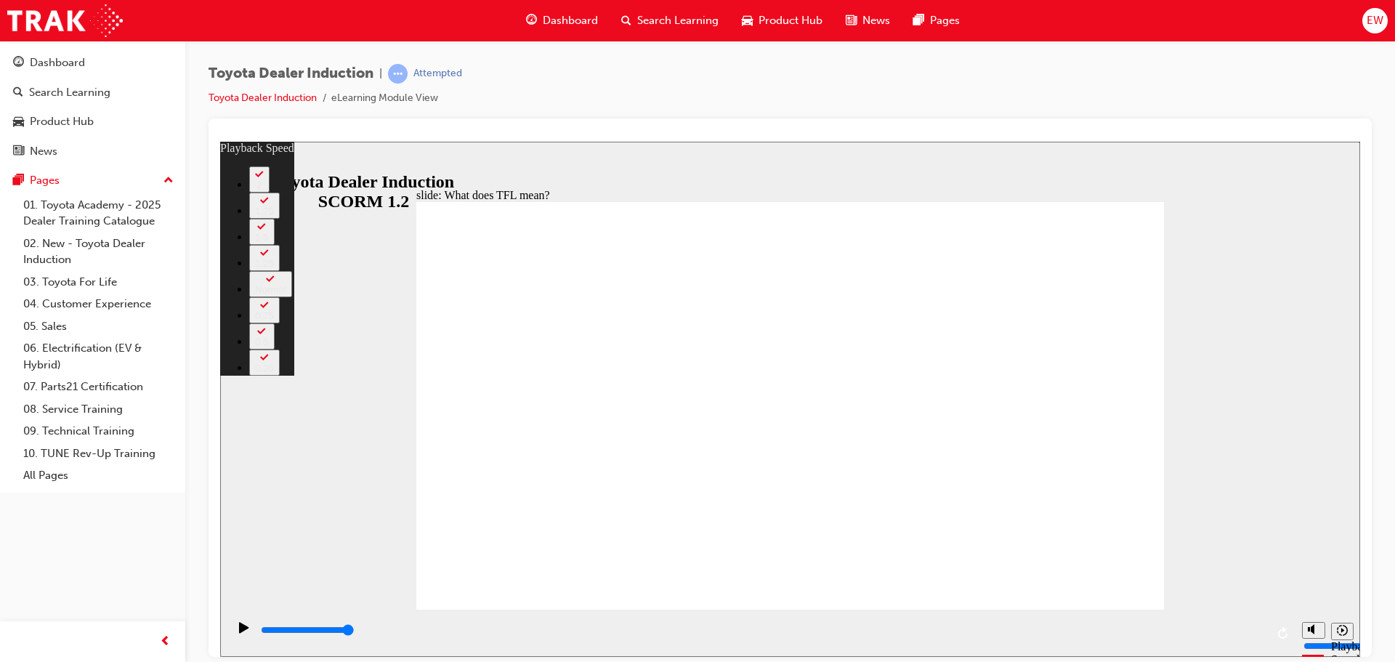
drag, startPoint x: 431, startPoint y: 575, endPoint x: 1256, endPoint y: 525, distance: 826.7
click at [1214, 516] on div "slide: What does TFL mean? Rectangle 2 playback speed 2 1.75 1.5 1.25 Normal 0.…" at bounding box center [790, 398] width 1140 height 515
click at [1256, 525] on div "slide: What does TFL mean? Rectangle 2 playback speed 2 1.75 1.5 1.25 Normal 0.…" at bounding box center [790, 398] width 1140 height 515
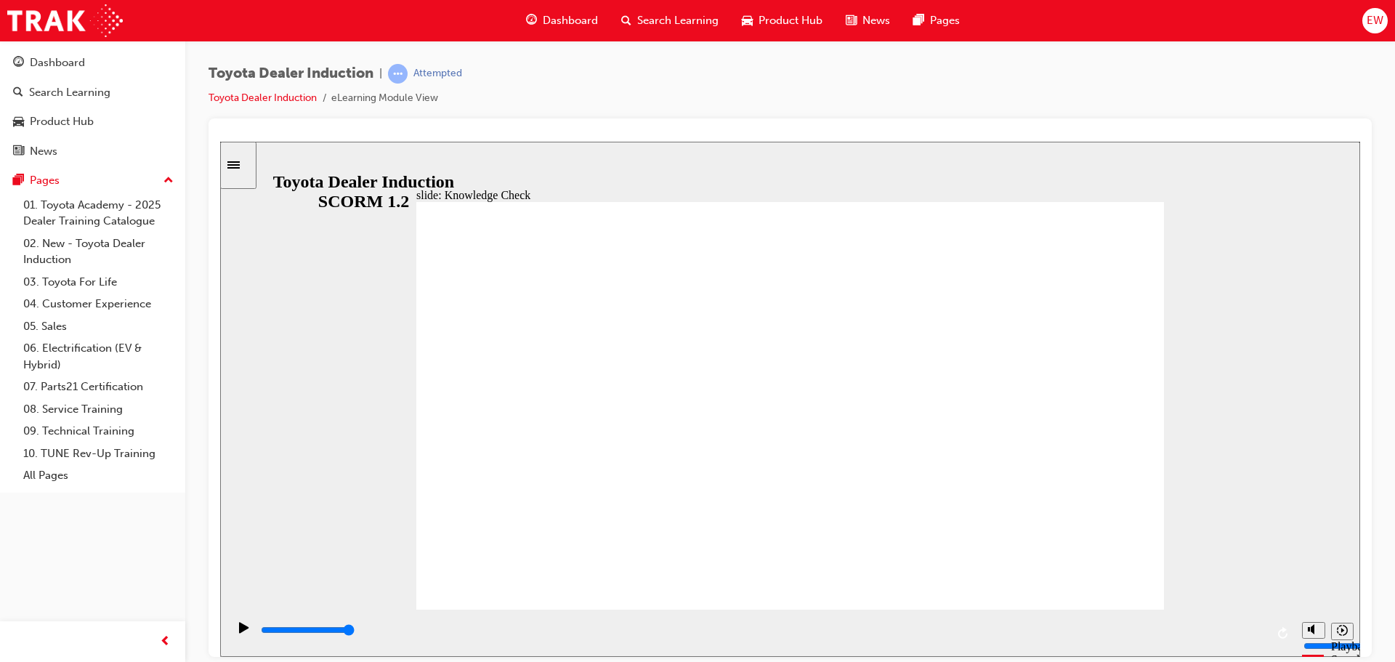
drag, startPoint x: 1127, startPoint y: 180, endPoint x: 1124, endPoint y: 201, distance: 21.2
click at [1127, 182] on div "slide: Knowledge Check Rectangle 1 BACK BACK SUBMIT SUBMIT Knowledge Check Whic…" at bounding box center [790, 398] width 1140 height 515
click at [1260, 628] on div "playback controls" at bounding box center [762, 630] width 1006 height 16
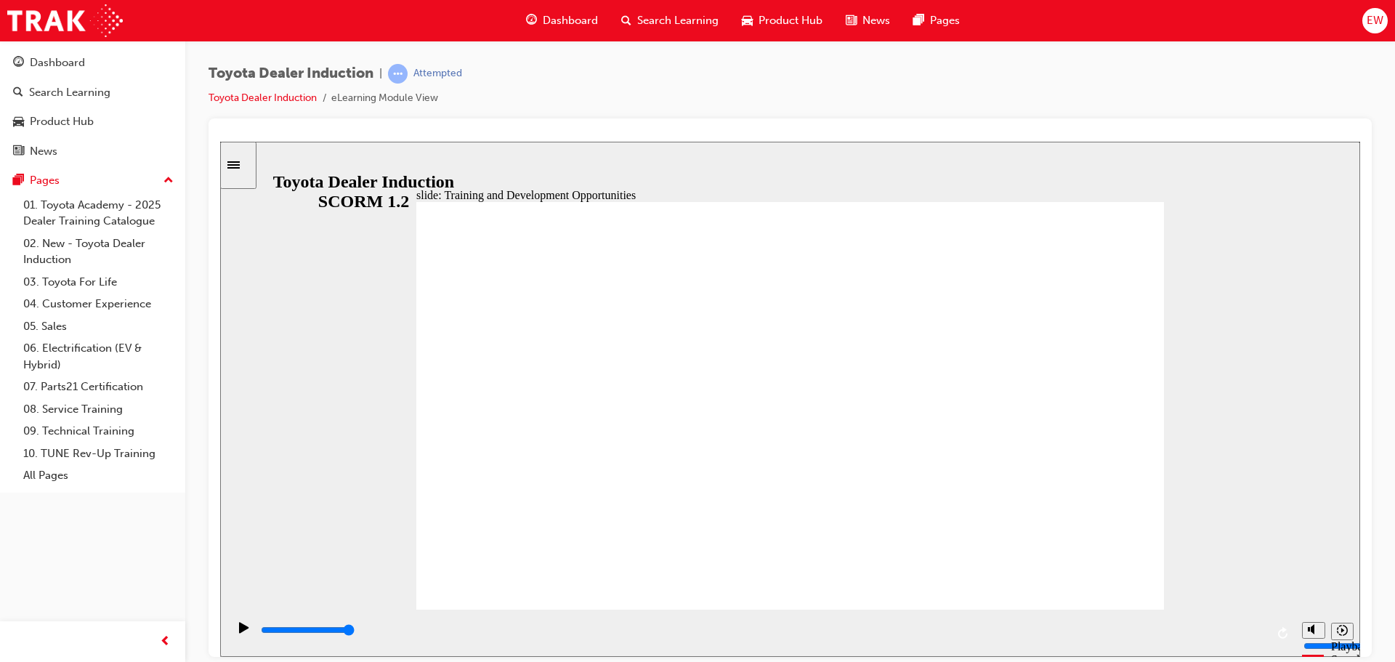
drag, startPoint x: 972, startPoint y: 393, endPoint x: 969, endPoint y: 401, distance: 8.5
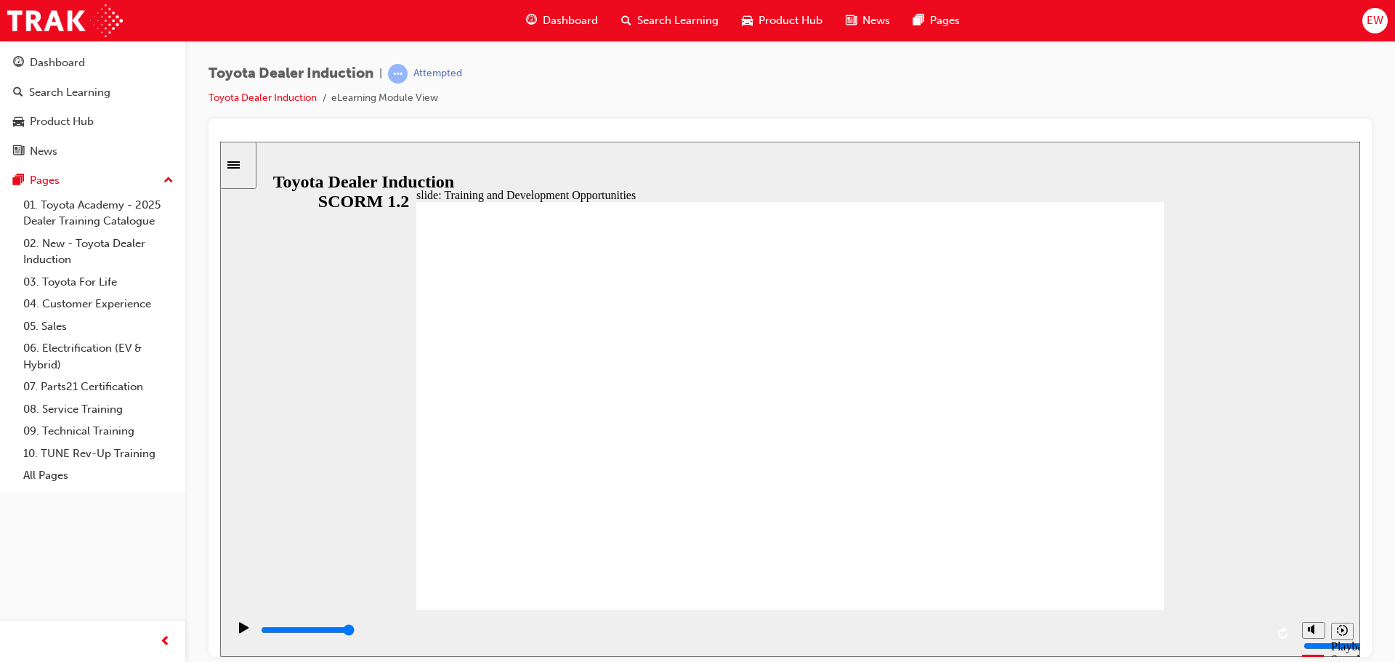
click at [1252, 629] on div "playback controls" at bounding box center [762, 630] width 1006 height 16
click at [354, 631] on input "slide progress" at bounding box center [308, 629] width 94 height 12
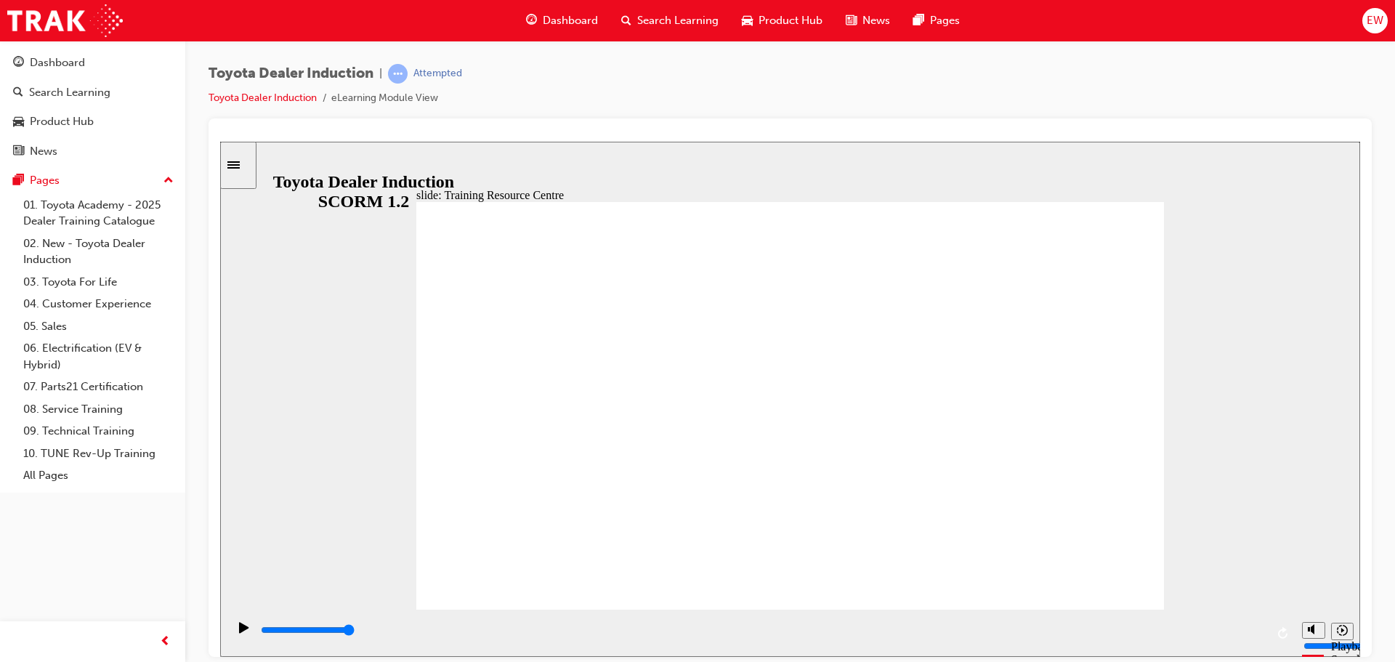
drag, startPoint x: 669, startPoint y: 626, endPoint x: 1320, endPoint y: 551, distance: 655.2
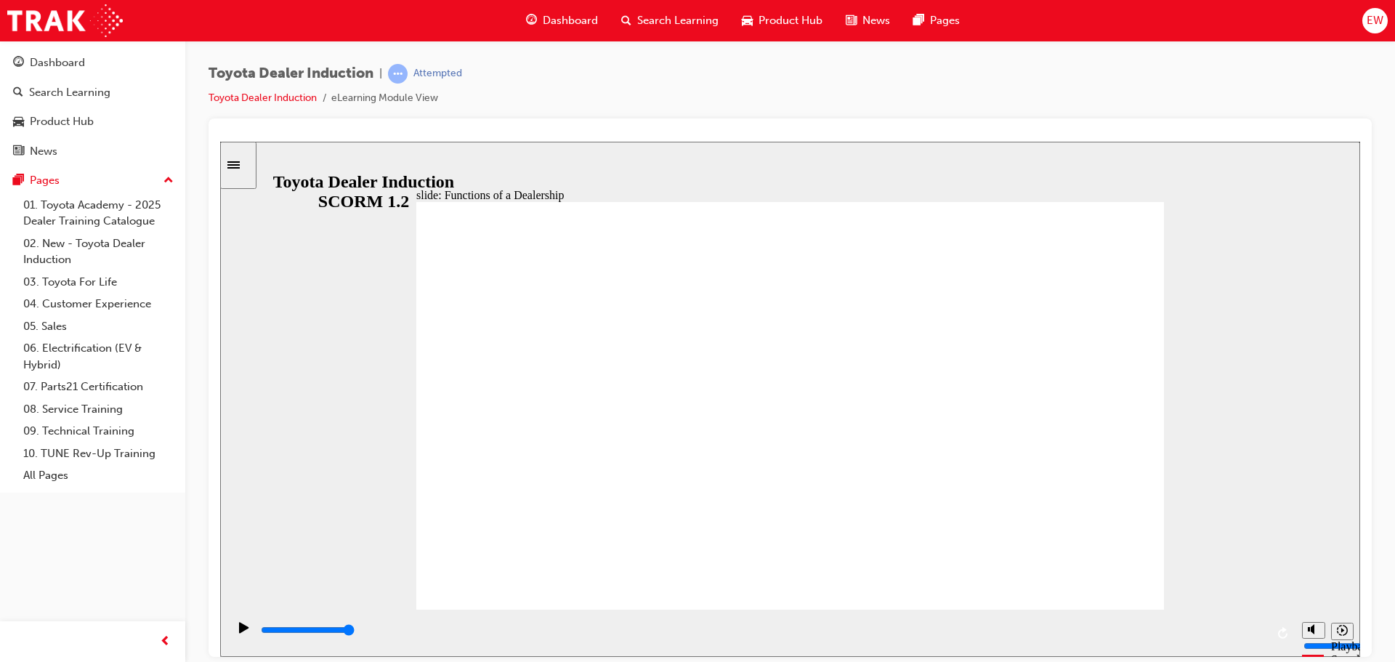
click at [1360, 544] on html "slide: Functions of a Dealership Rectangle 1 Rectangle 2 Functions of a Dealers…" at bounding box center [790, 398] width 1140 height 515
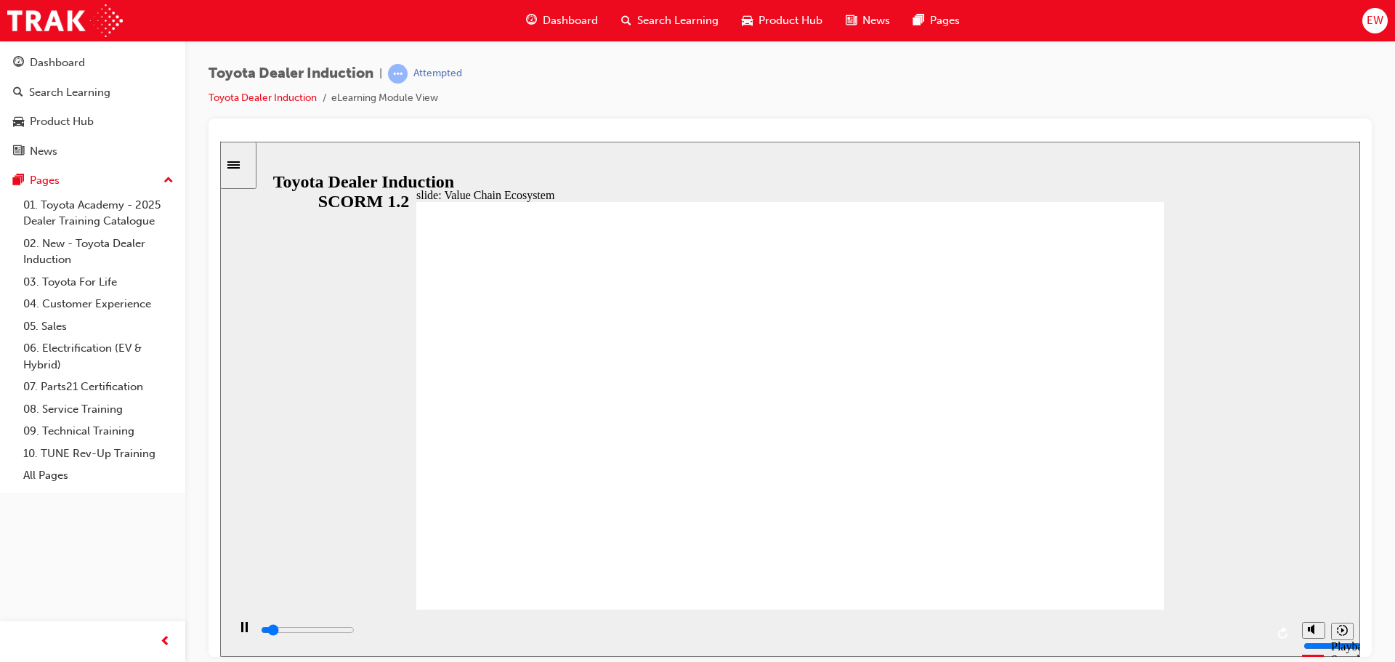
drag, startPoint x: 716, startPoint y: 260, endPoint x: 726, endPoint y: 263, distance: 11.3
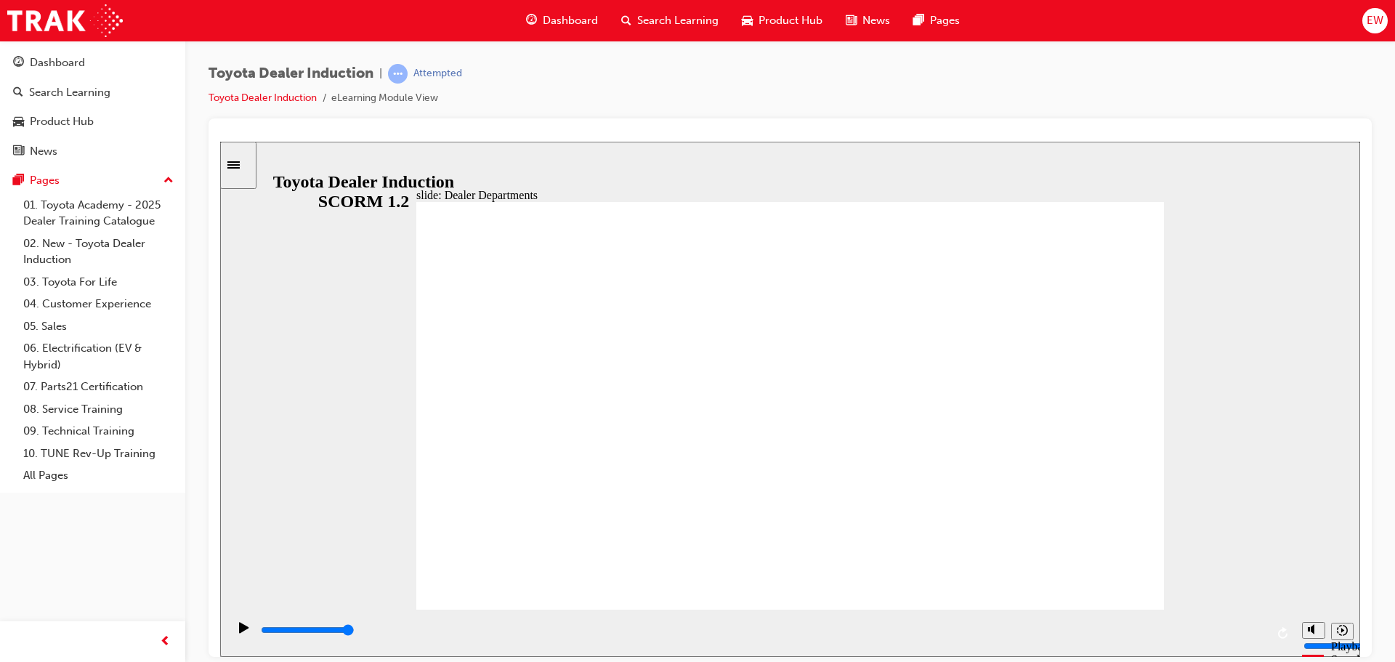
drag, startPoint x: 546, startPoint y: 637, endPoint x: 1339, endPoint y: 544, distance: 798.7
click at [1343, 578] on div "slide: Value Chain Ecosystem BACK BACK NEXT NEXT Value Chain Ecosystem TCPO and…" at bounding box center [790, 398] width 1140 height 515
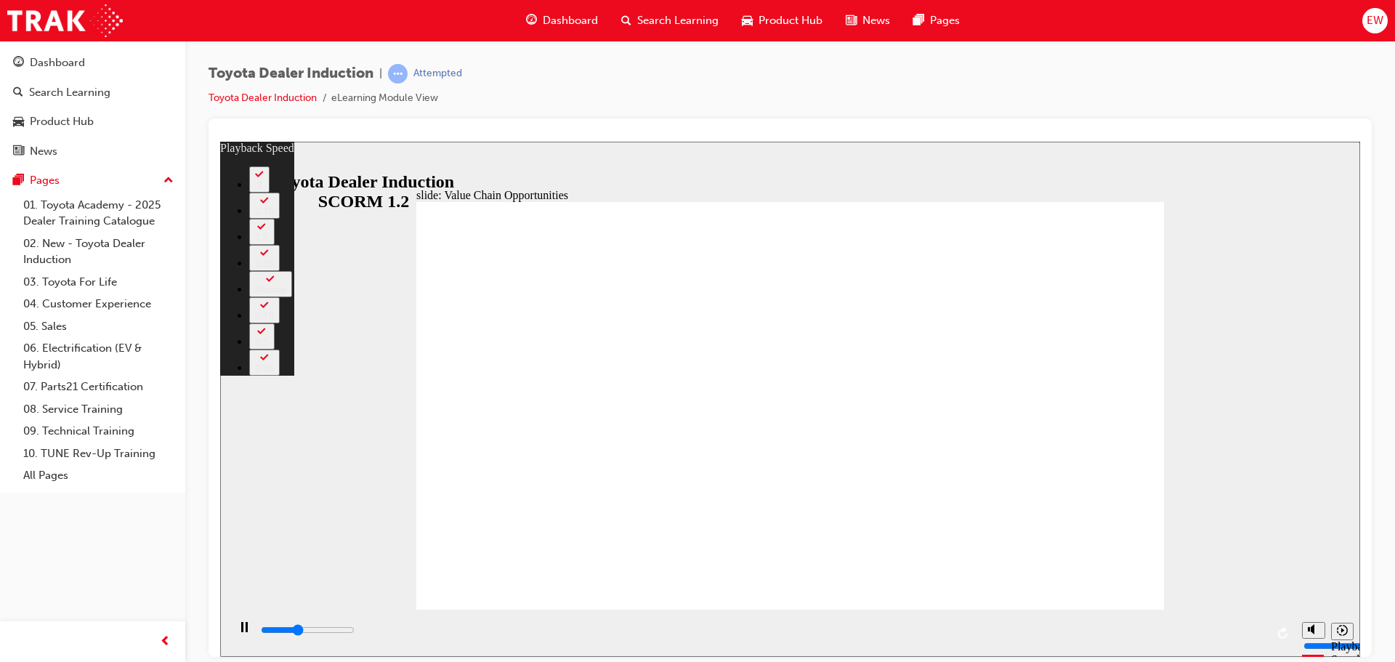
type input "4300"
type input "0"
type input "4800"
type input "0"
type input "5300"
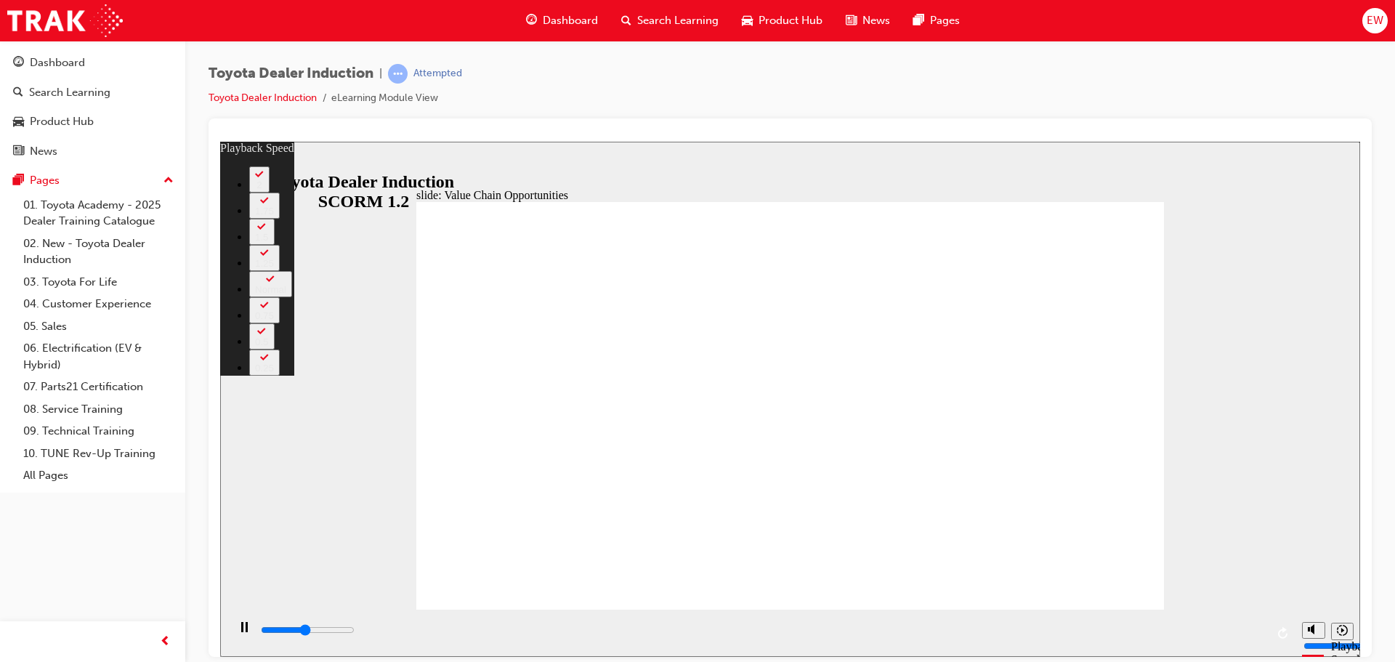
type input "1"
type input "5900"
type input "2"
type input "6400"
type input "2"
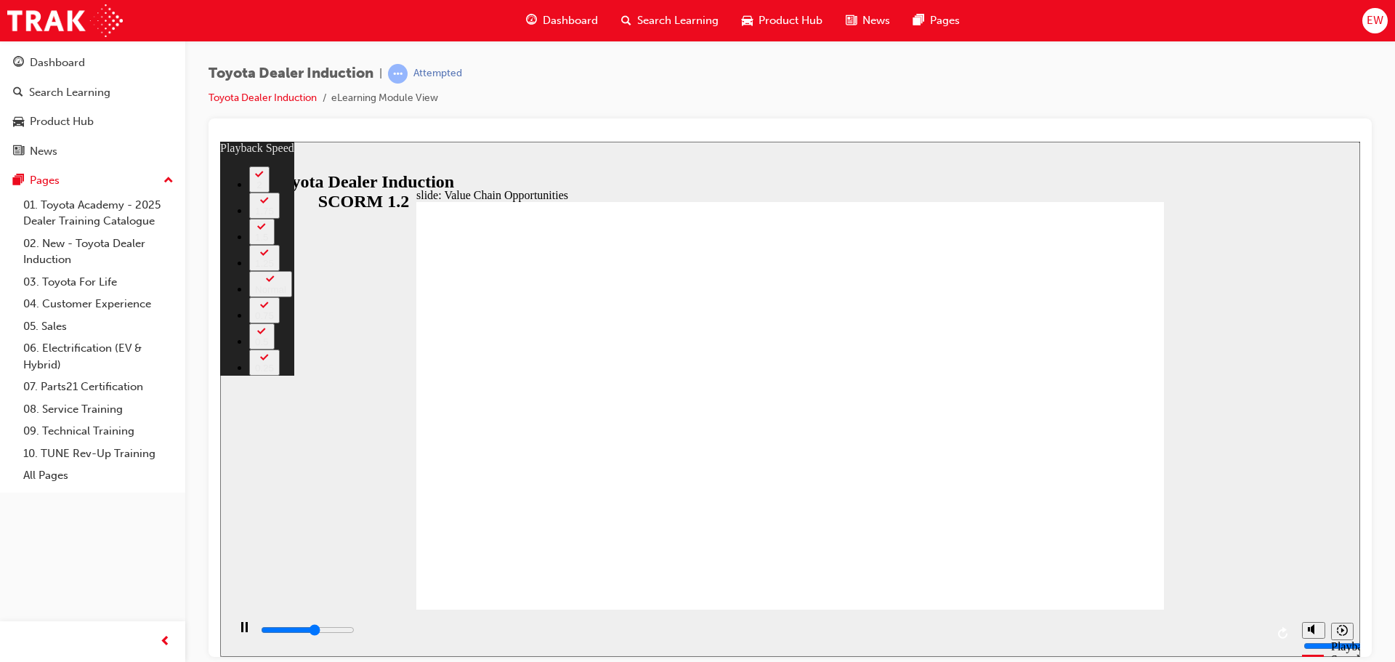
type input "6700"
type input "2"
type input "6900"
type input "3"
type input "7200"
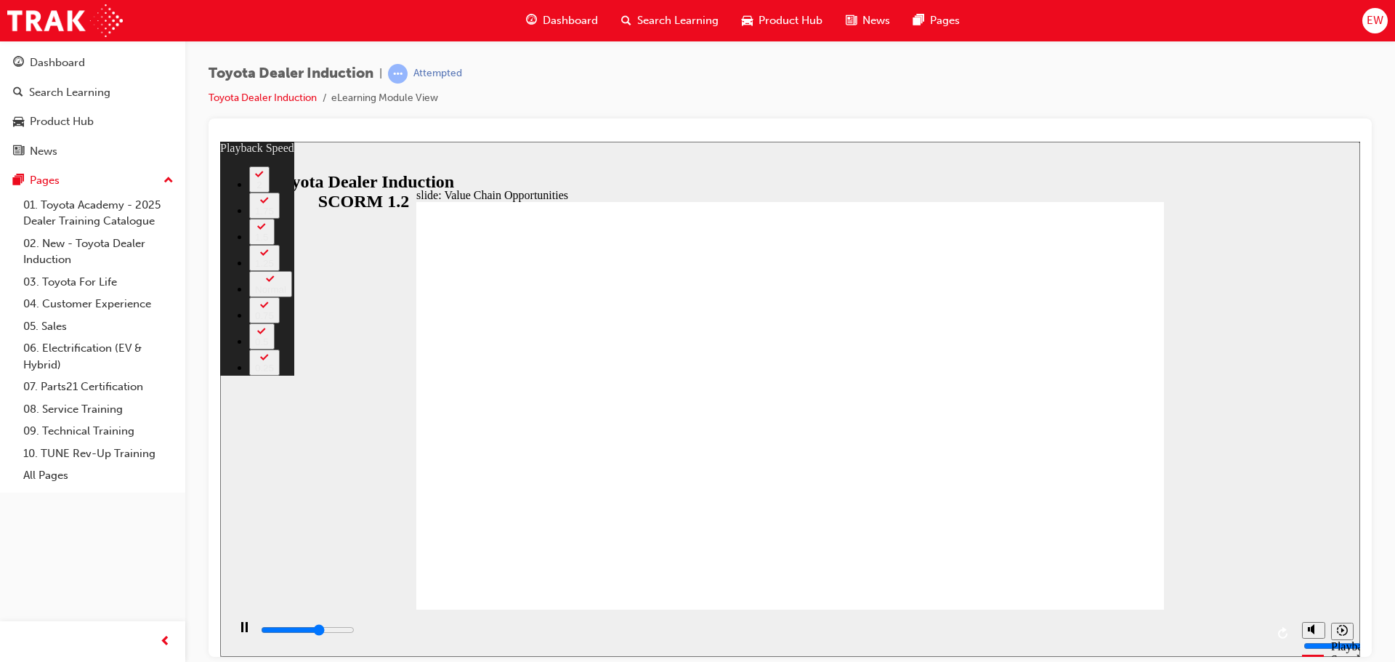
type input "3"
type input "7400"
type input "3"
type input "8000"
type input "4"
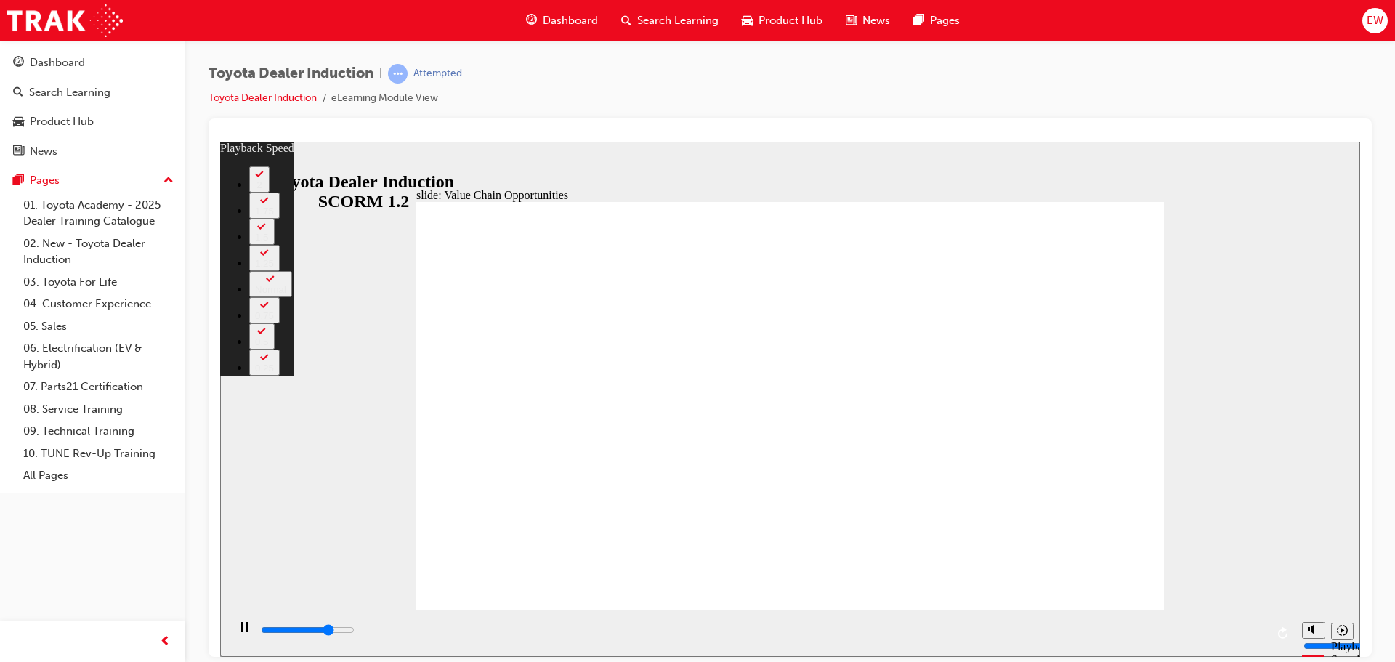
type input "8500"
type input "4"
type input "9100"
type input "5"
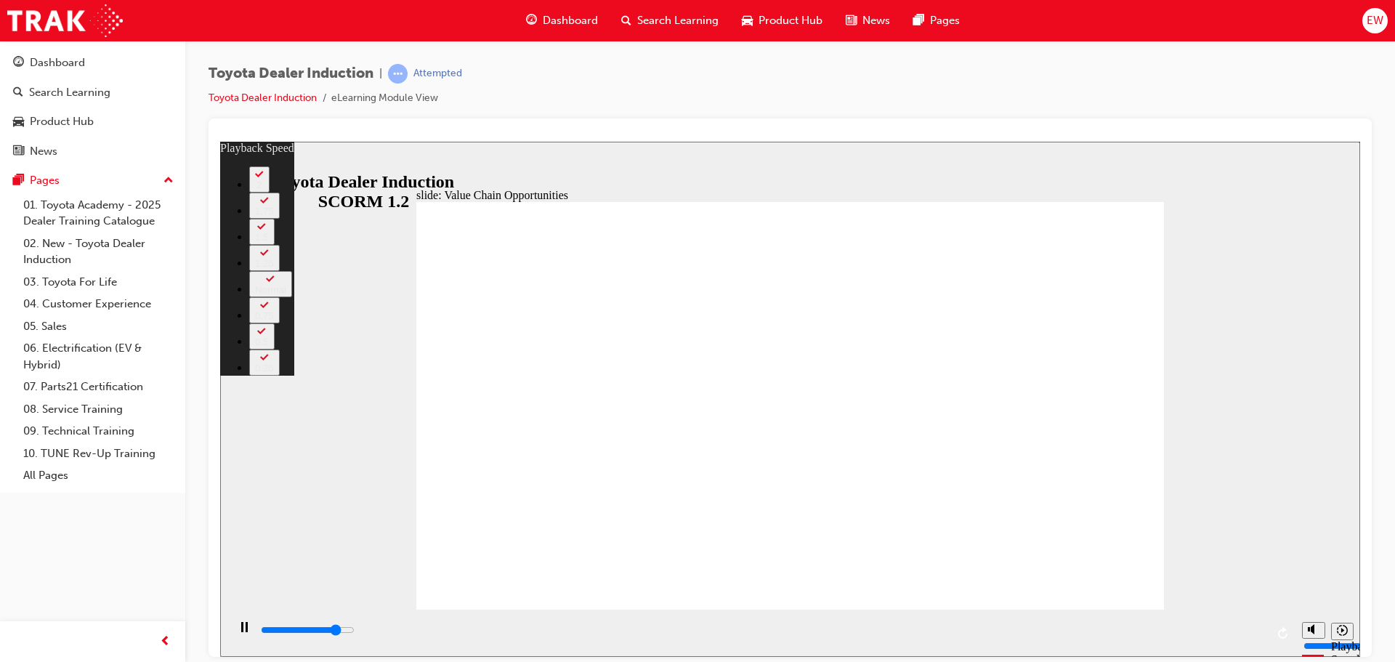
type input "9600"
type input "5"
type input "10100"
type input "6"
type input "10600"
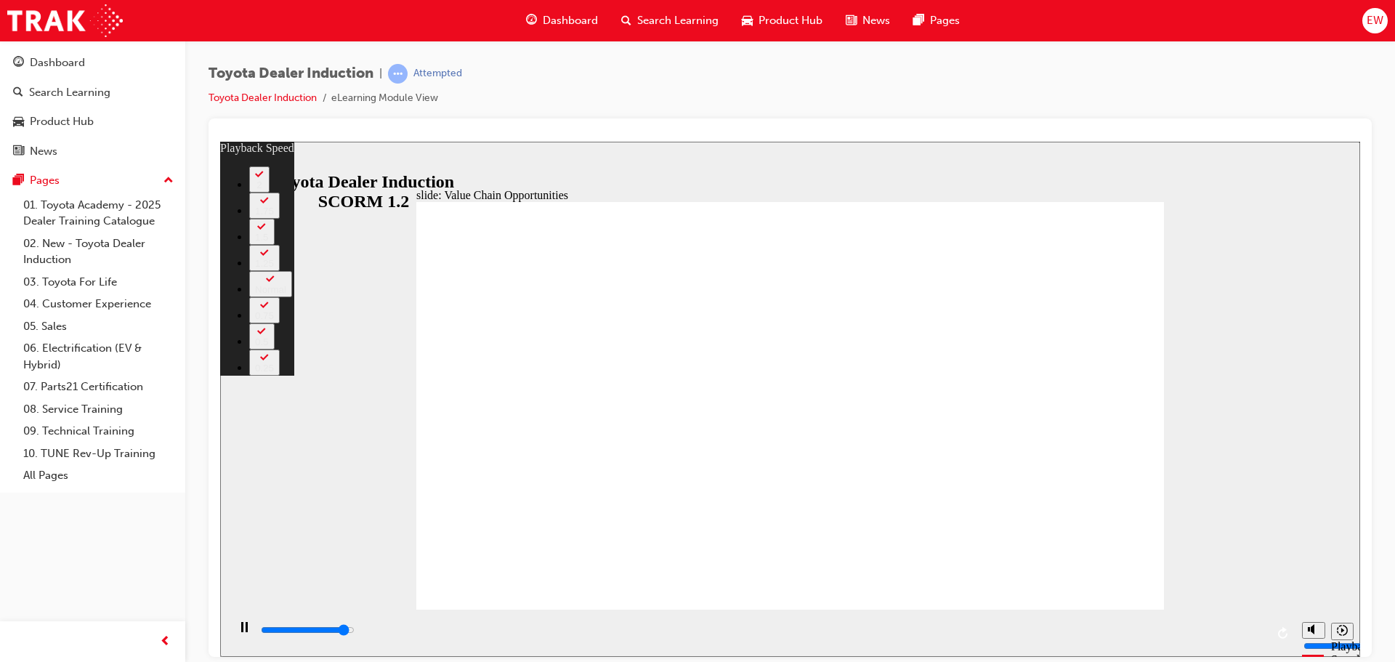
type input "6"
type input "11200"
type input "7"
type input "11300"
click at [269, 192] on button "2" at bounding box center [259, 179] width 20 height 26
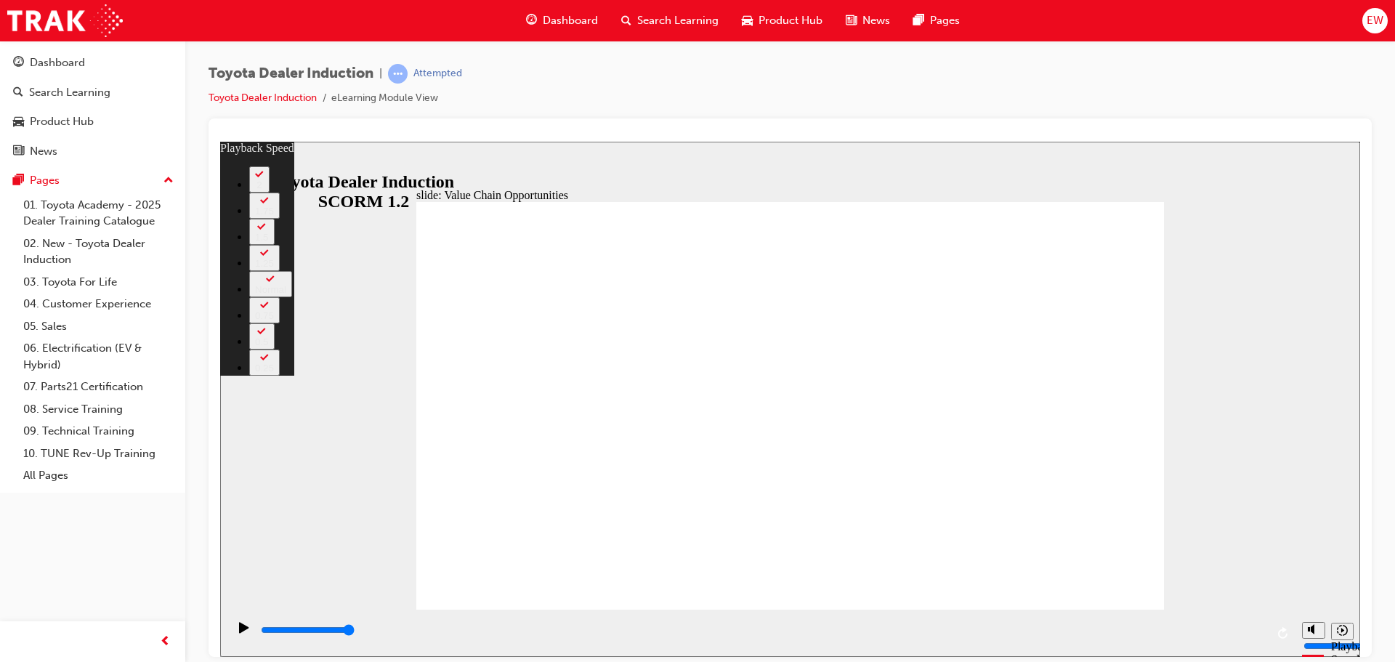
type input "64"
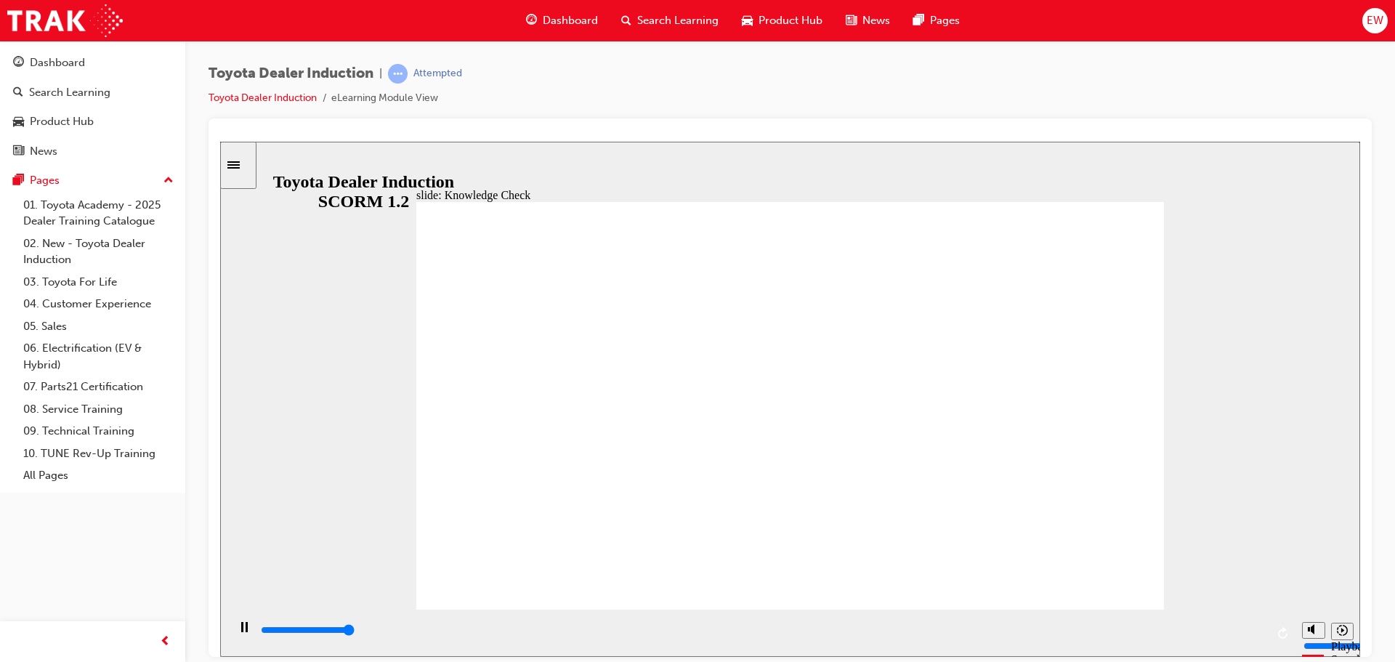
type input "5000"
radio input "true"
type input "5000"
radio input "false"
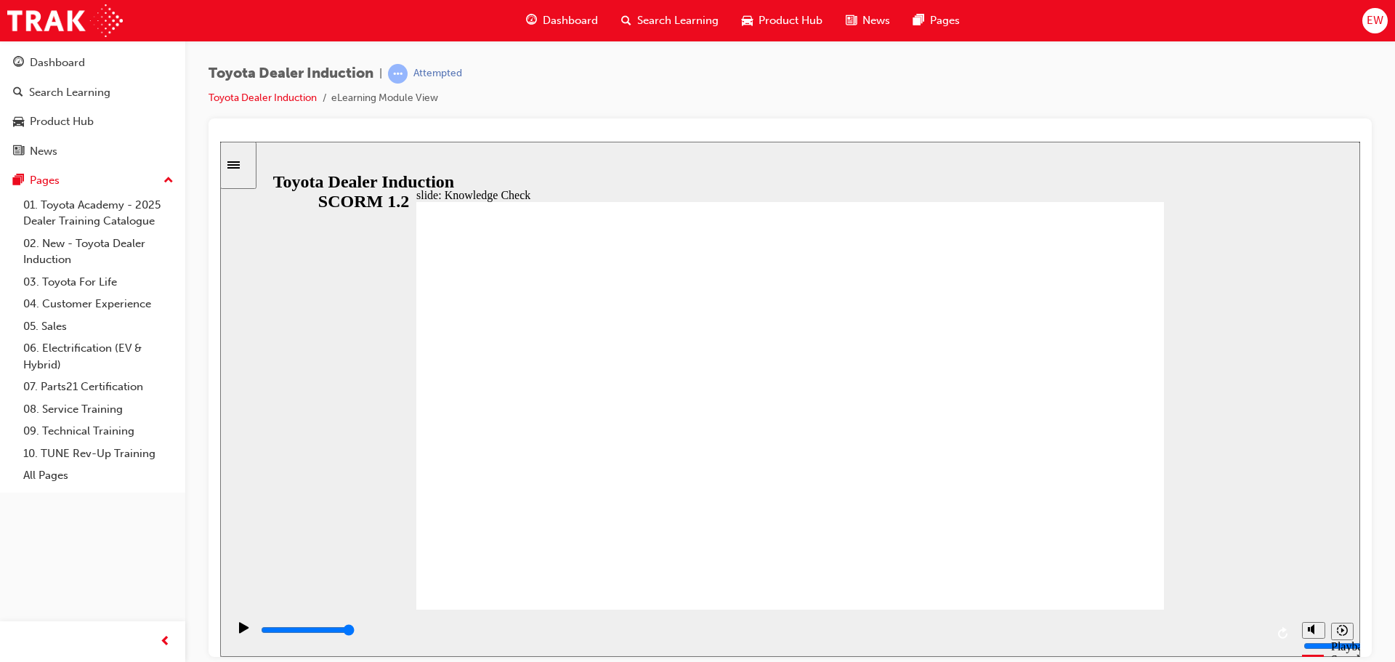
radio input "false"
radio input "true"
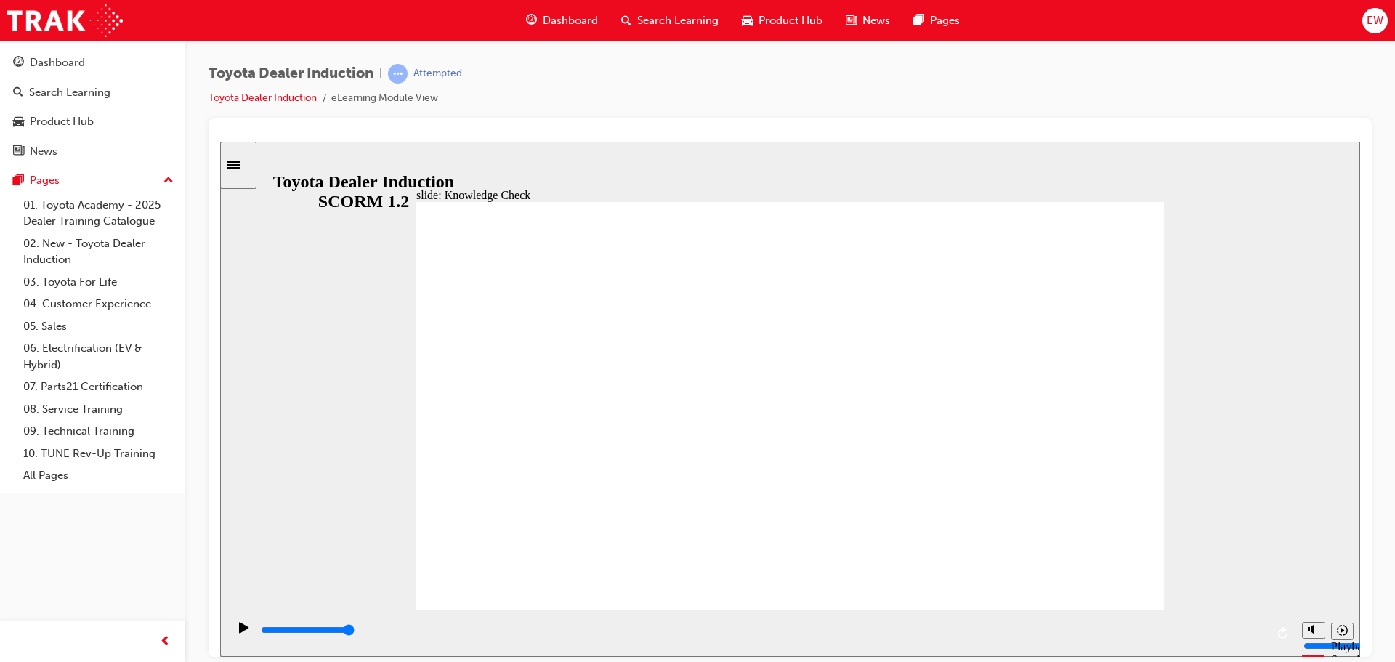
drag, startPoint x: 1057, startPoint y: 629, endPoint x: 1249, endPoint y: 613, distance: 192.4
click at [1268, 623] on div "playback controls" at bounding box center [760, 632] width 1067 height 47
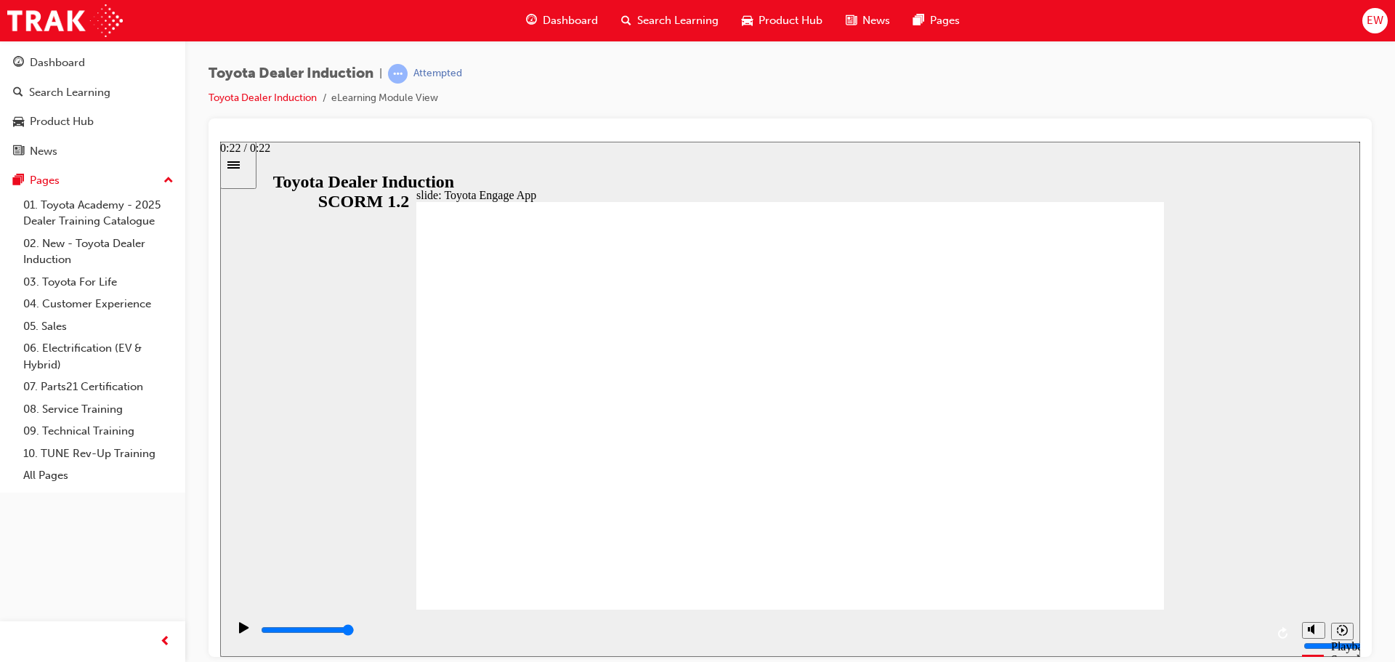
click at [1260, 629] on div "playback controls" at bounding box center [762, 630] width 1006 height 16
click at [1261, 633] on div "playback controls" at bounding box center [762, 630] width 1006 height 16
click at [354, 632] on input "slide progress" at bounding box center [308, 629] width 94 height 12
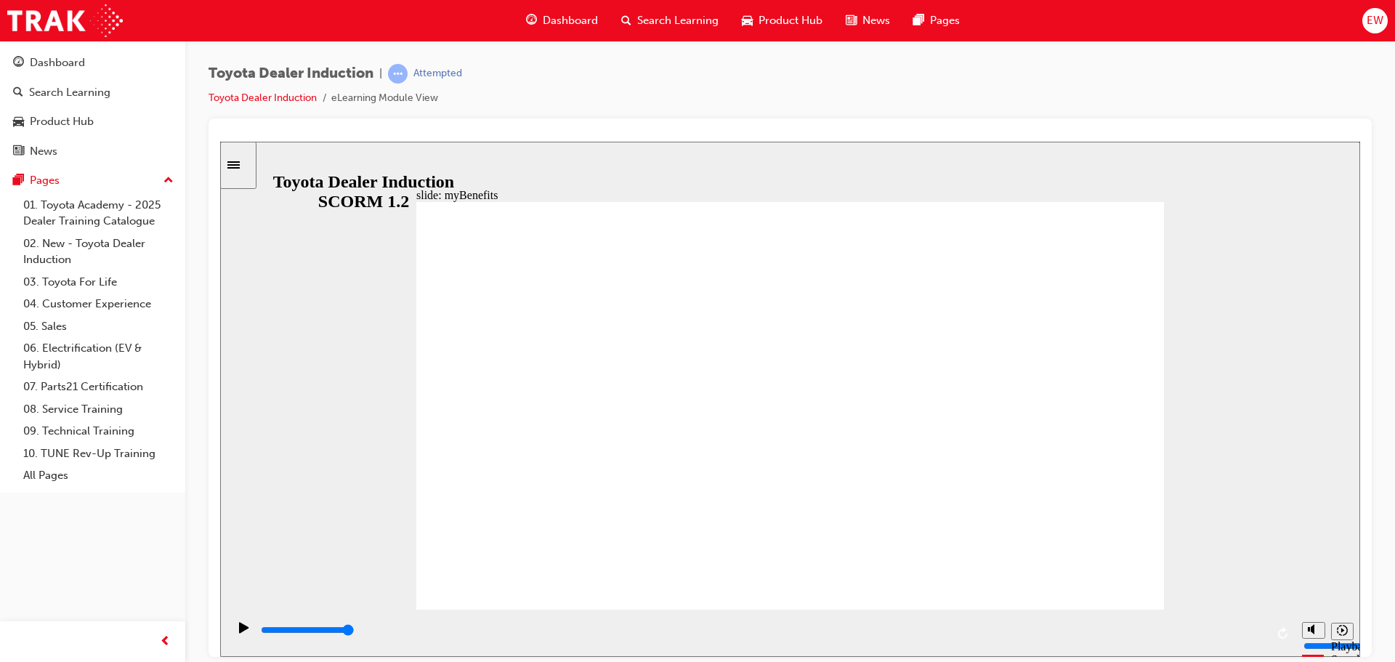
click at [1263, 626] on div "playback controls" at bounding box center [762, 630] width 1006 height 16
type input "5000"
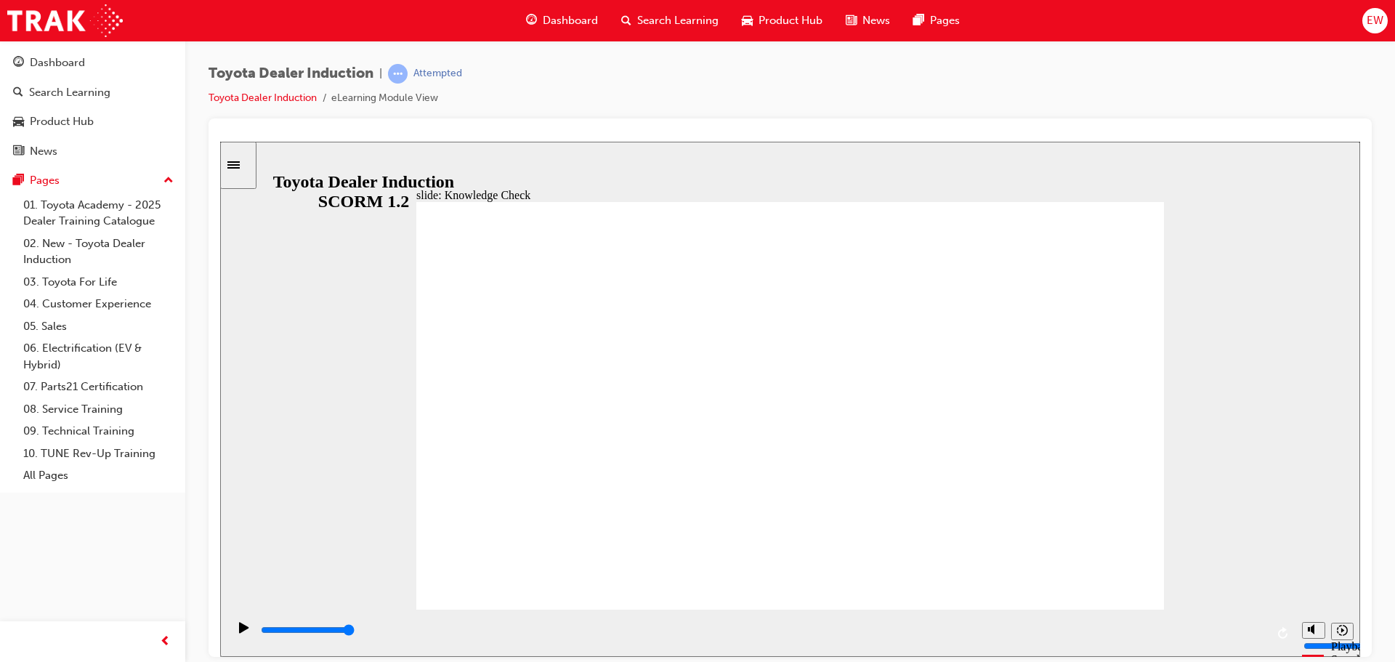
type input "E"
type input "En"
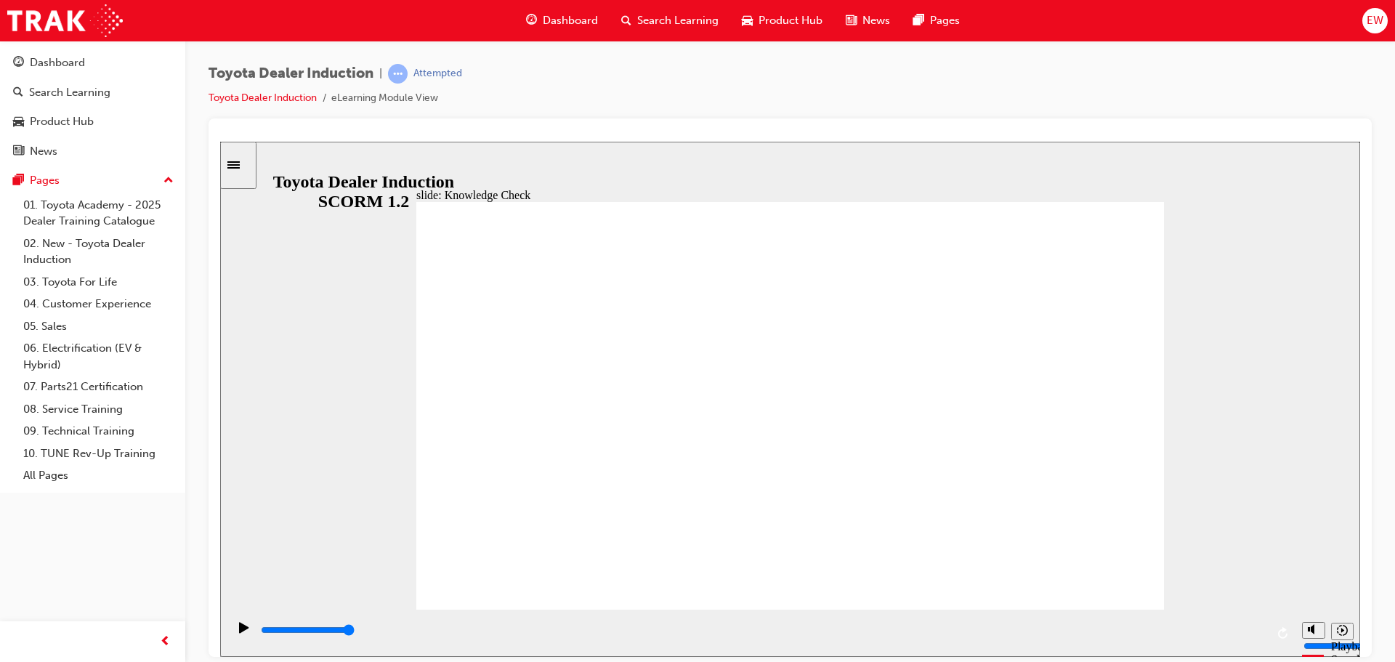
type input "Eng"
type input "Enga"
type input "Engag"
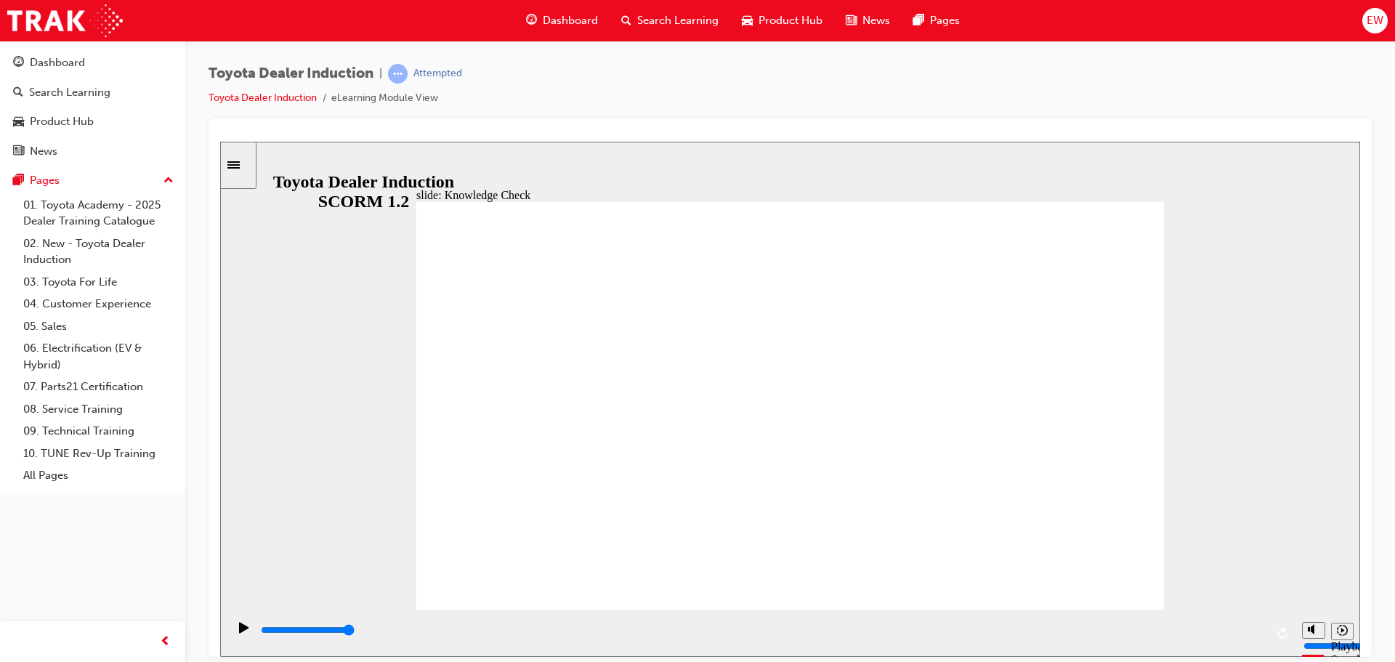
type input "Engag"
type input "Engage"
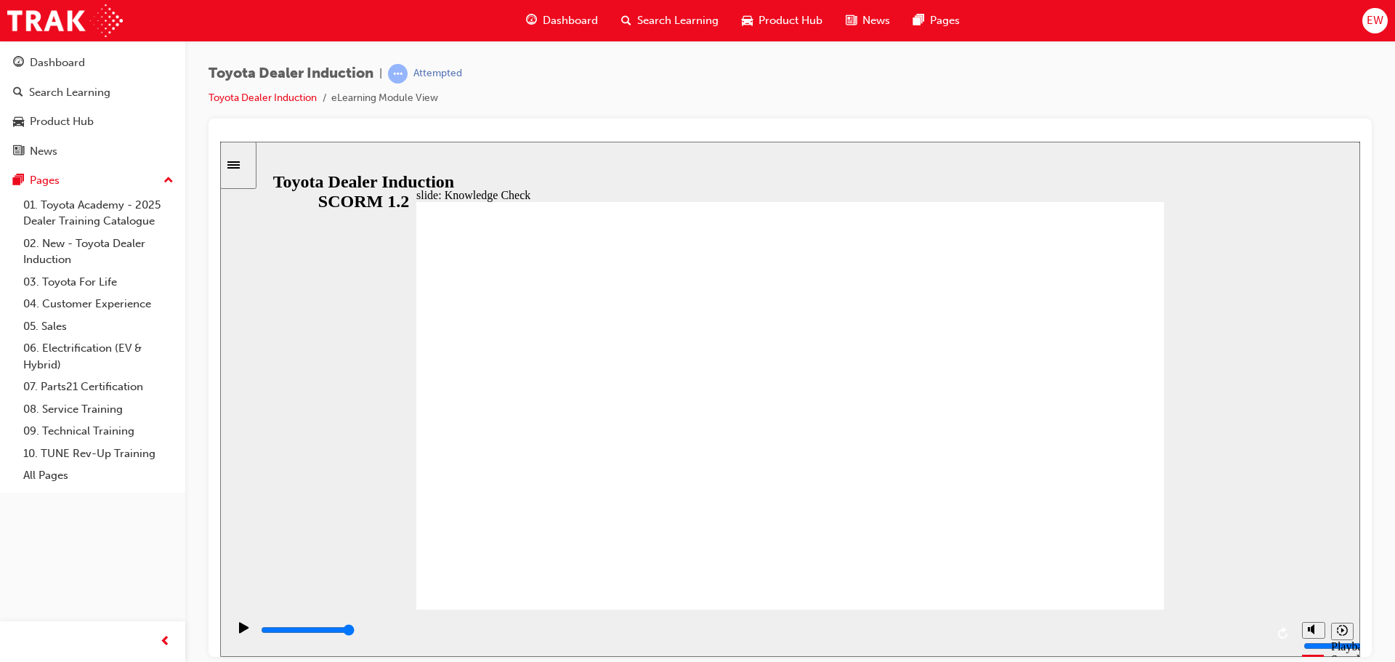
type input "Engage A"
type input "Engage Ap"
type input "Engage App"
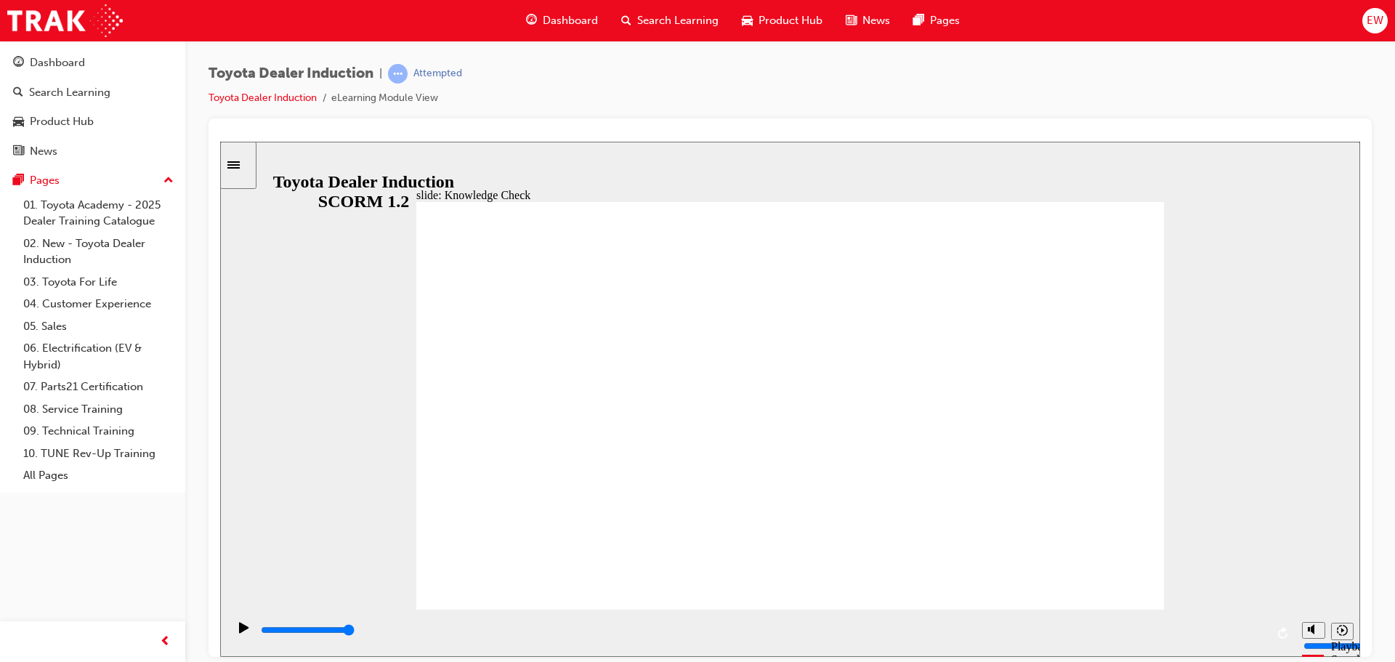
type input "Engage App"
drag, startPoint x: 654, startPoint y: 627, endPoint x: 1341, endPoint y: 592, distance: 688.1
click at [1341, 592] on div "slide: Toyota Code of Ethics Toyota Code of Conduct Ethical behaviour extends b…" at bounding box center [790, 398] width 1140 height 515
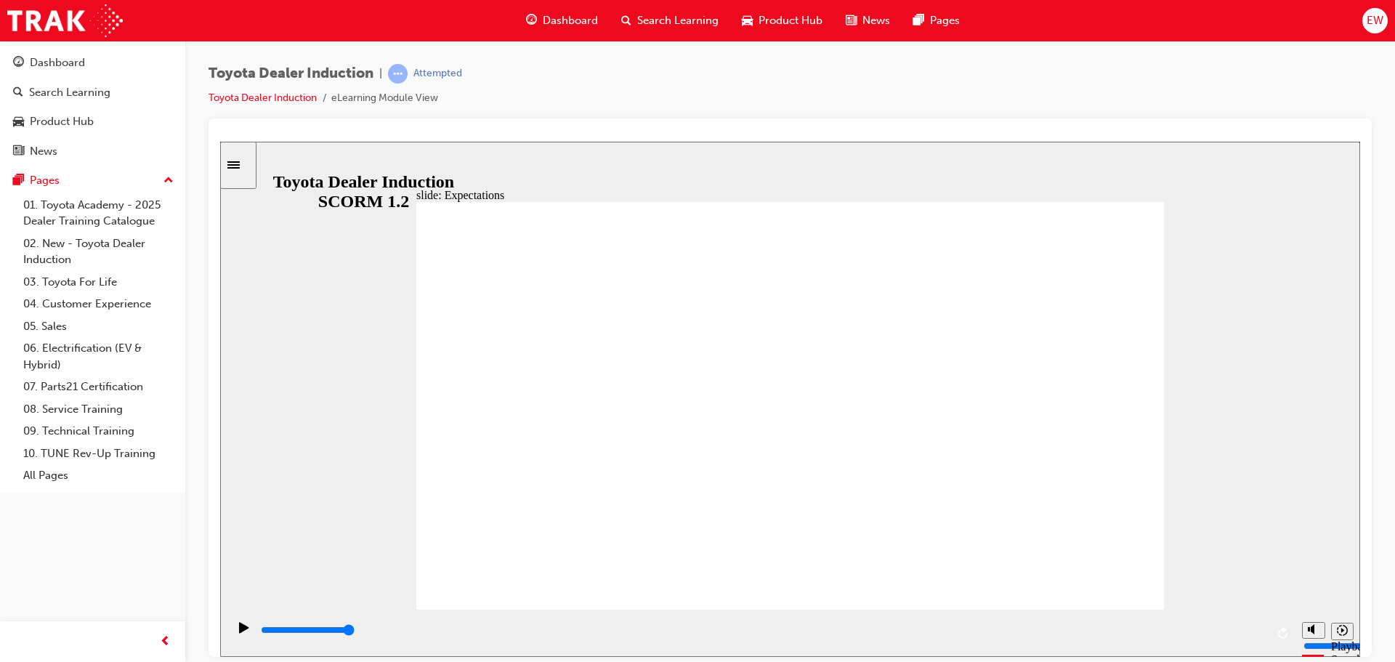
drag, startPoint x: 738, startPoint y: 628, endPoint x: 1350, endPoint y: 596, distance: 612.5
click at [1350, 596] on div "slide: Expectations Group 1 Rectangle 10 Obey the law law icon 1 Obey the law C…" at bounding box center [790, 398] width 1140 height 515
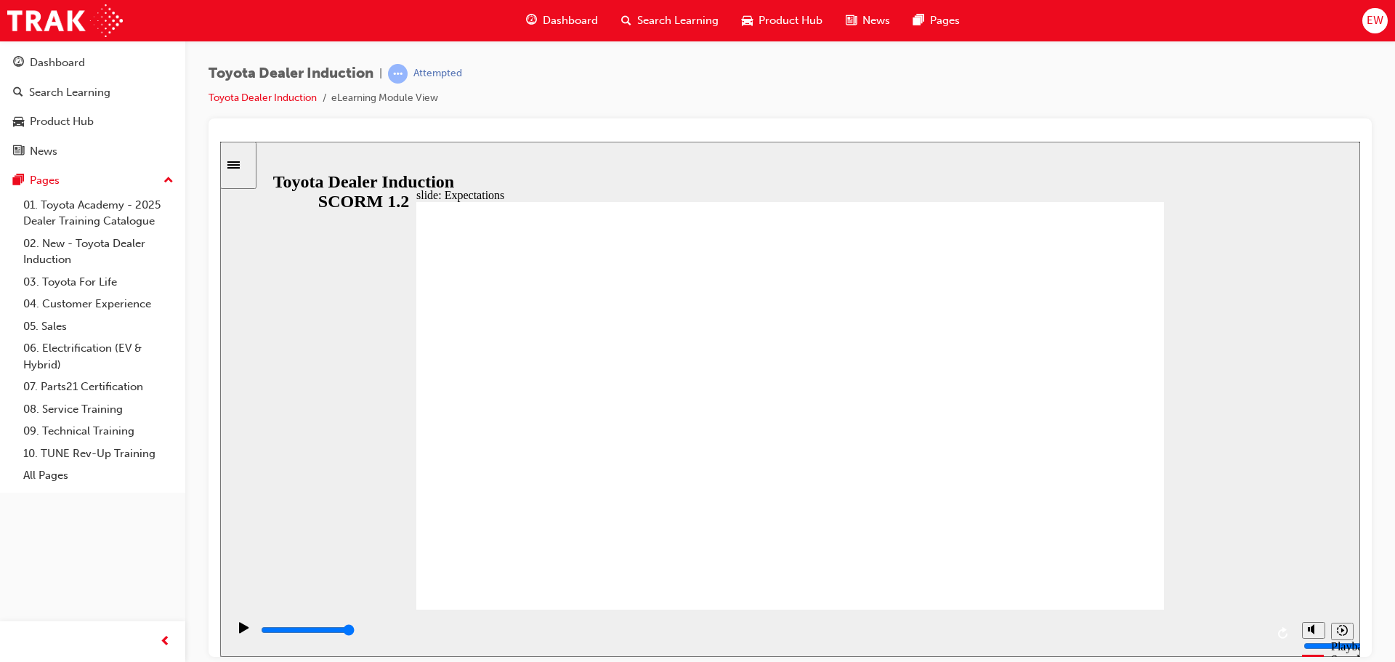
drag, startPoint x: 948, startPoint y: 349, endPoint x: 935, endPoint y: 379, distance: 32.5
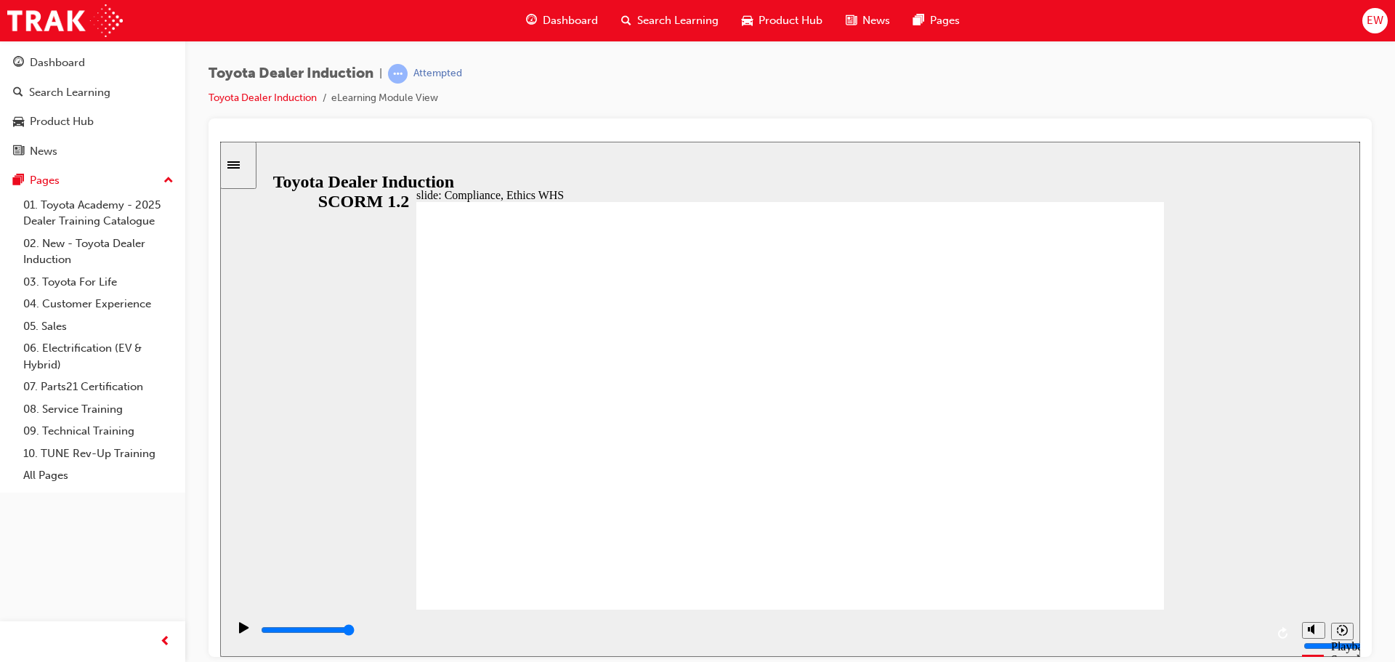
drag, startPoint x: 362, startPoint y: 631, endPoint x: 1305, endPoint y: 606, distance: 943.2
click at [1302, 607] on div "slide: Compliance, Ethics WHS Conduct and Ethics Central to our vision of confi…" at bounding box center [790, 398] width 1140 height 515
type input "8400"
checkbox input "true"
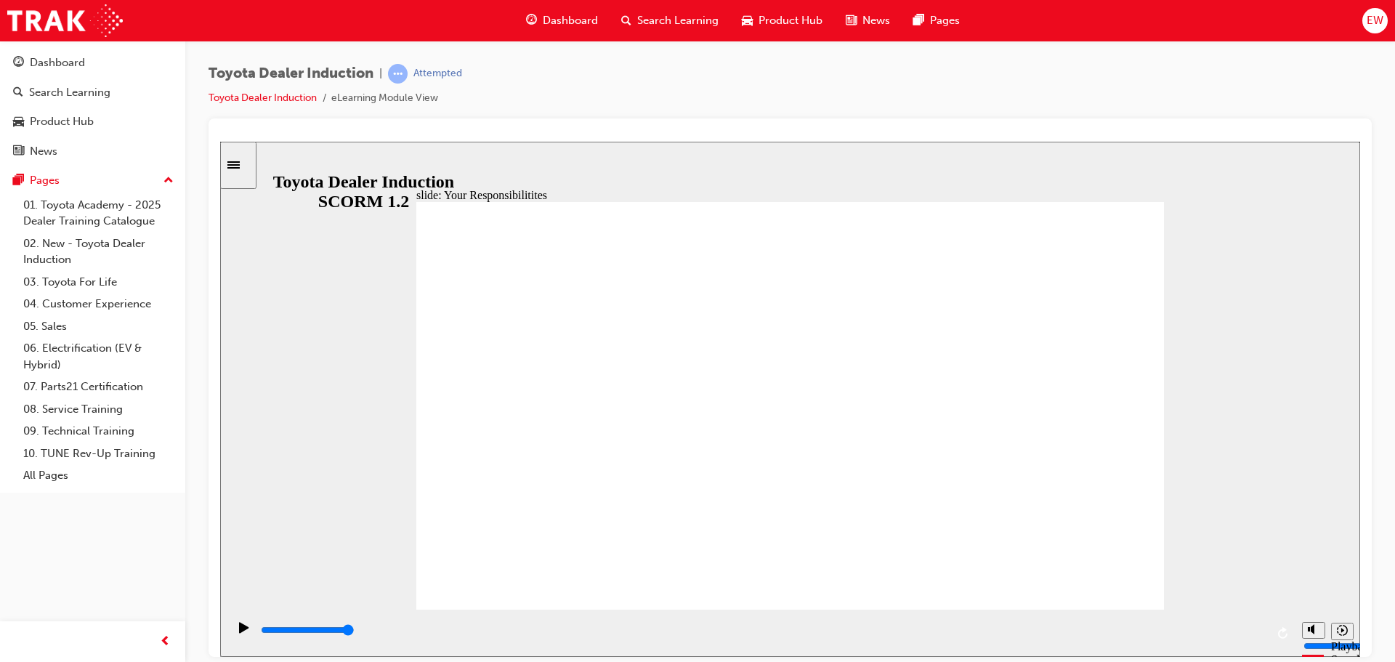
checkbox input "true"
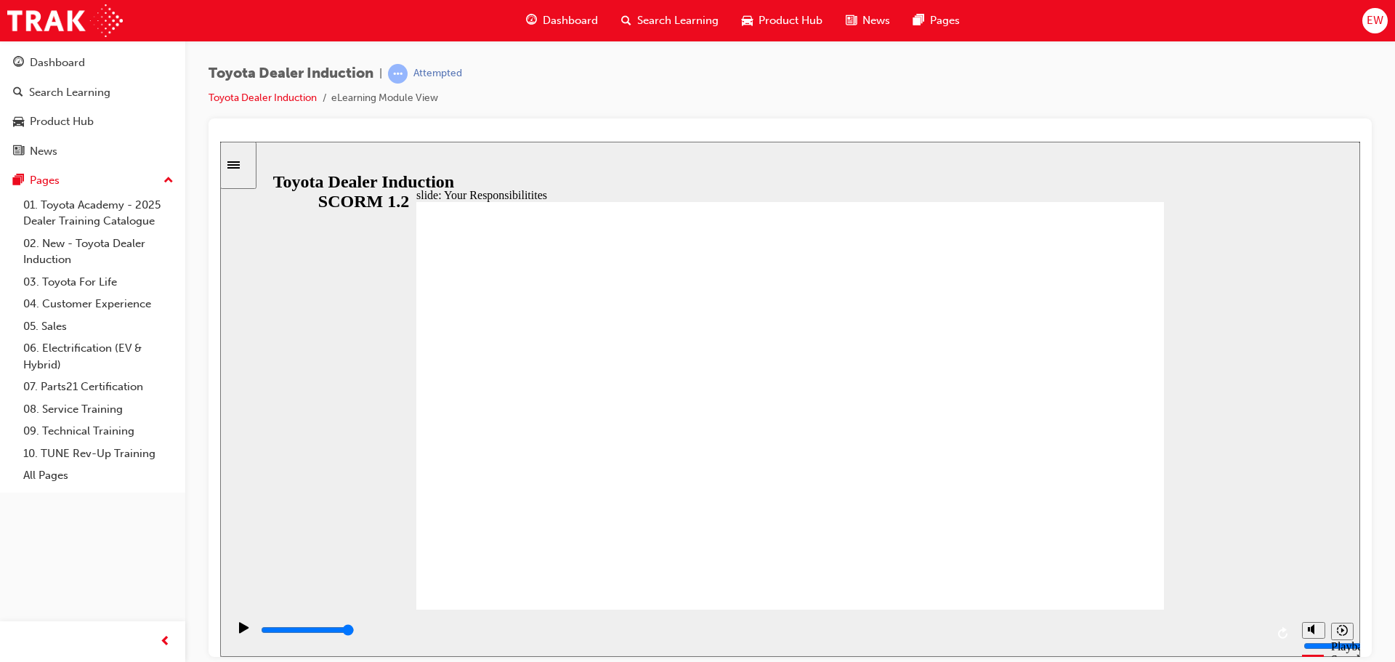
checkbox input "true"
drag, startPoint x: 1247, startPoint y: 635, endPoint x: 1297, endPoint y: 604, distance: 58.7
click at [1296, 612] on div "slide: Privacy Act Privacy Act The Privacy Act regulates how personal informati…" at bounding box center [790, 513] width 1140 height 744
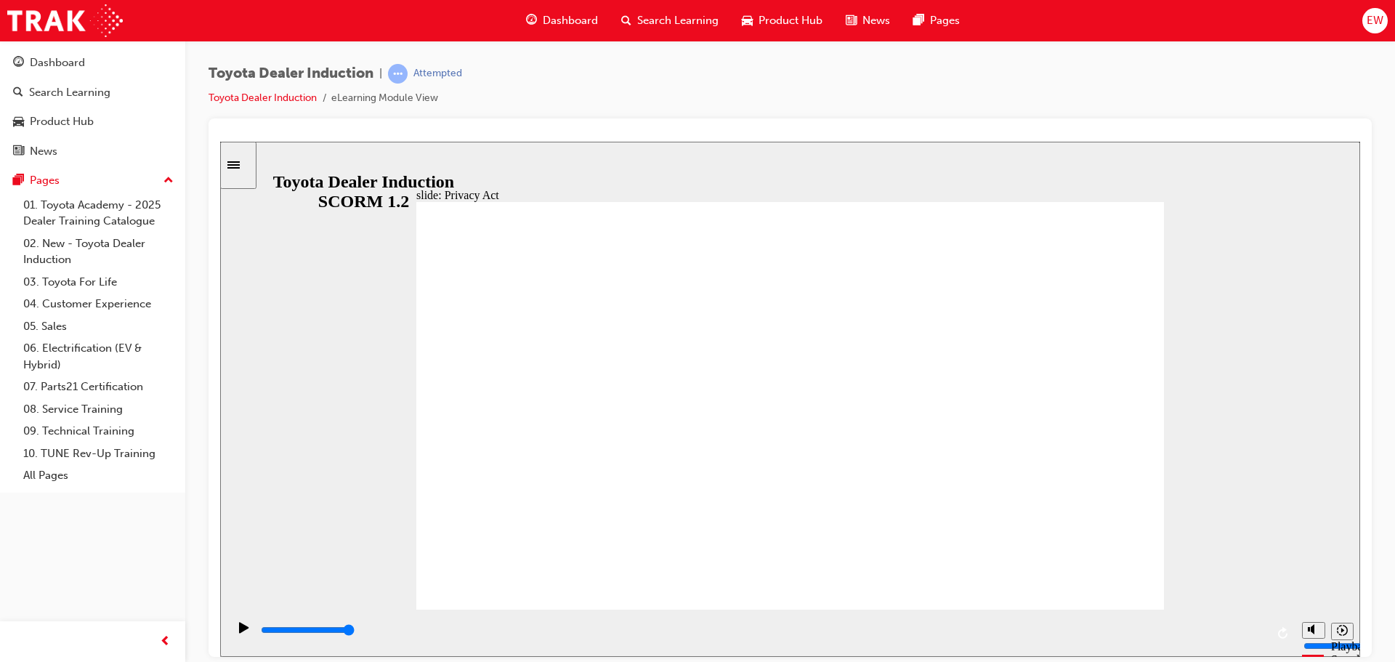
click at [1168, 572] on div "slide: Privacy Act Privacy Act The Privacy Act regulates how personal informati…" at bounding box center [790, 398] width 1140 height 515
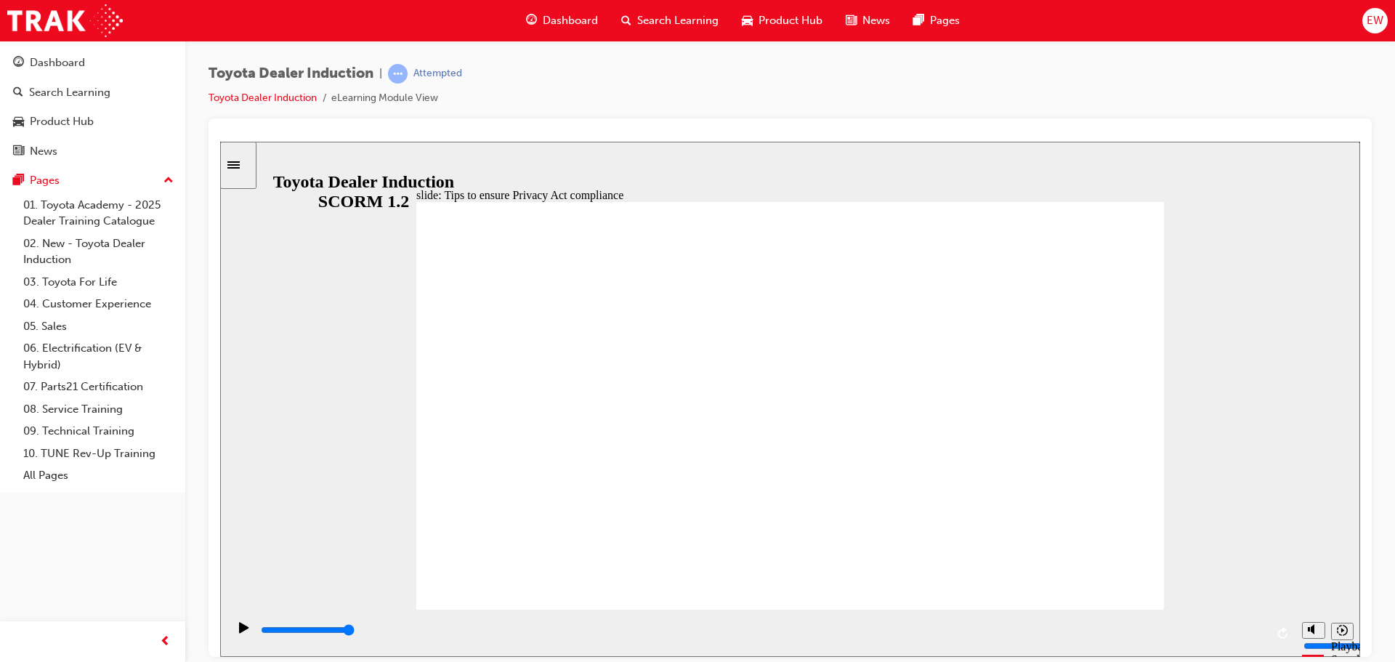
drag, startPoint x: 430, startPoint y: 631, endPoint x: 1268, endPoint y: 579, distance: 839.1
click at [1268, 579] on div "slide: PPE Rectangle 1 PPE Personal Protective Equipment PPE Personal Protectiv…" at bounding box center [790, 398] width 1140 height 515
click at [354, 631] on input "slide progress" at bounding box center [308, 629] width 94 height 12
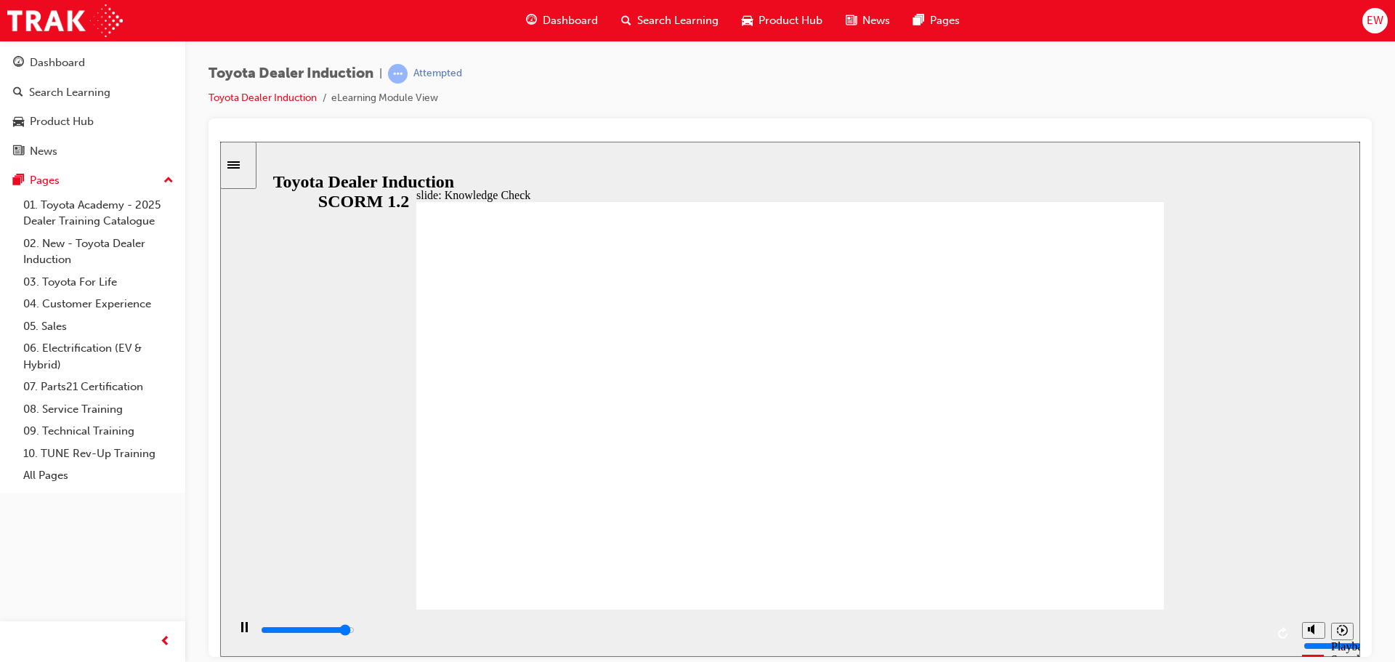
type input "4800"
checkbox input "true"
type input "5000"
checkbox input "true"
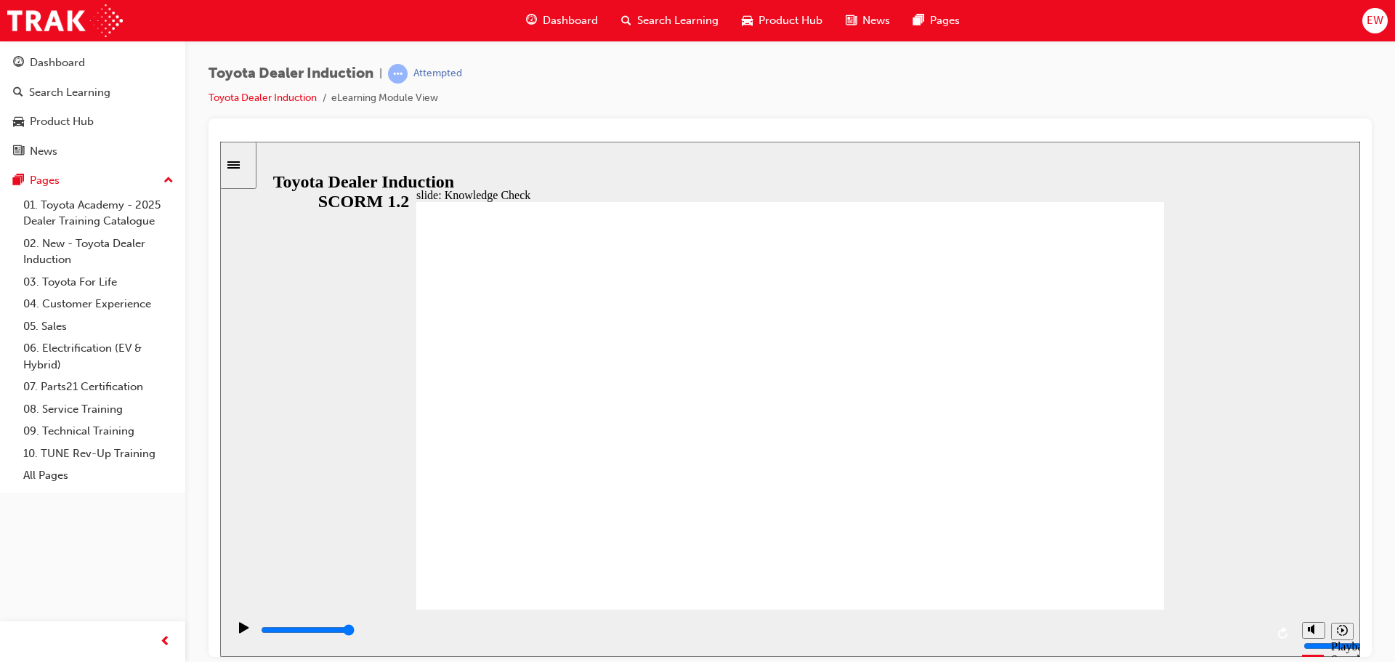
checkbox input "false"
checkbox input "true"
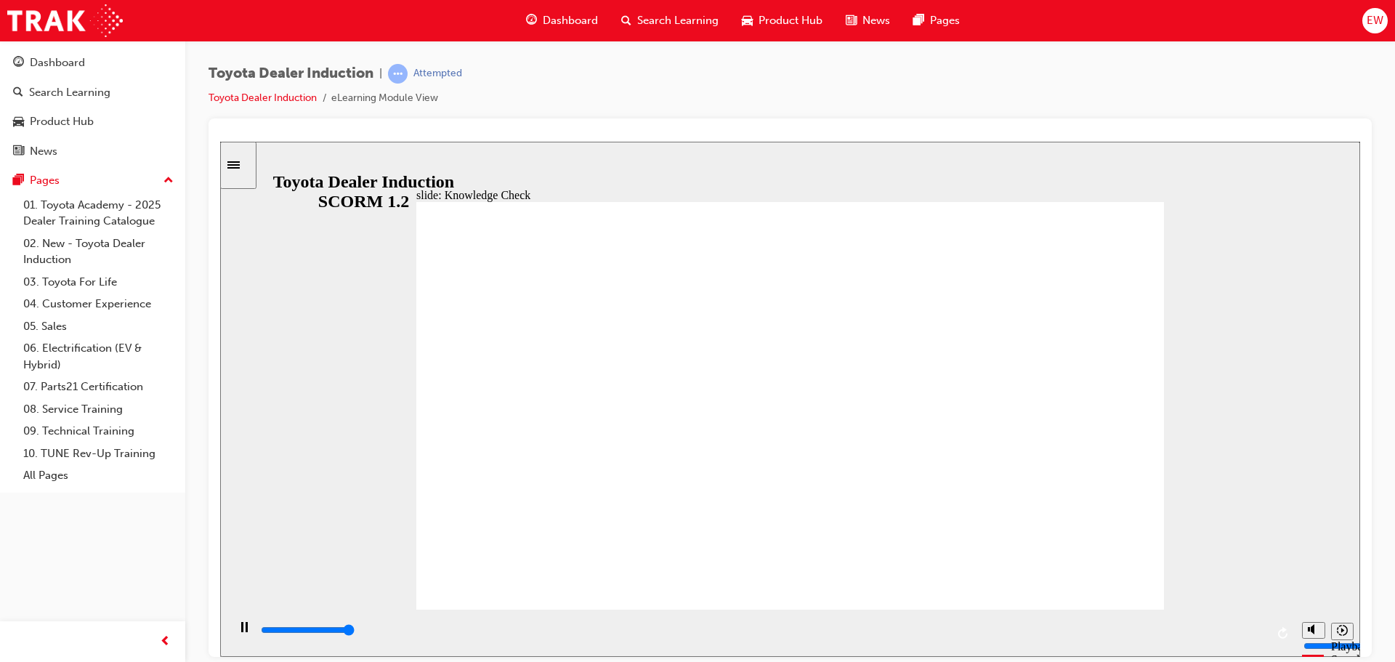
type input "5000"
radio input "true"
type input "2800"
checkbox input "true"
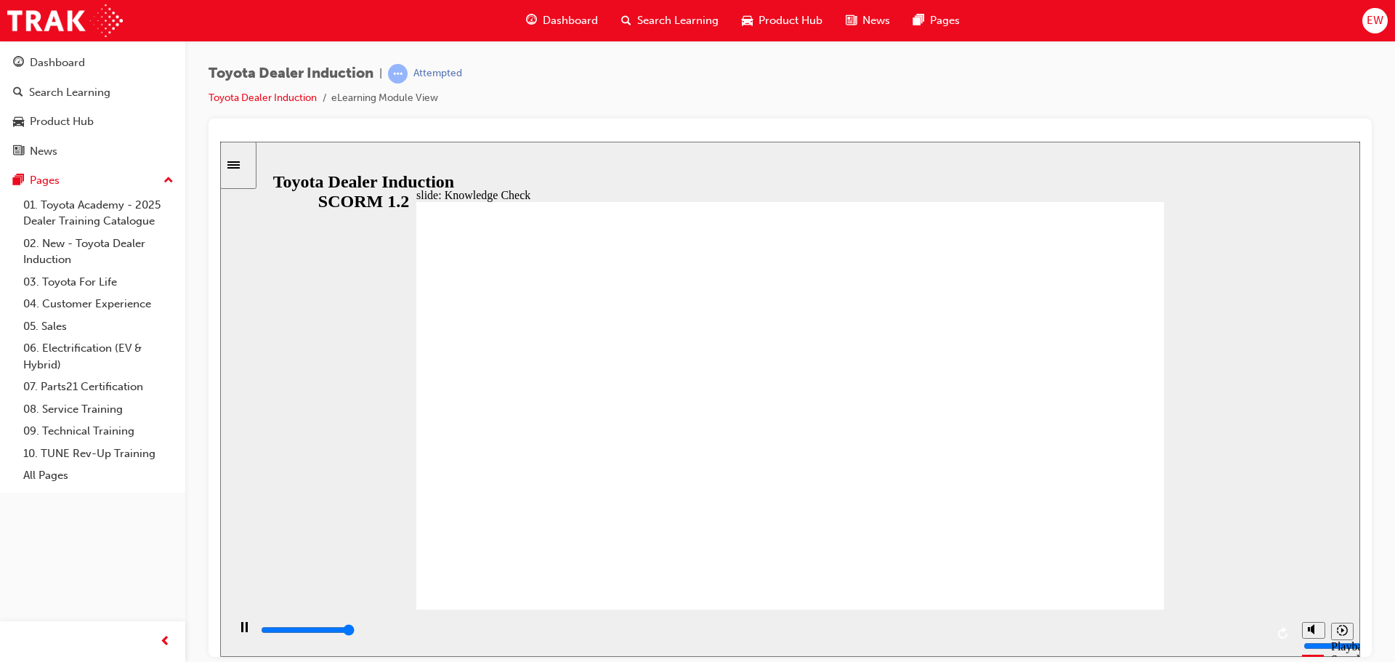
type input "5000"
checkbox input "true"
type input "5000"
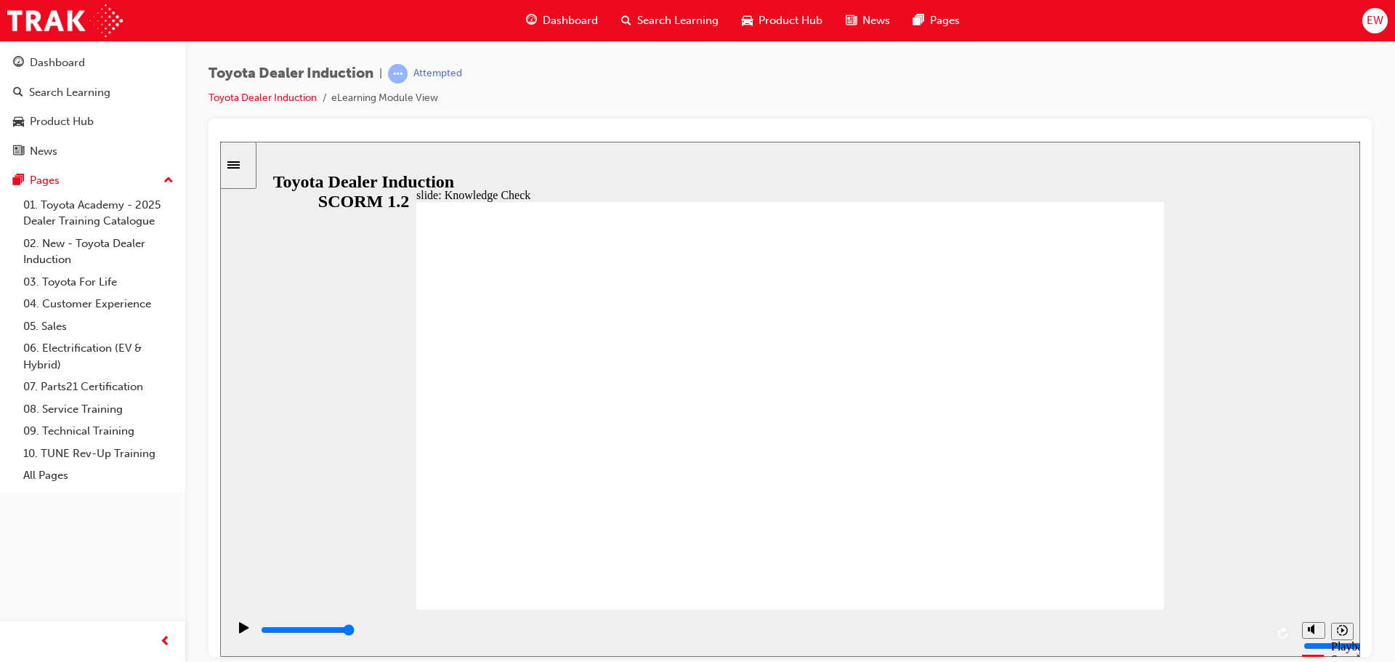
checkbox input "true"
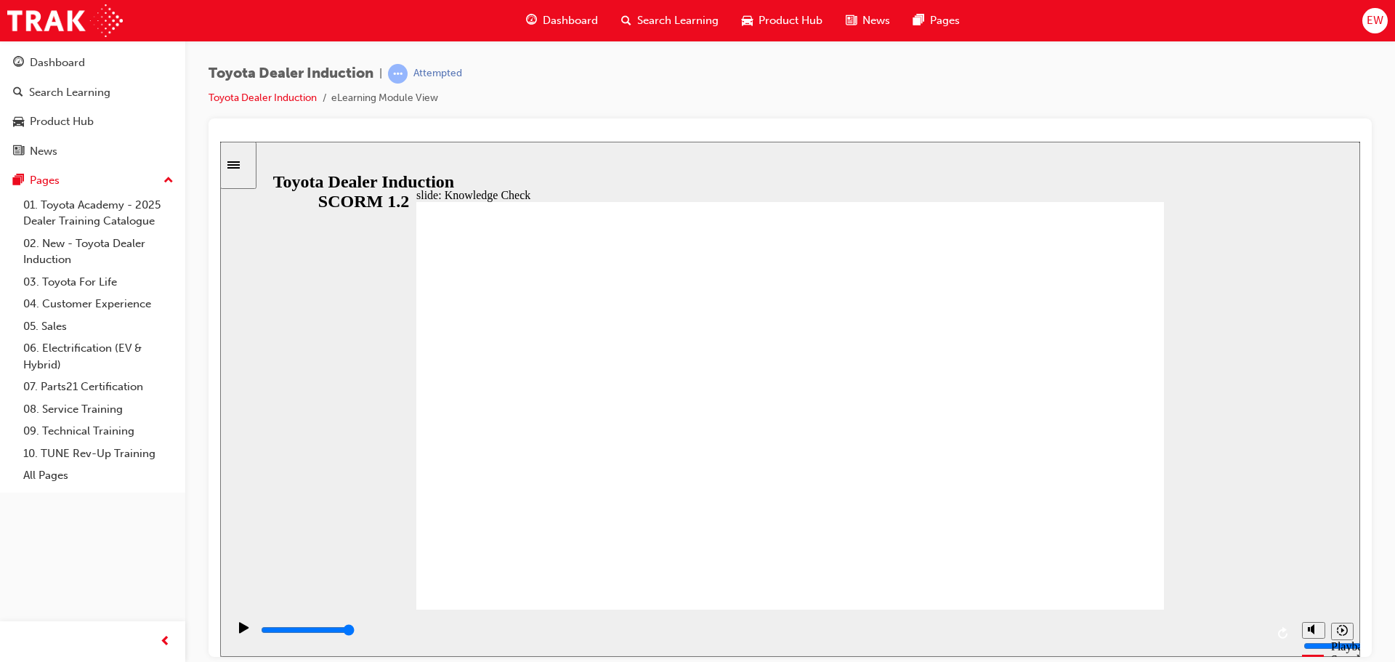
drag, startPoint x: 1240, startPoint y: 628, endPoint x: 890, endPoint y: 654, distance: 351.1
click at [1341, 599] on div "slide: End of Module THANK YOU Thank you for completing the Toyota Dealer Induc…" at bounding box center [790, 398] width 1140 height 515
click at [354, 633] on input "slide progress" at bounding box center [308, 629] width 94 height 12
click at [247, 632] on div "Play (Ctrl+Alt+P)" at bounding box center [244, 633] width 25 height 25
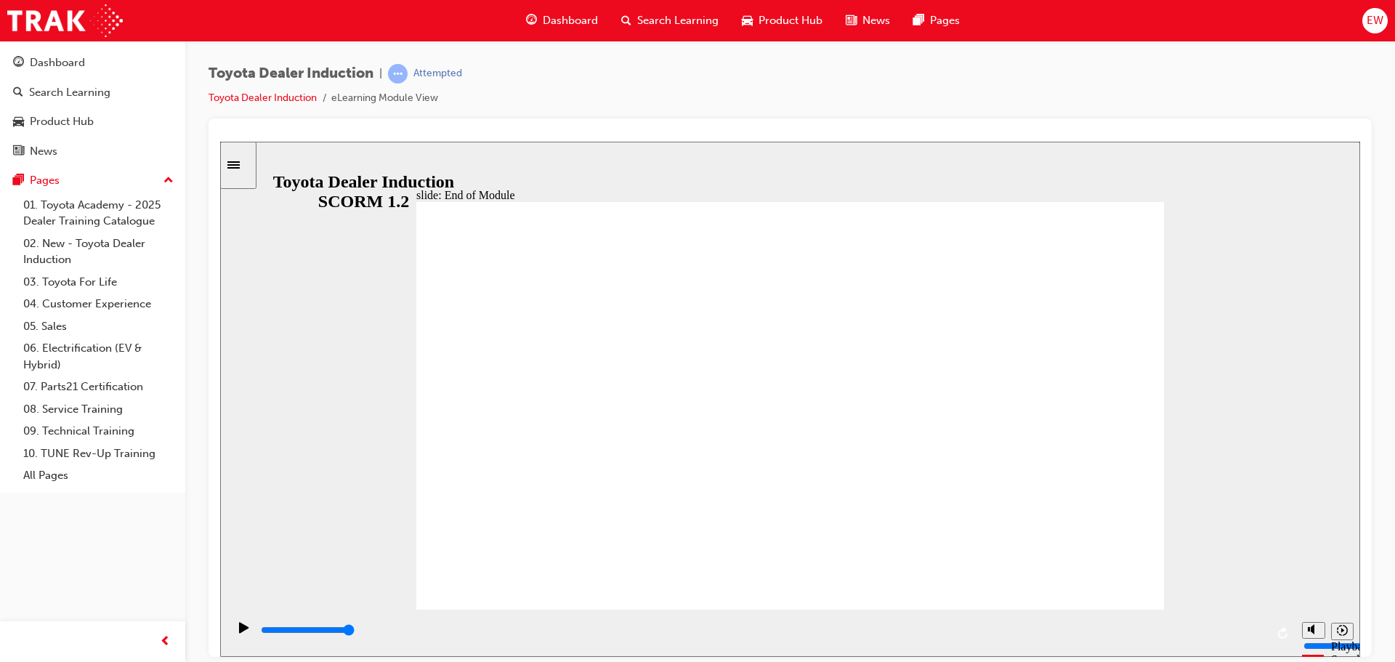
type input "9900"
